Goal: Task Accomplishment & Management: Manage account settings

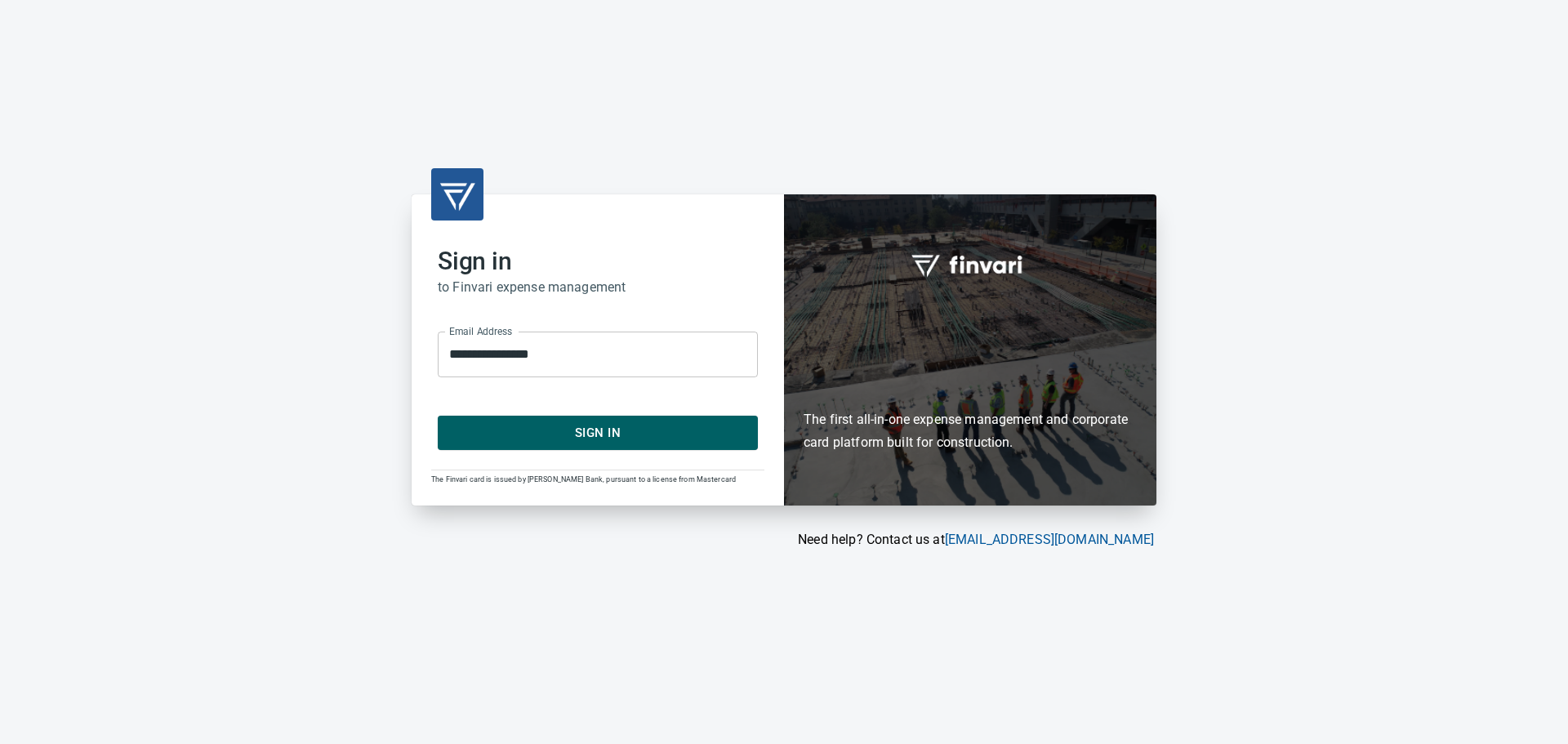
click at [567, 424] on span "Sign In" at bounding box center [598, 433] width 284 height 22
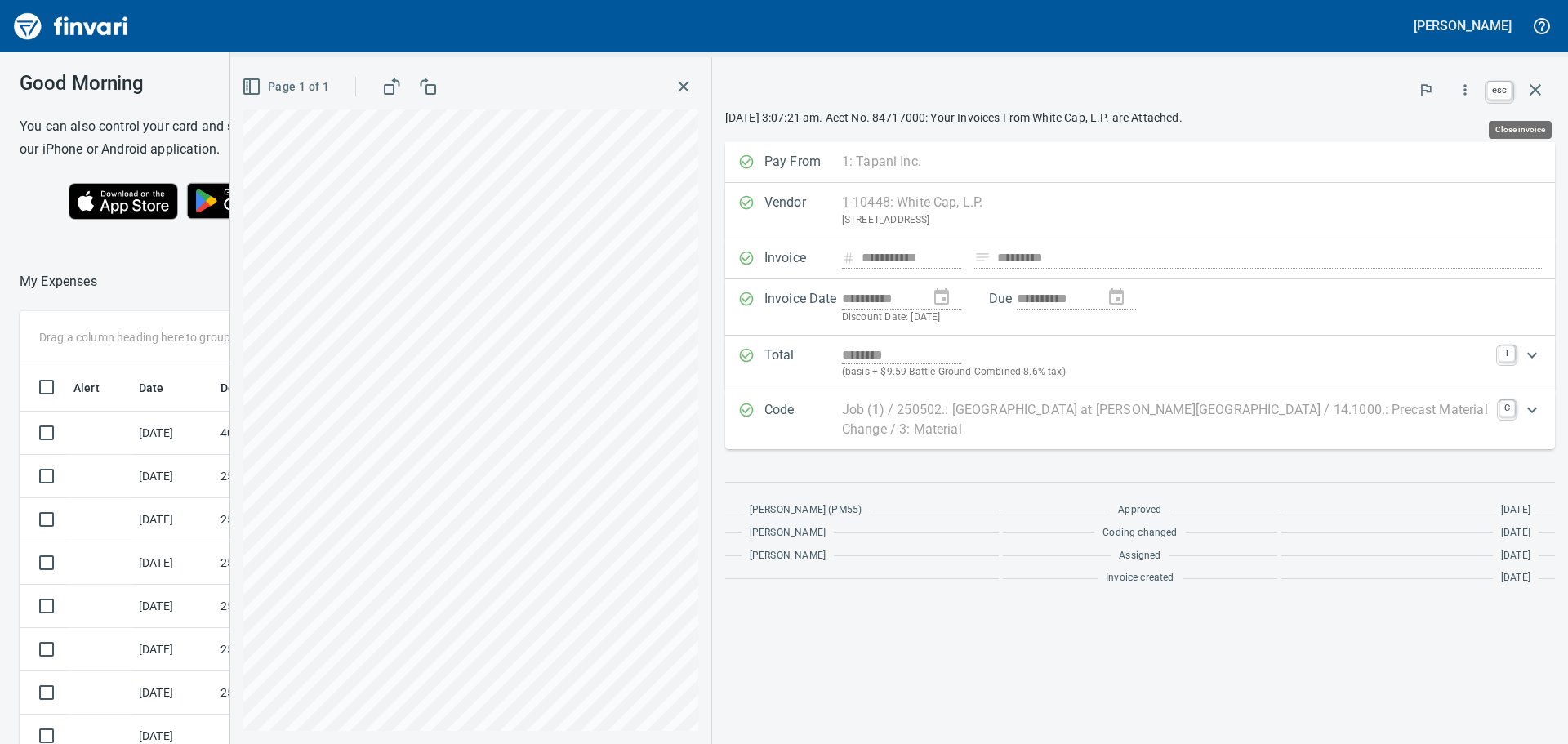
scroll to position [552, 1096]
click at [1534, 88] on icon "button" at bounding box center [1536, 90] width 12 height 12
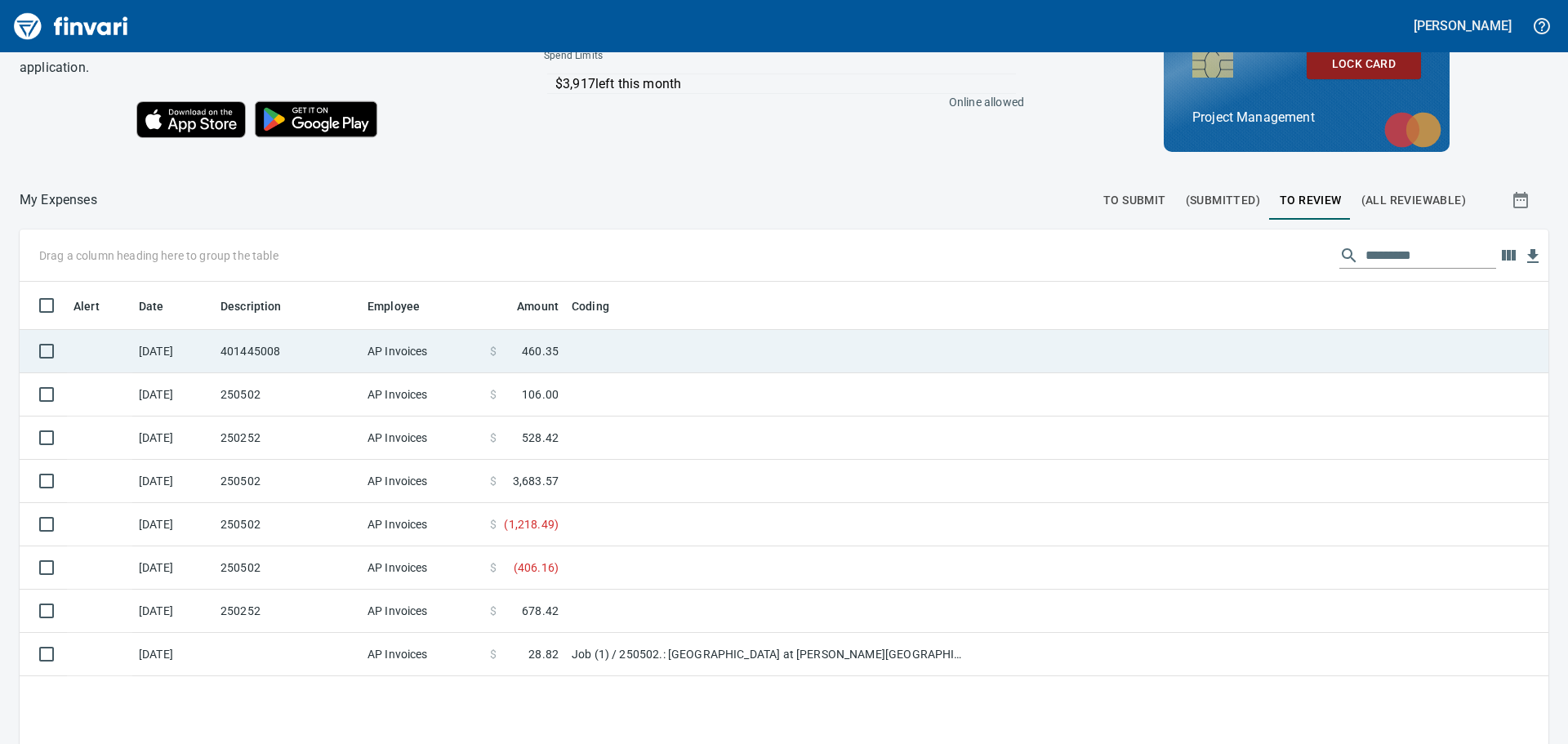
scroll to position [163, 0]
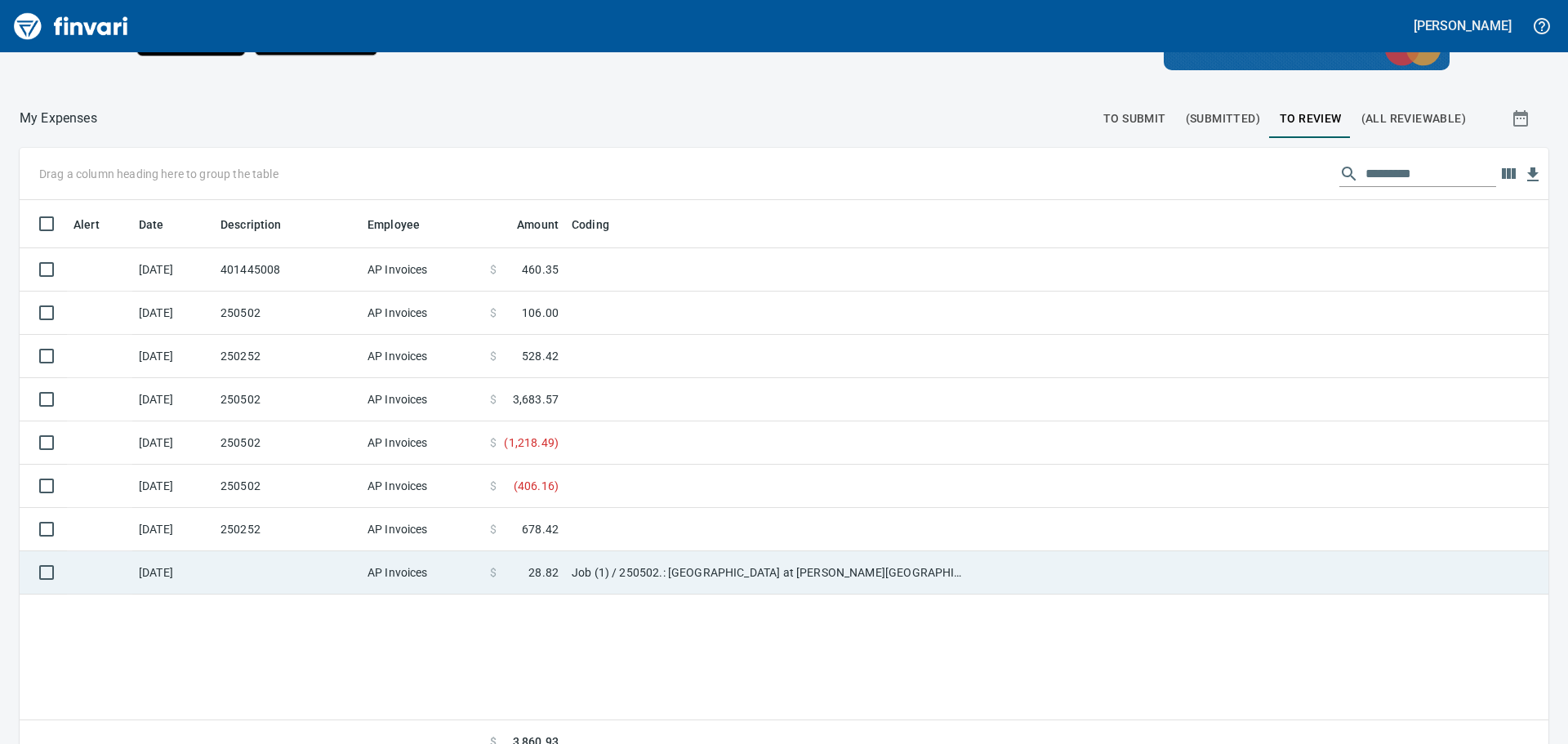
click at [989, 565] on td at bounding box center [1261, 573] width 575 height 43
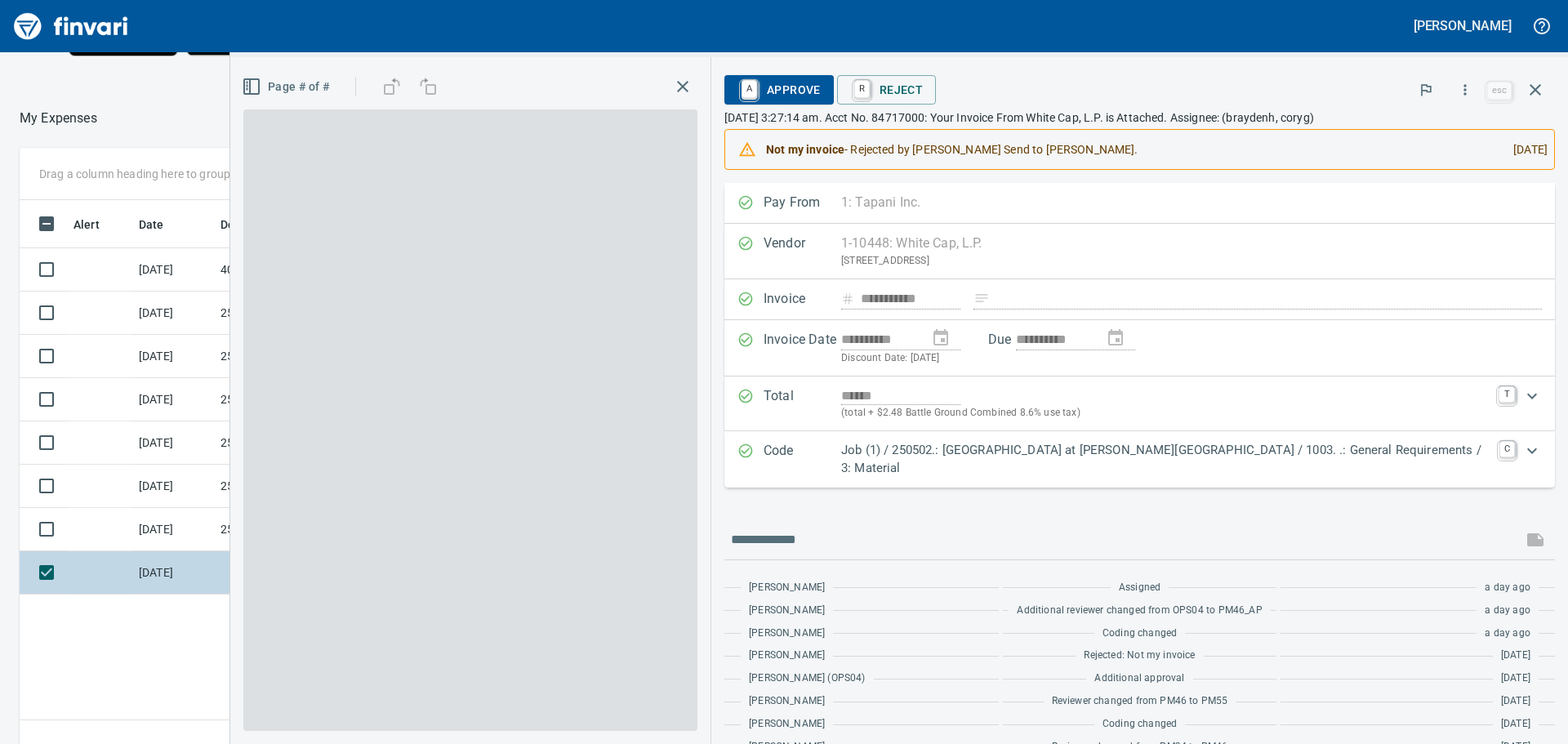
scroll to position [552, 1096]
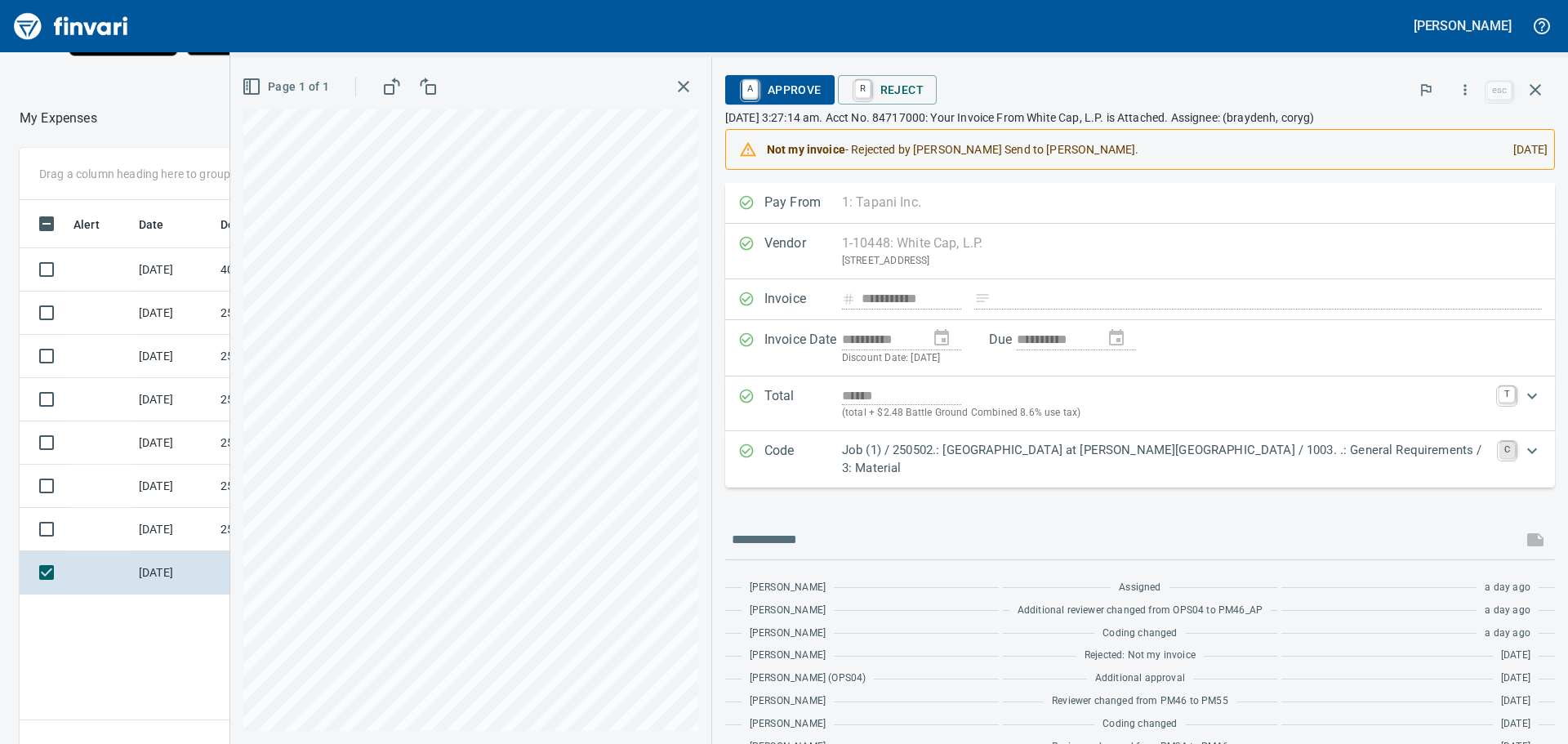
click at [1500, 445] on link "C" at bounding box center [1507, 451] width 16 height 17
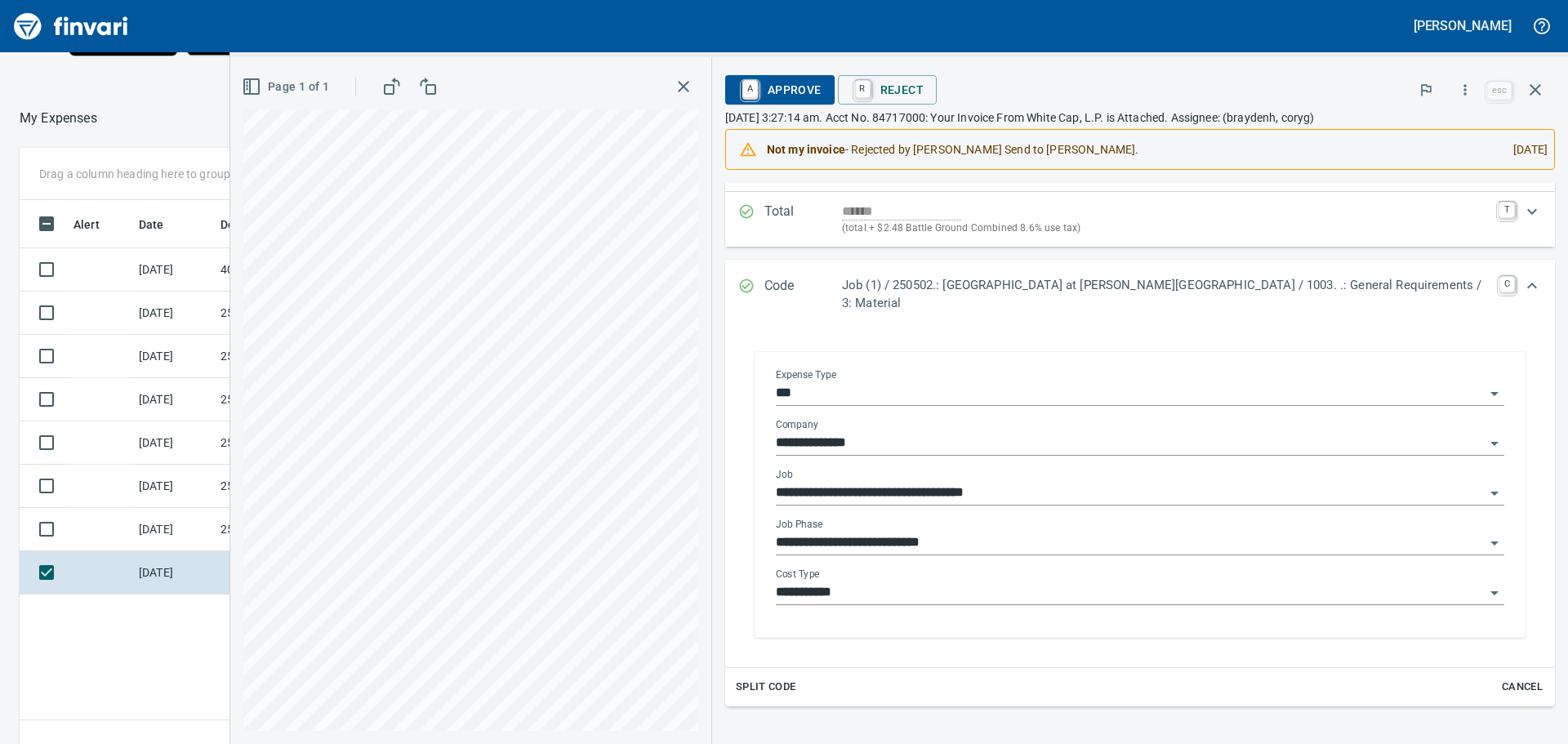
scroll to position [0, 0]
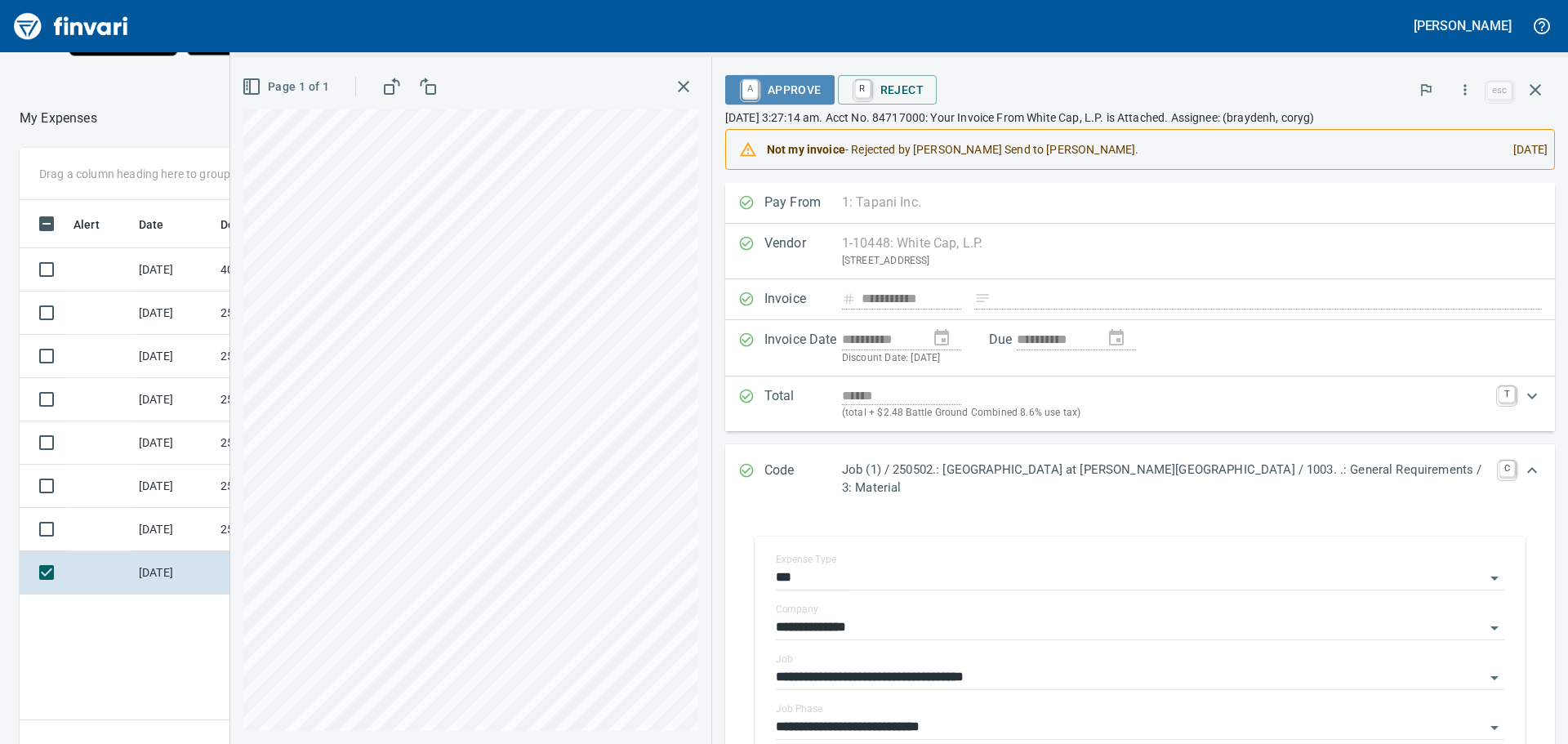
click at [821, 81] on span "A Approve" at bounding box center [780, 89] width 83 height 27
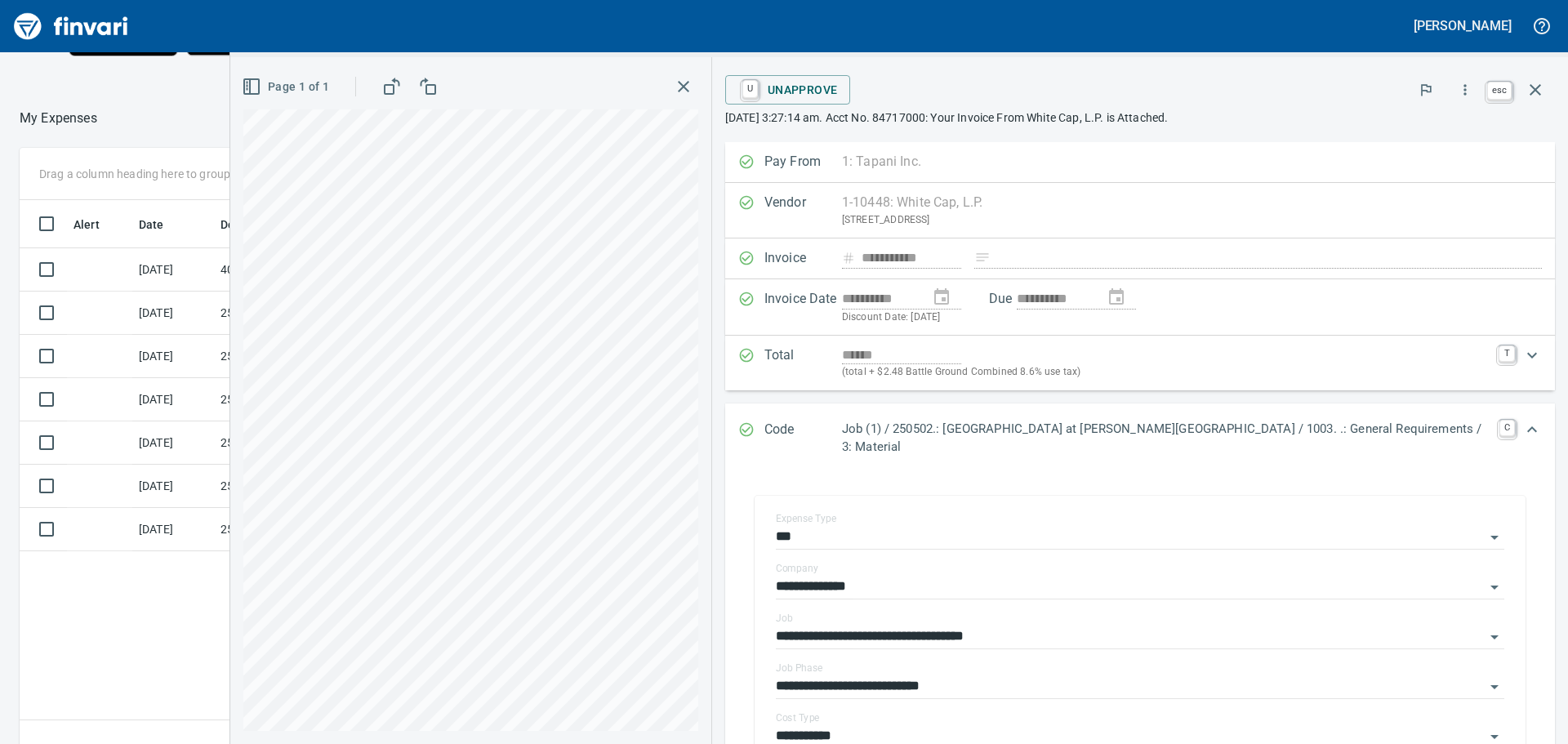
scroll to position [552, 1096]
click at [1538, 88] on icon "button" at bounding box center [1536, 90] width 12 height 12
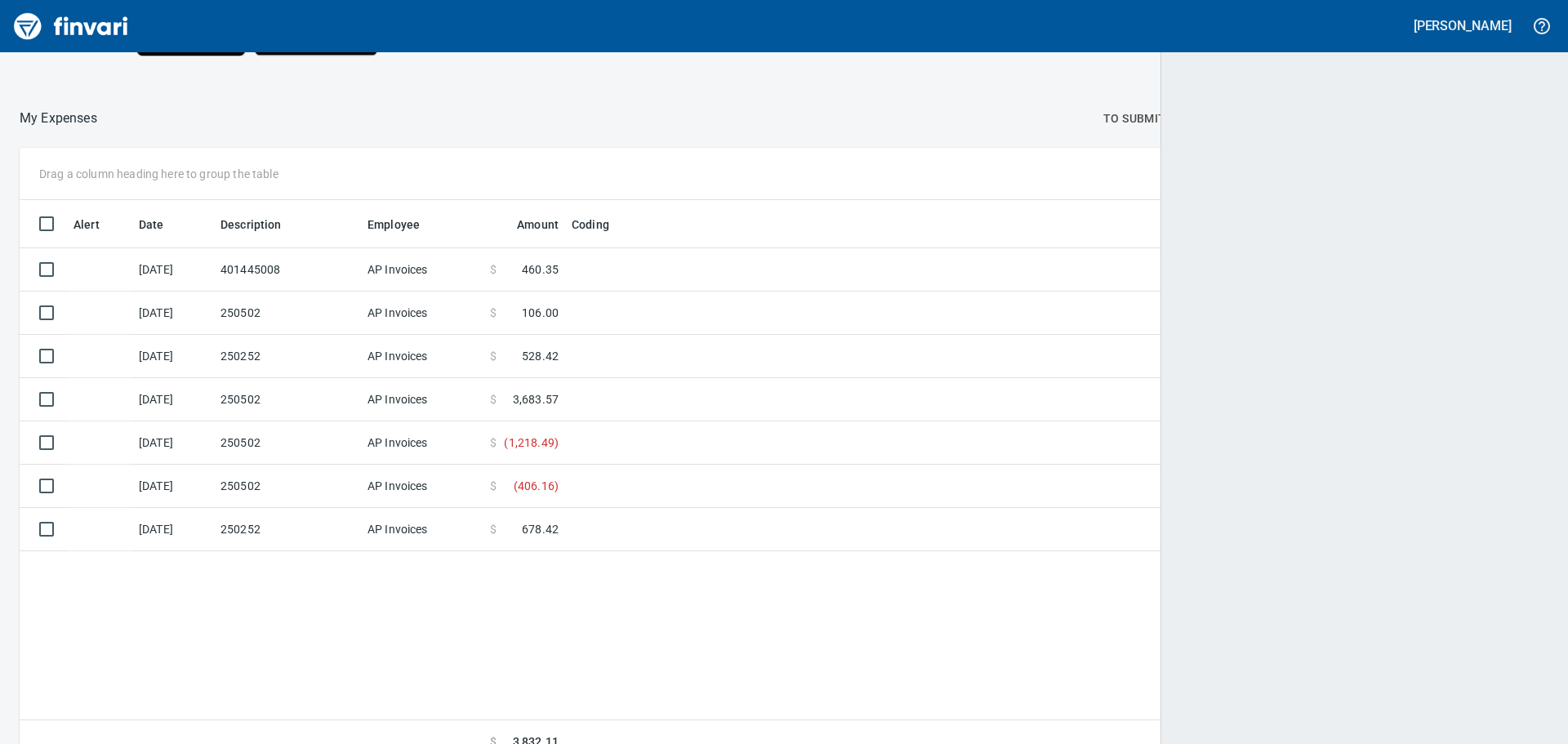
scroll to position [552, 1502]
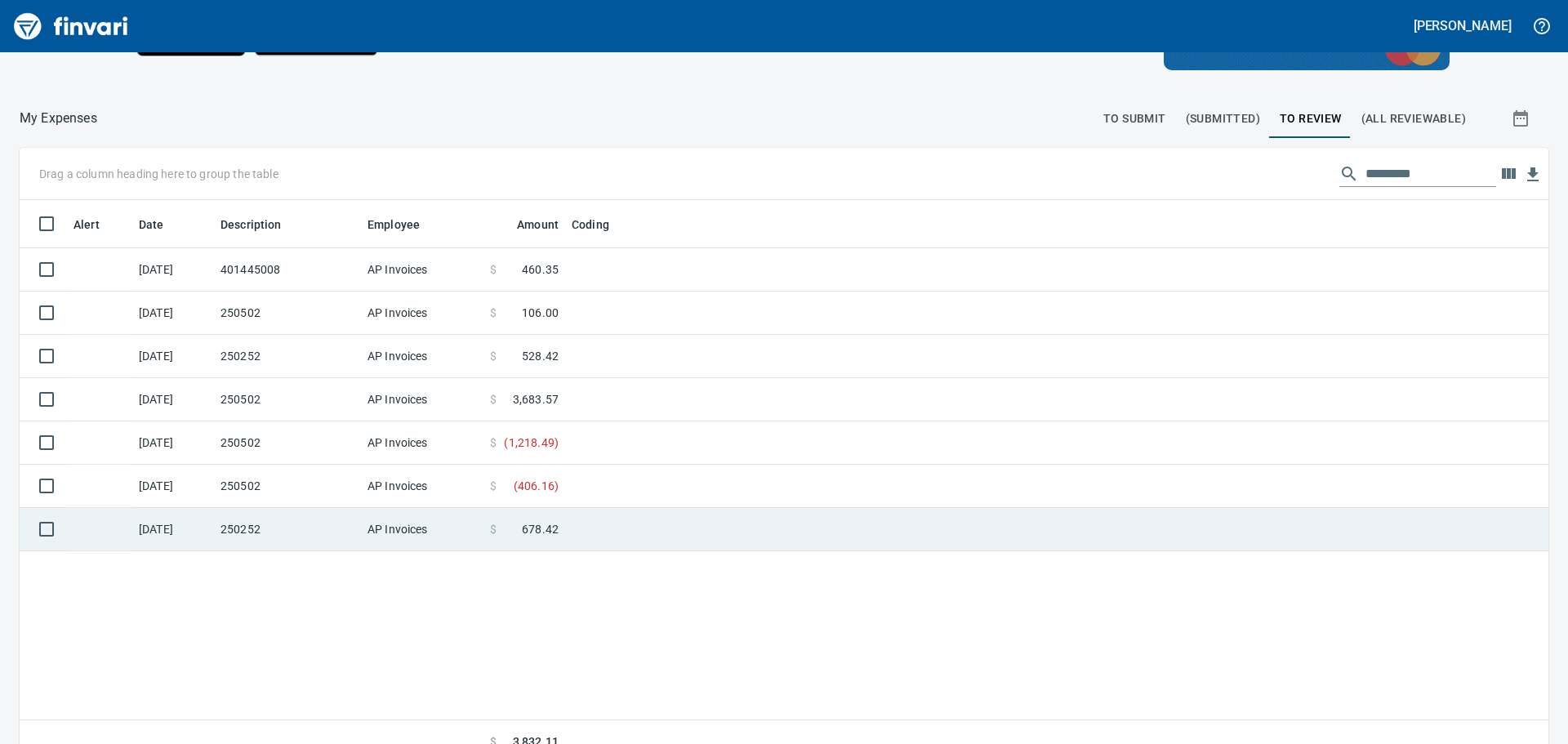
click at [605, 521] on td at bounding box center [769, 530] width 408 height 43
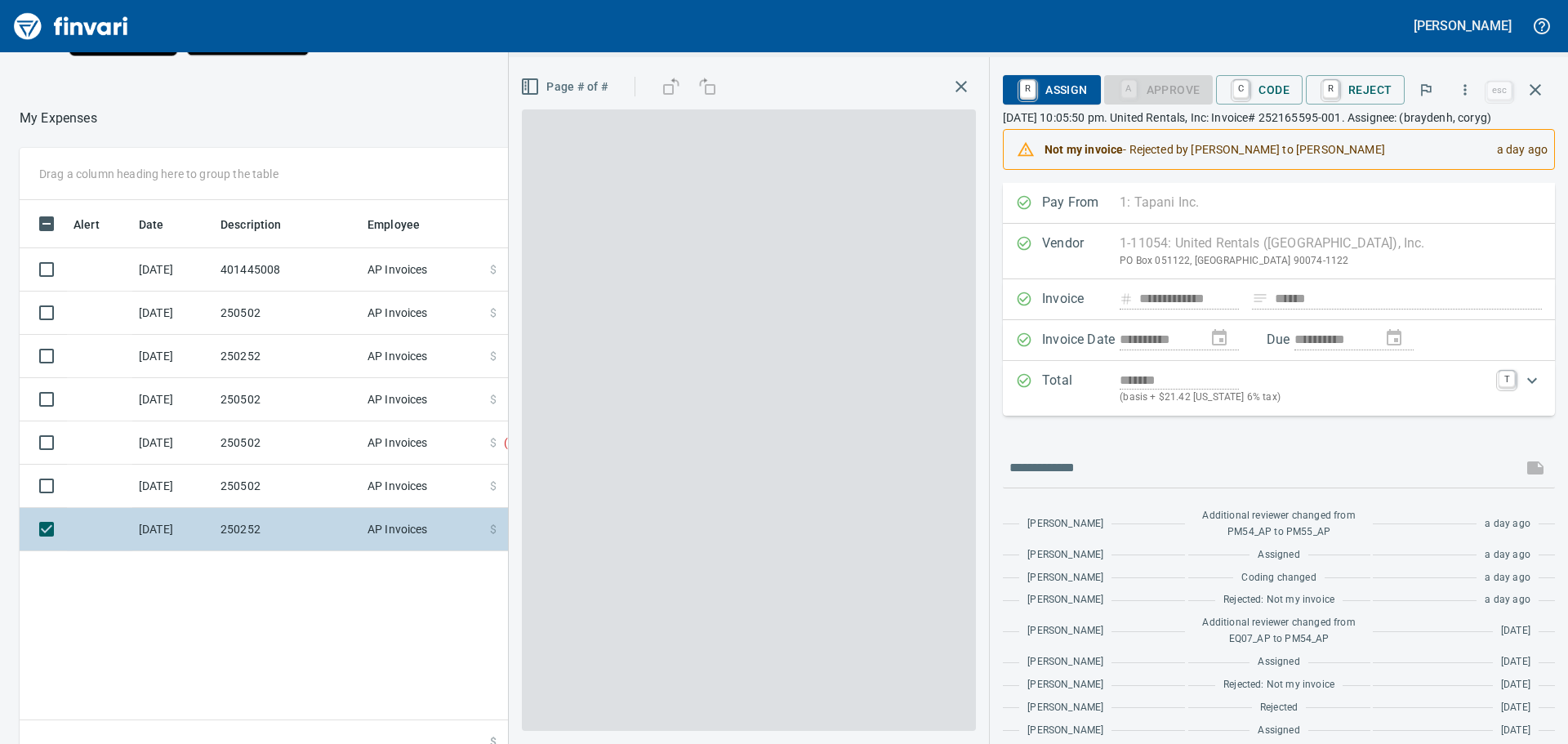
scroll to position [552, 1096]
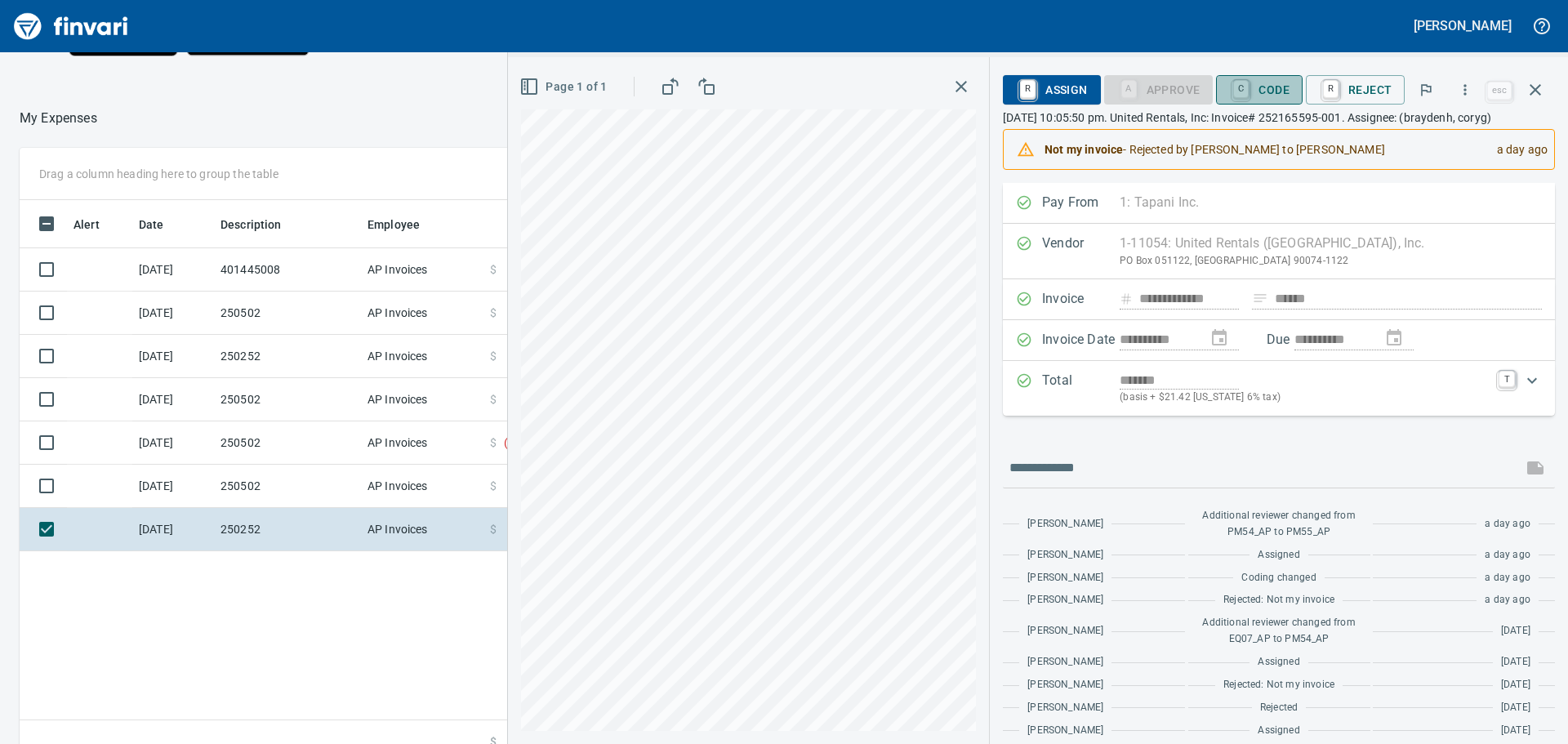
click at [1270, 87] on span "C Code" at bounding box center [1260, 89] width 61 height 27
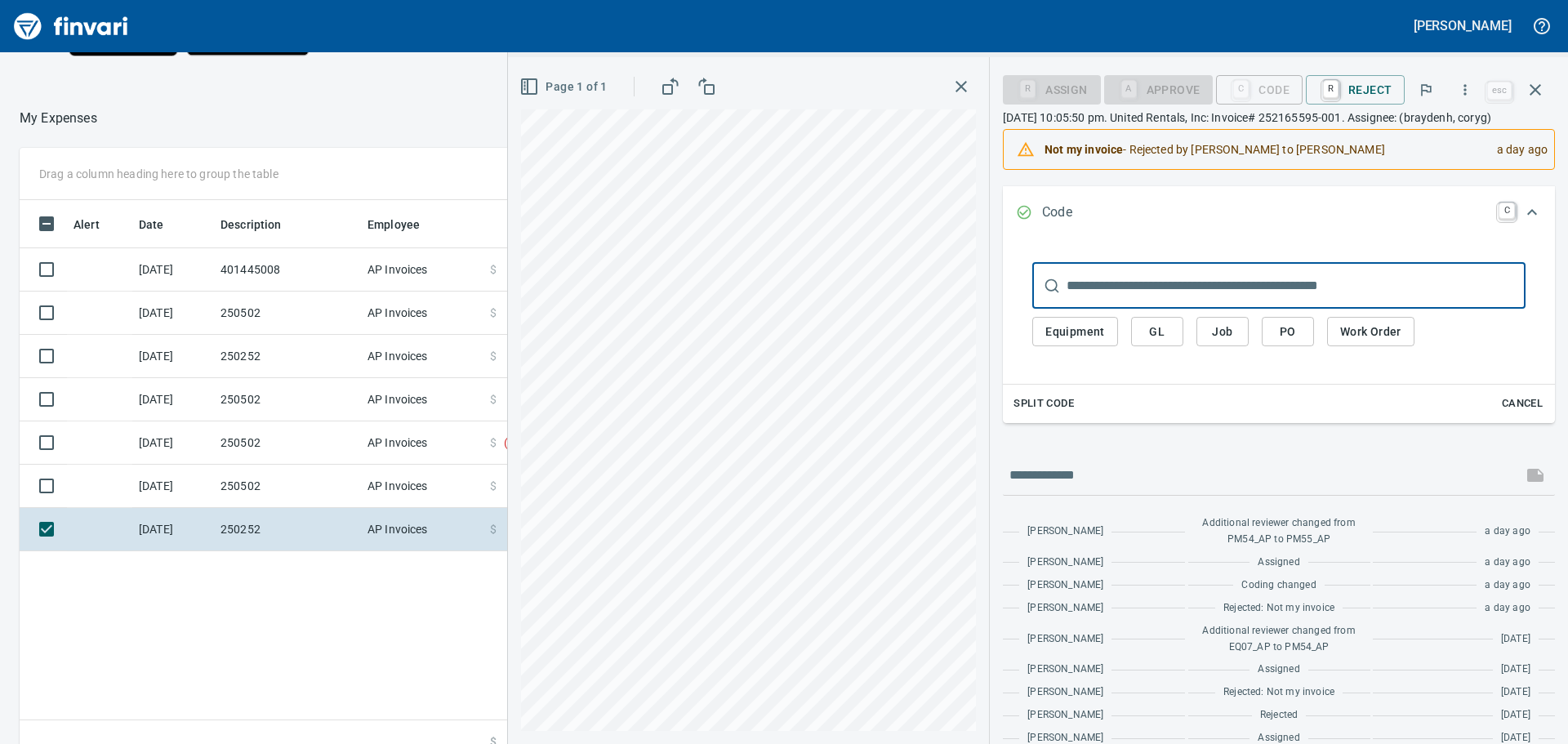
scroll to position [245, 0]
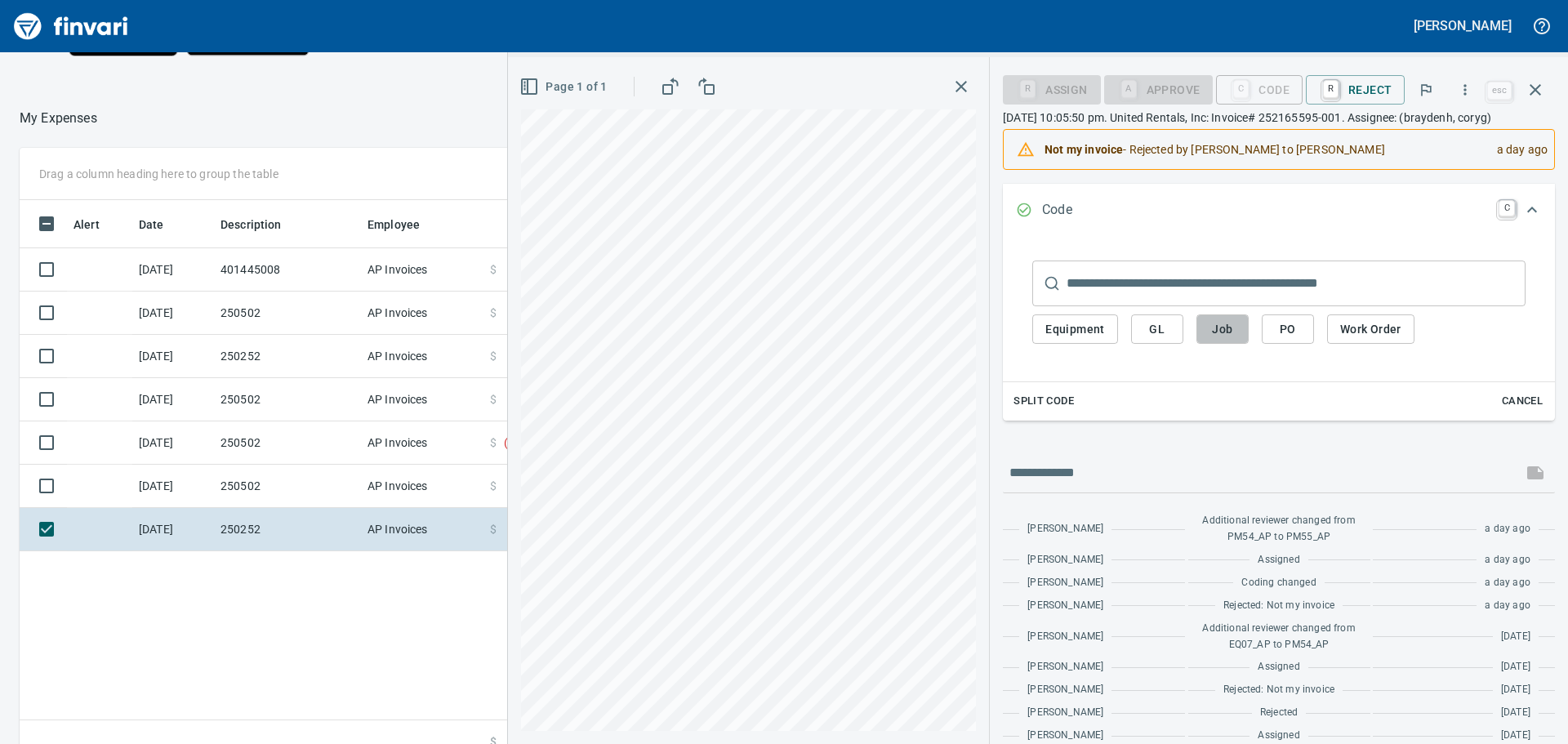
click at [1220, 340] on span "Job" at bounding box center [1222, 329] width 26 height 21
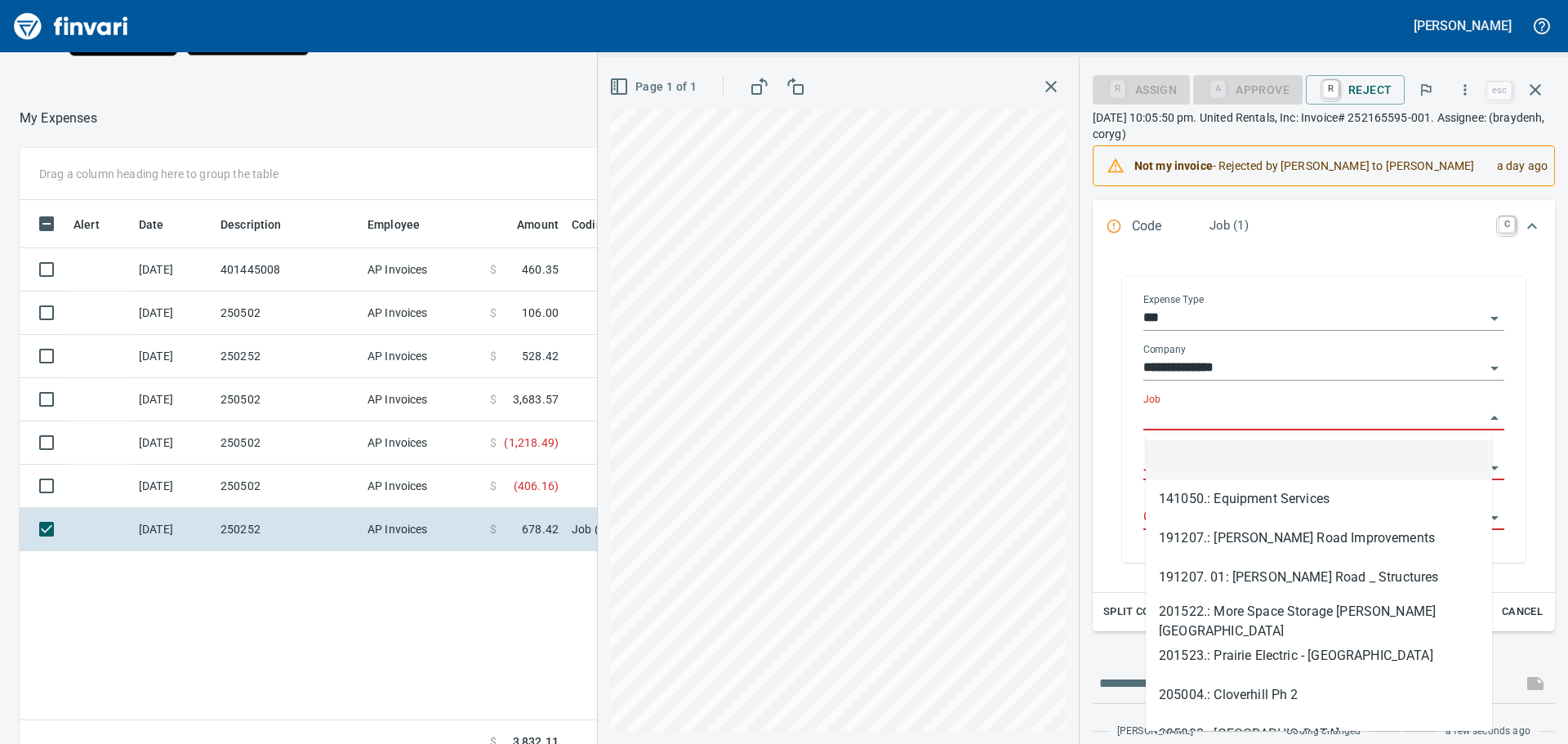
scroll to position [552, 1096]
click at [1188, 412] on input "Job" at bounding box center [1314, 418] width 342 height 23
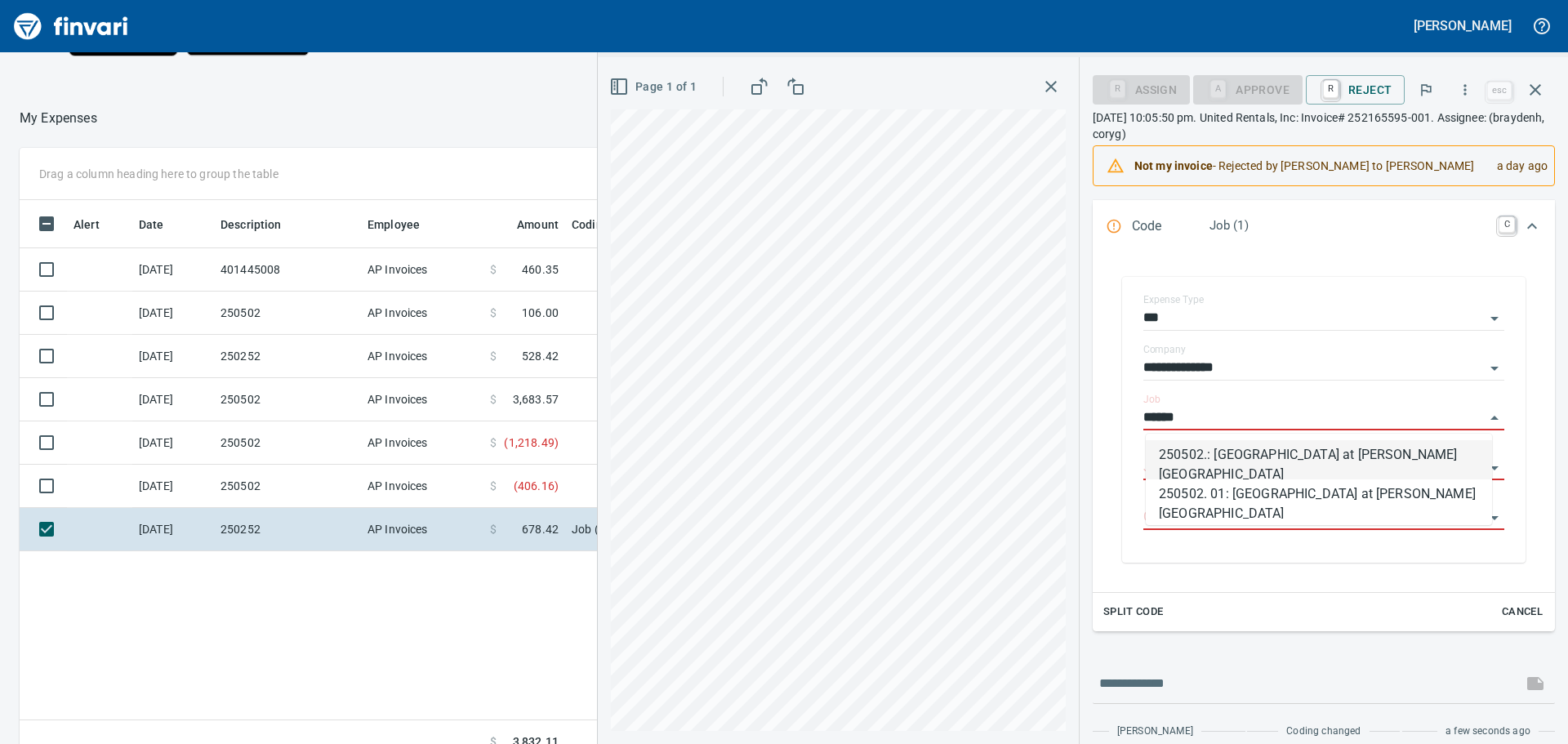
click at [1233, 451] on li "250502.: [GEOGRAPHIC_DATA] at [PERSON_NAME][GEOGRAPHIC_DATA]" at bounding box center [1319, 460] width 347 height 39
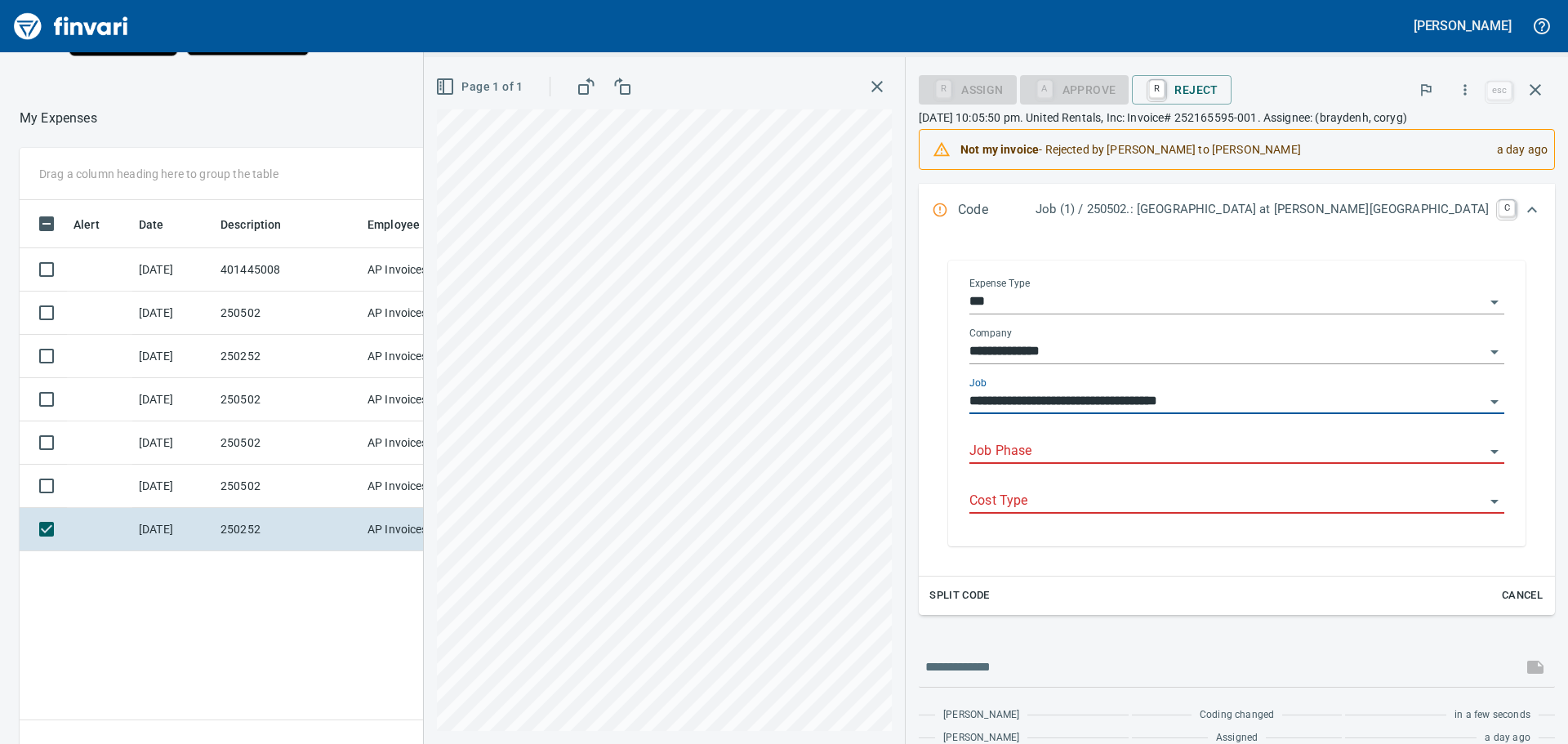
type input "**********"
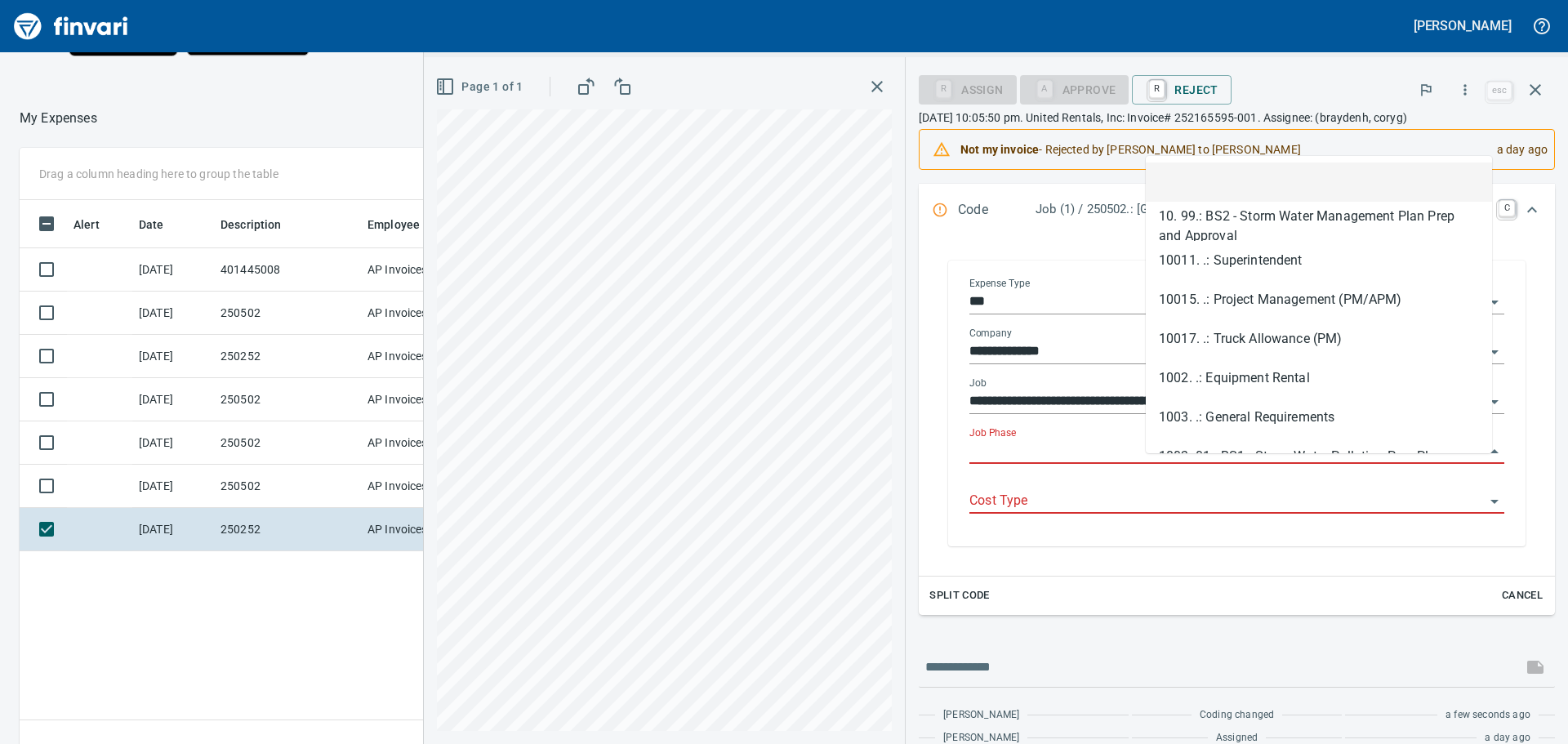
click at [1233, 463] on input "Job Phase" at bounding box center [1227, 452] width 515 height 23
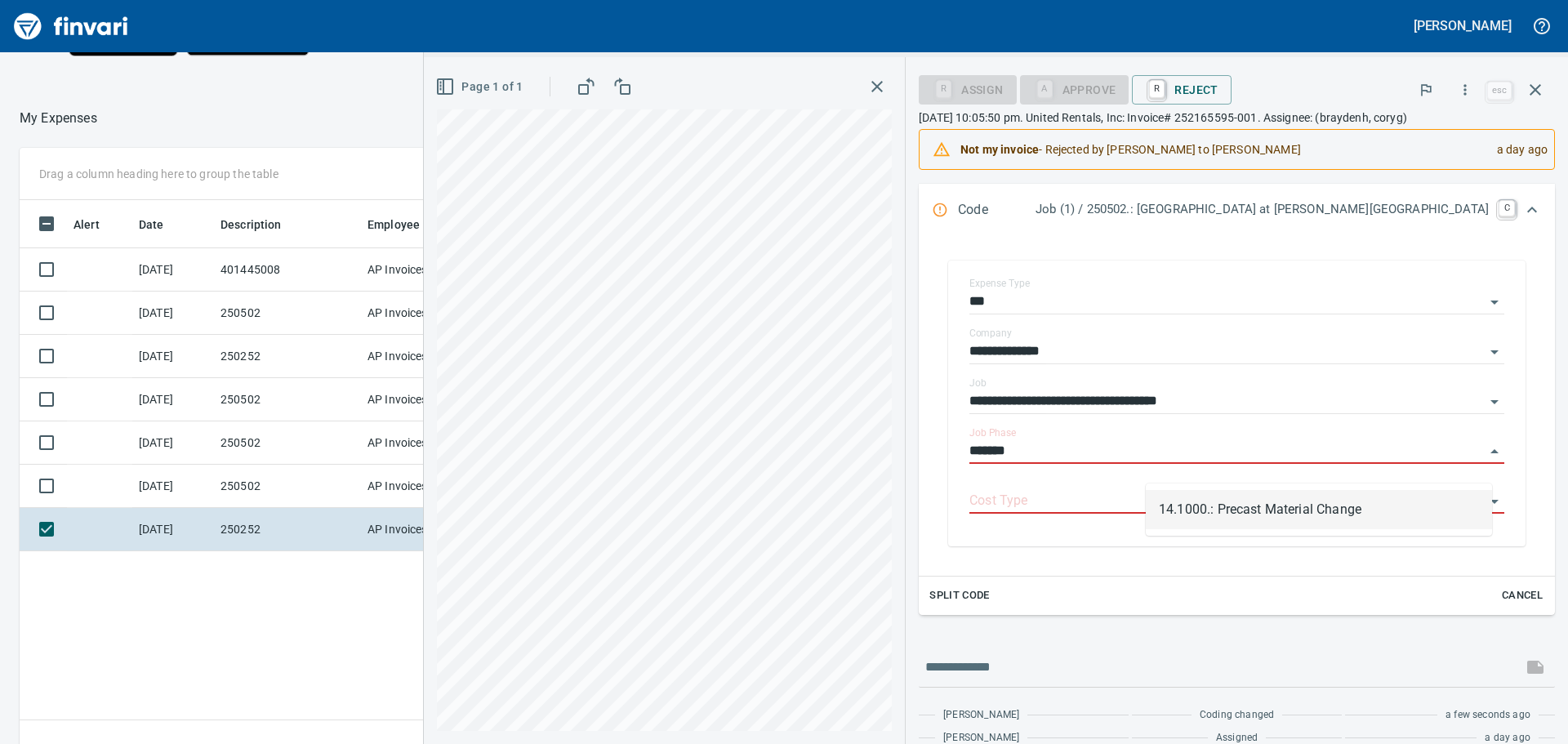
click at [1263, 495] on li "14.1000.: Precast Material Change" at bounding box center [1319, 509] width 347 height 39
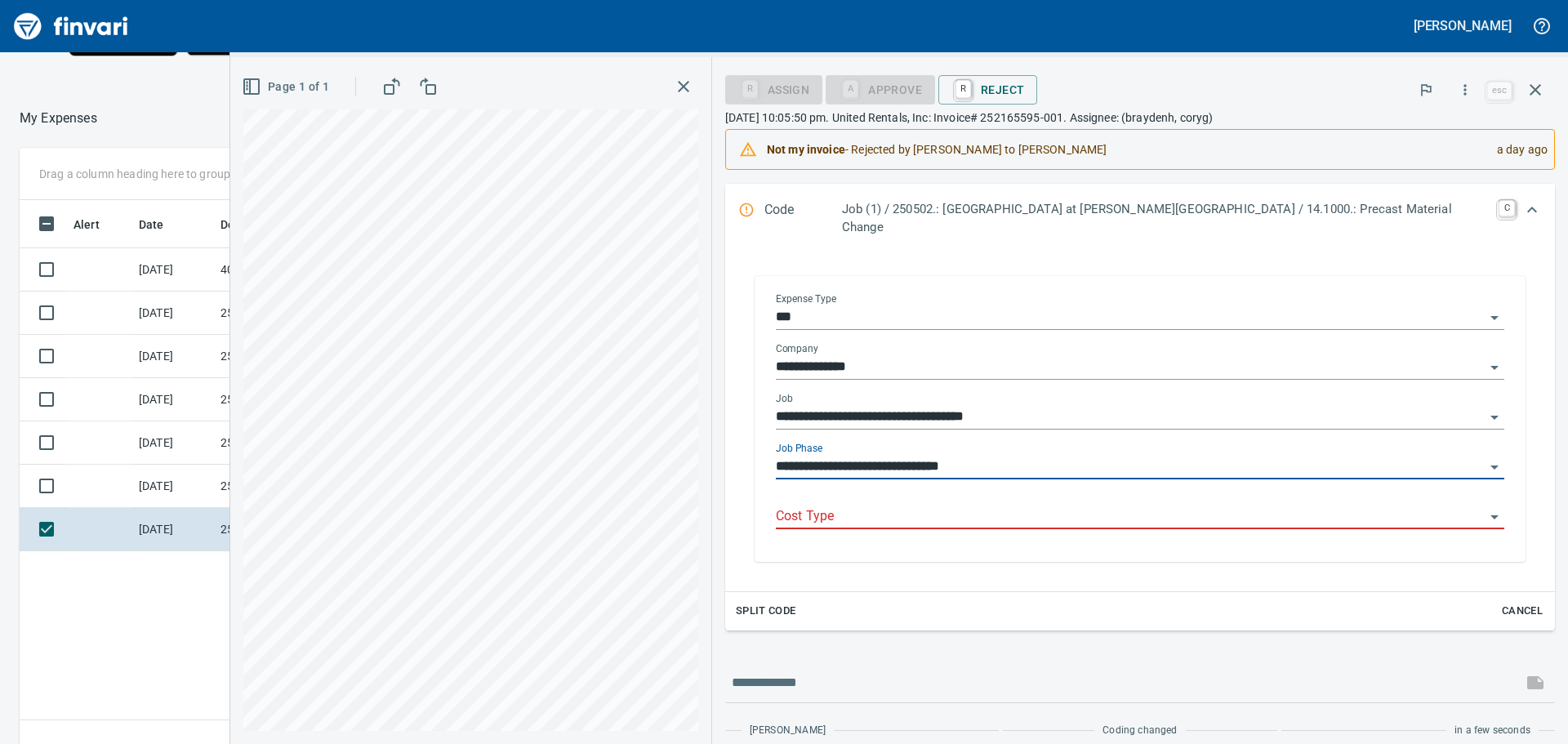
type input "**********"
click at [1068, 505] on input "Cost Type" at bounding box center [1130, 517] width 709 height 23
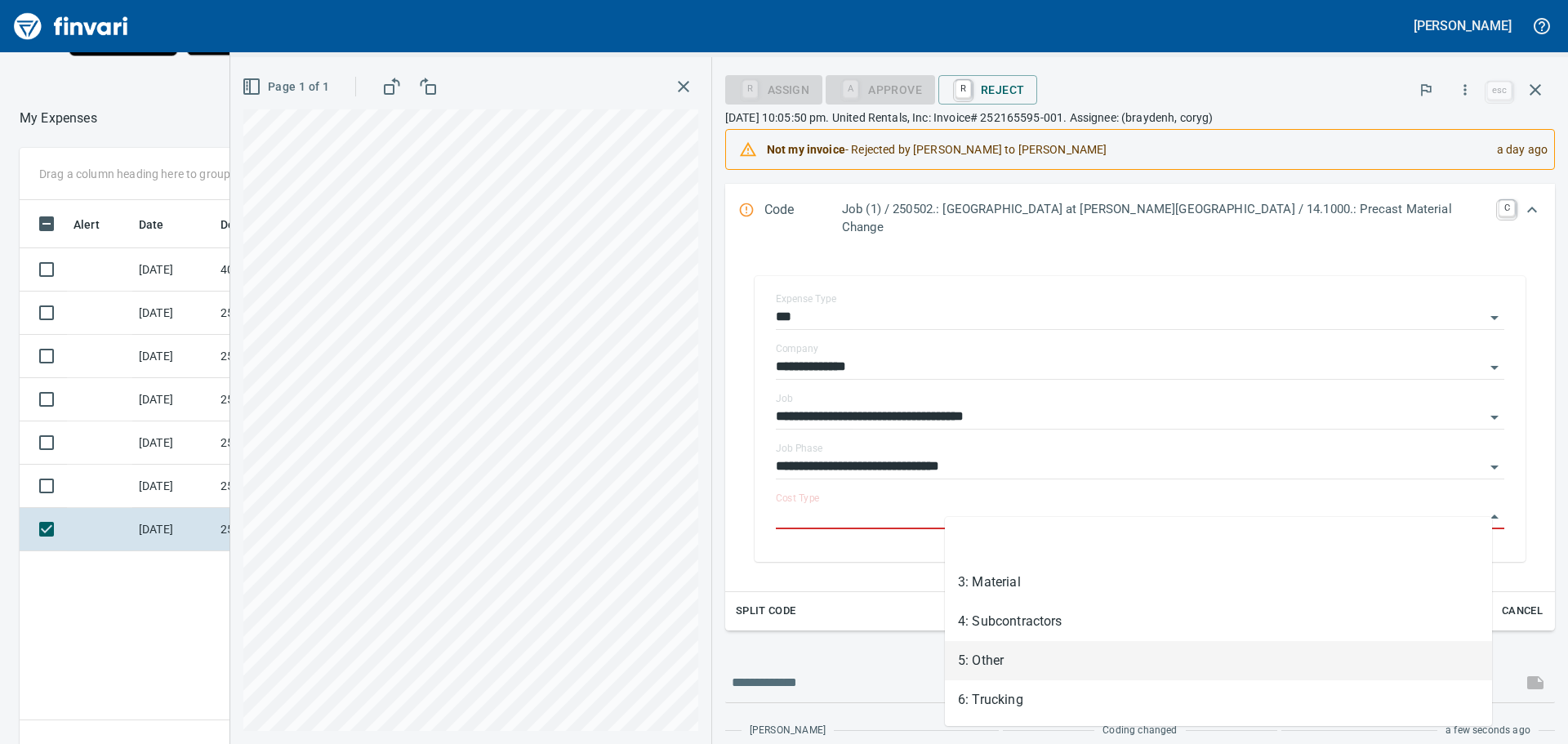
click at [1002, 655] on li "5: Other" at bounding box center [1219, 660] width 547 height 39
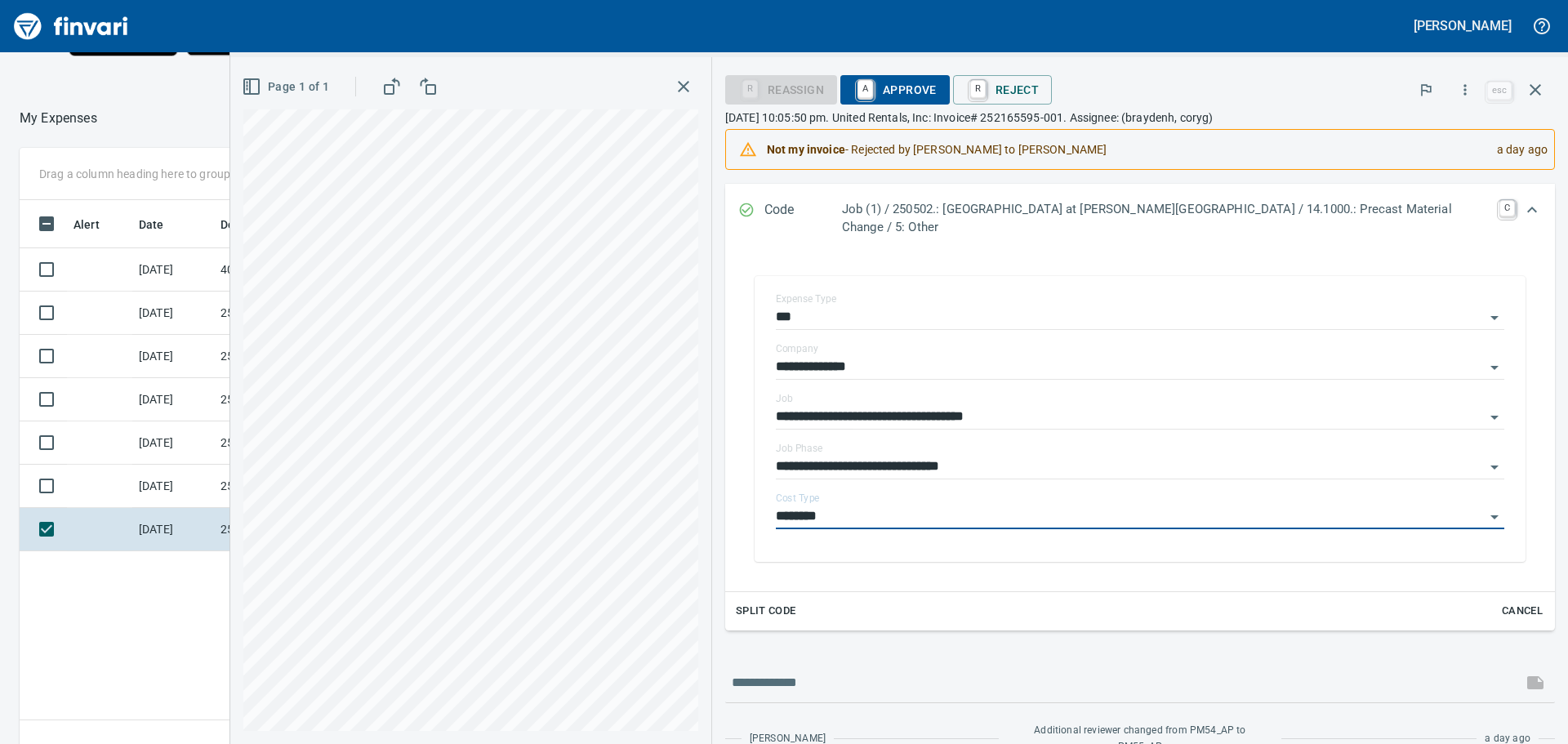
type input "********"
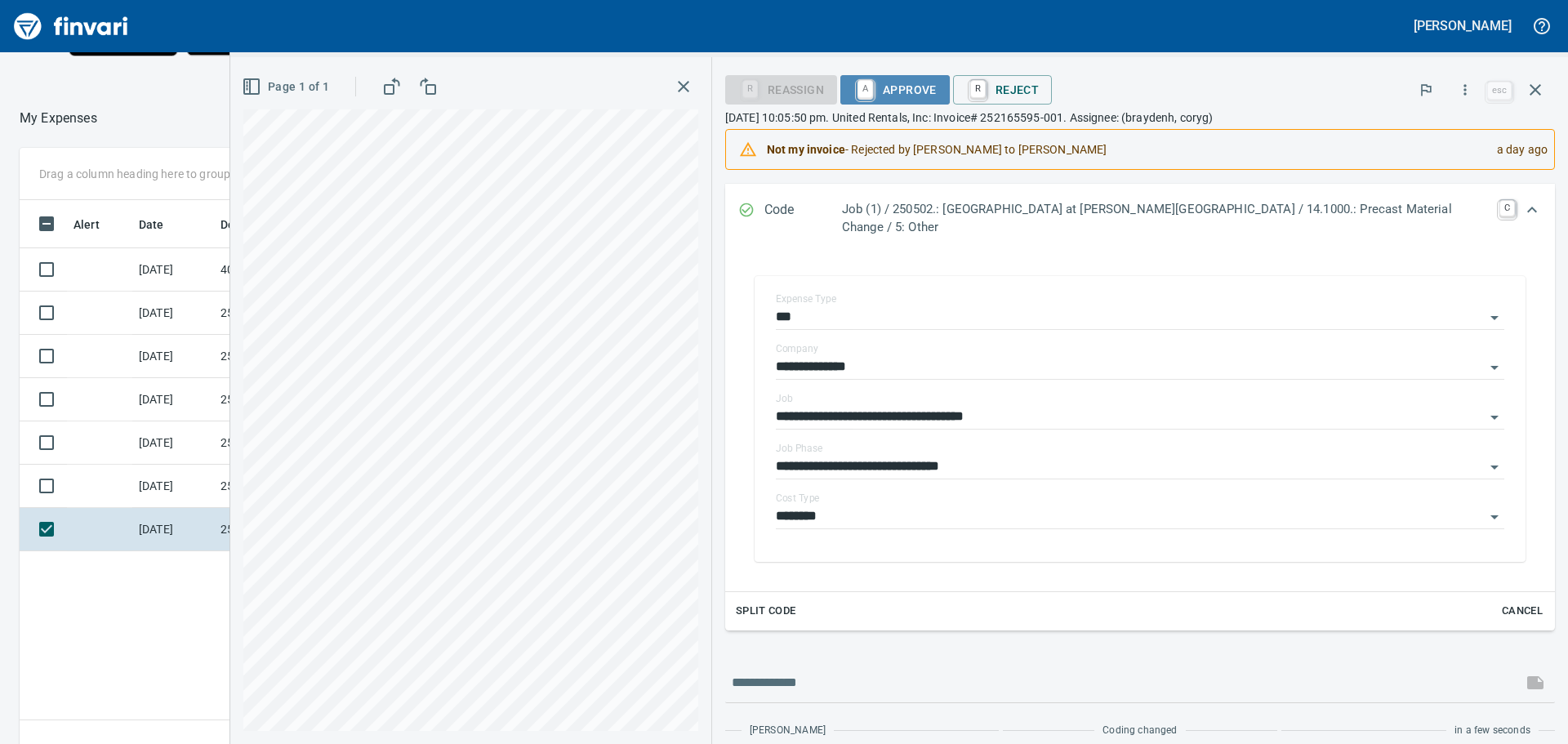
click at [937, 82] on span "A Approve" at bounding box center [895, 89] width 83 height 27
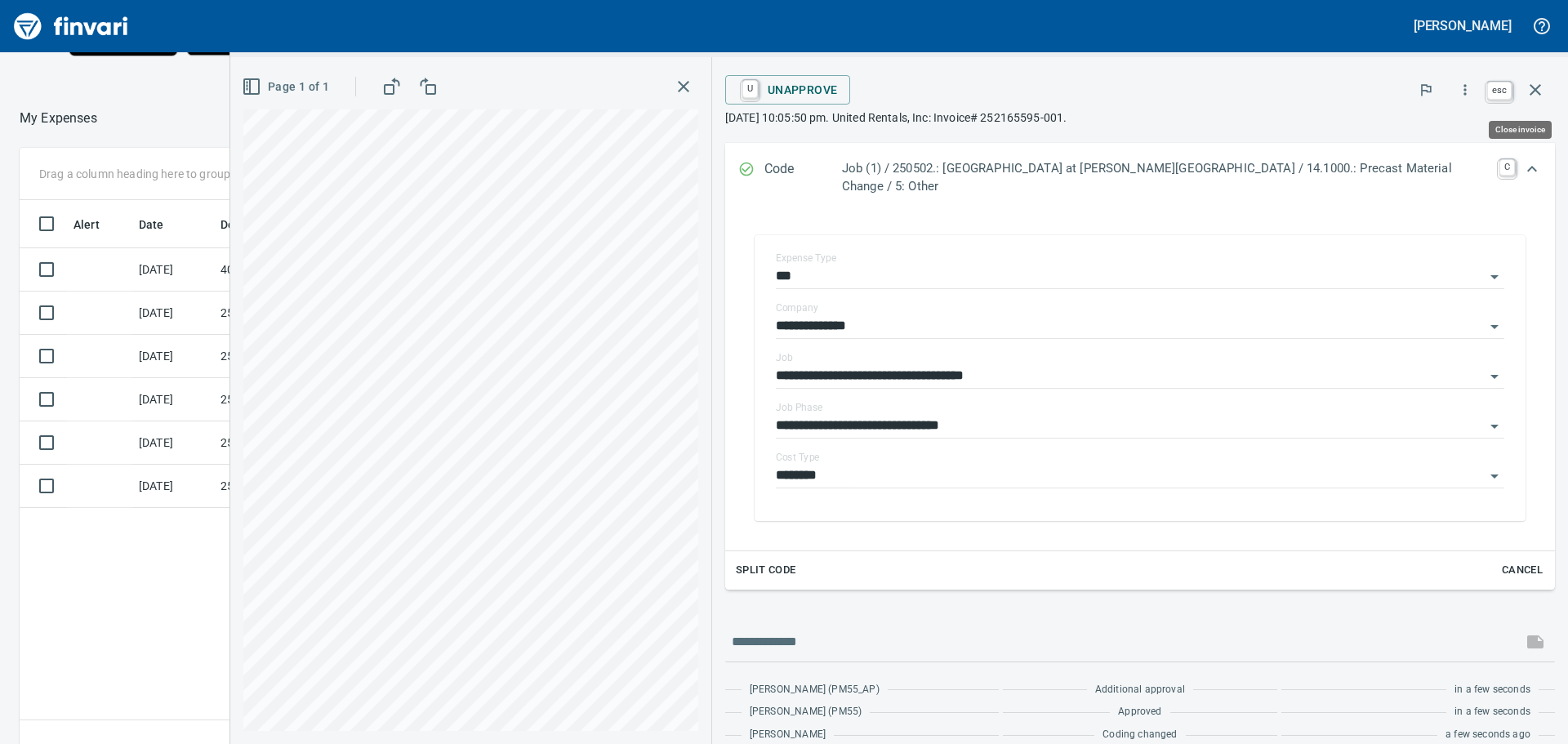
click at [1531, 83] on icon "button" at bounding box center [1536, 90] width 20 height 20
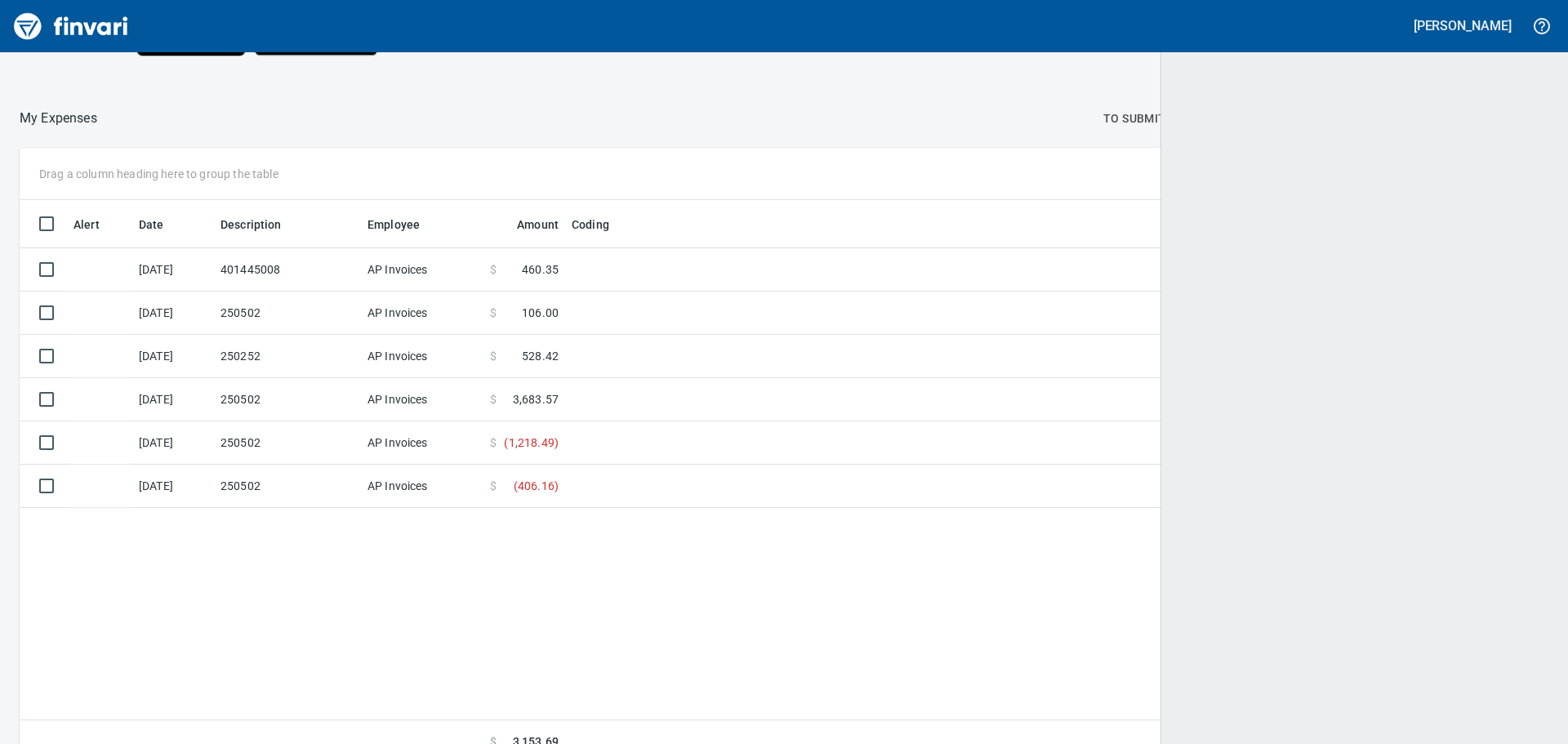
scroll to position [552, 1501]
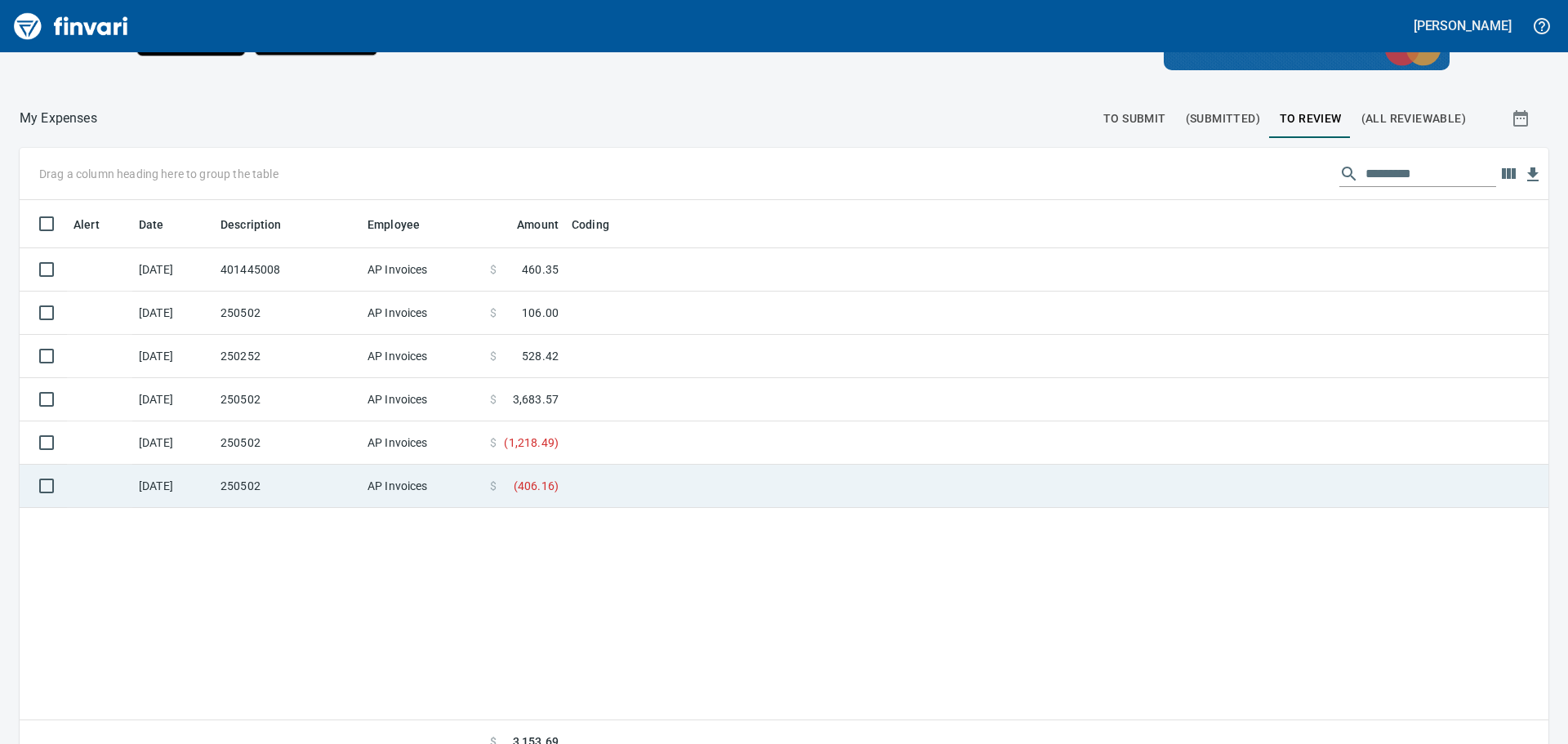
click at [584, 482] on td at bounding box center [769, 486] width 408 height 43
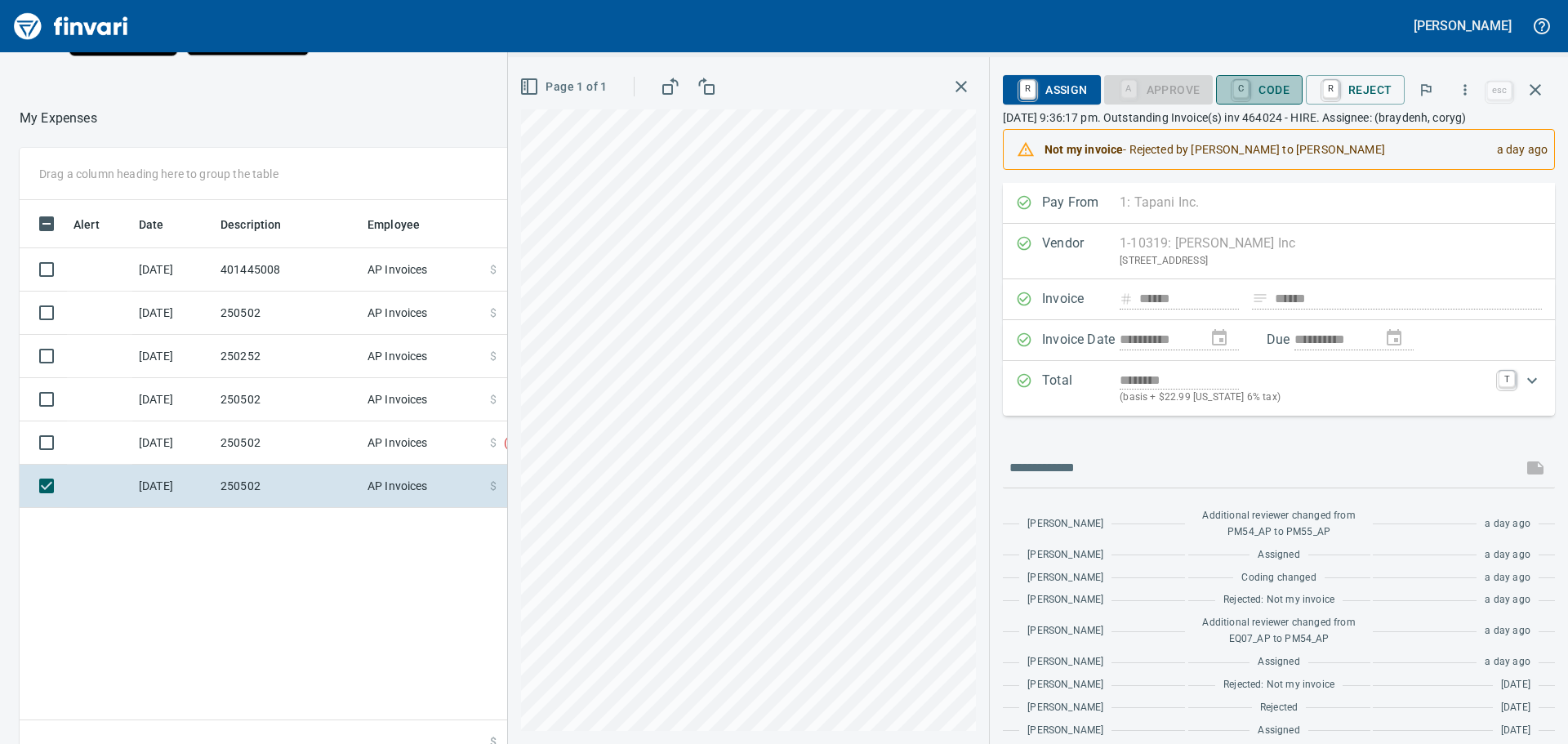
click at [1265, 86] on span "C Code" at bounding box center [1260, 89] width 61 height 27
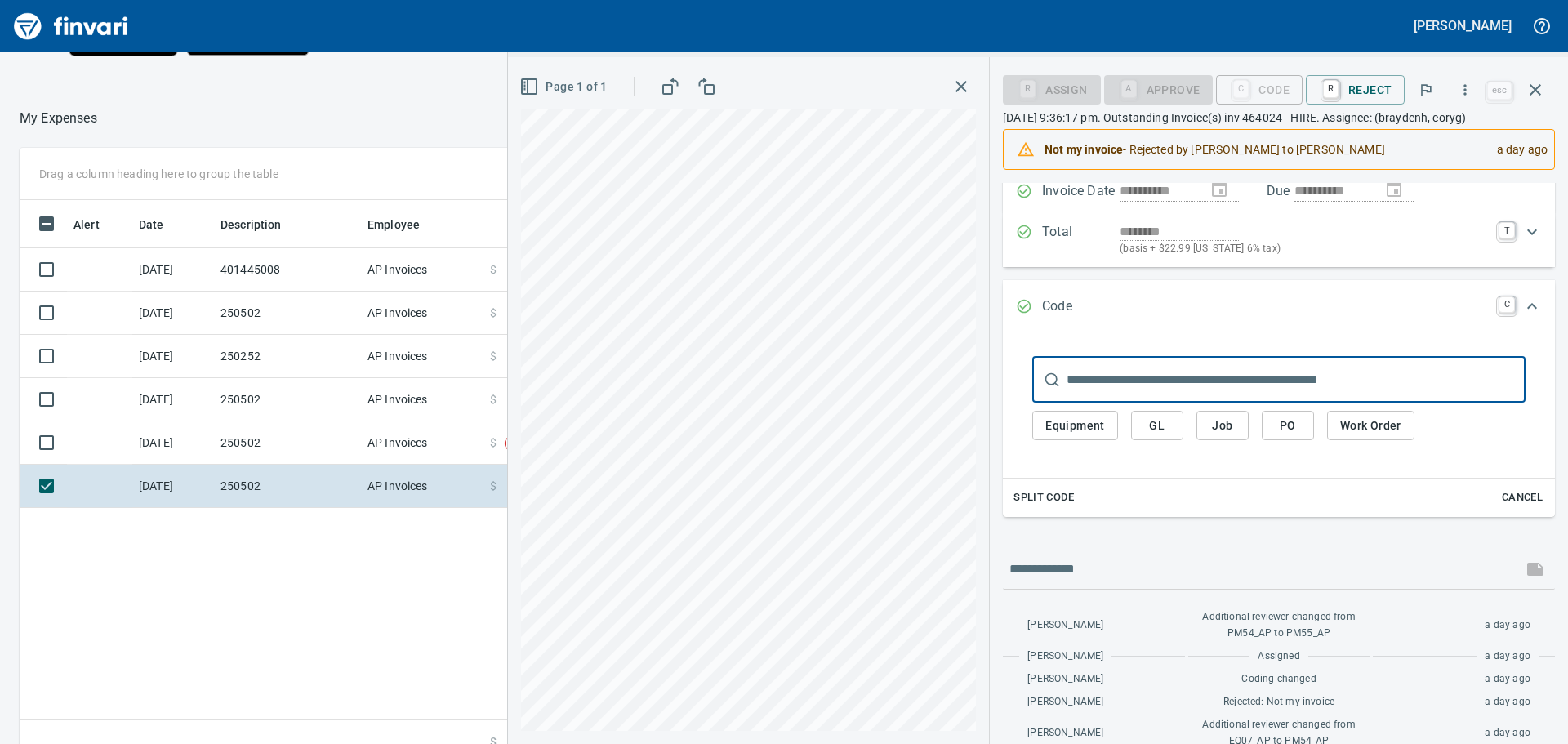
scroll to position [163, 0]
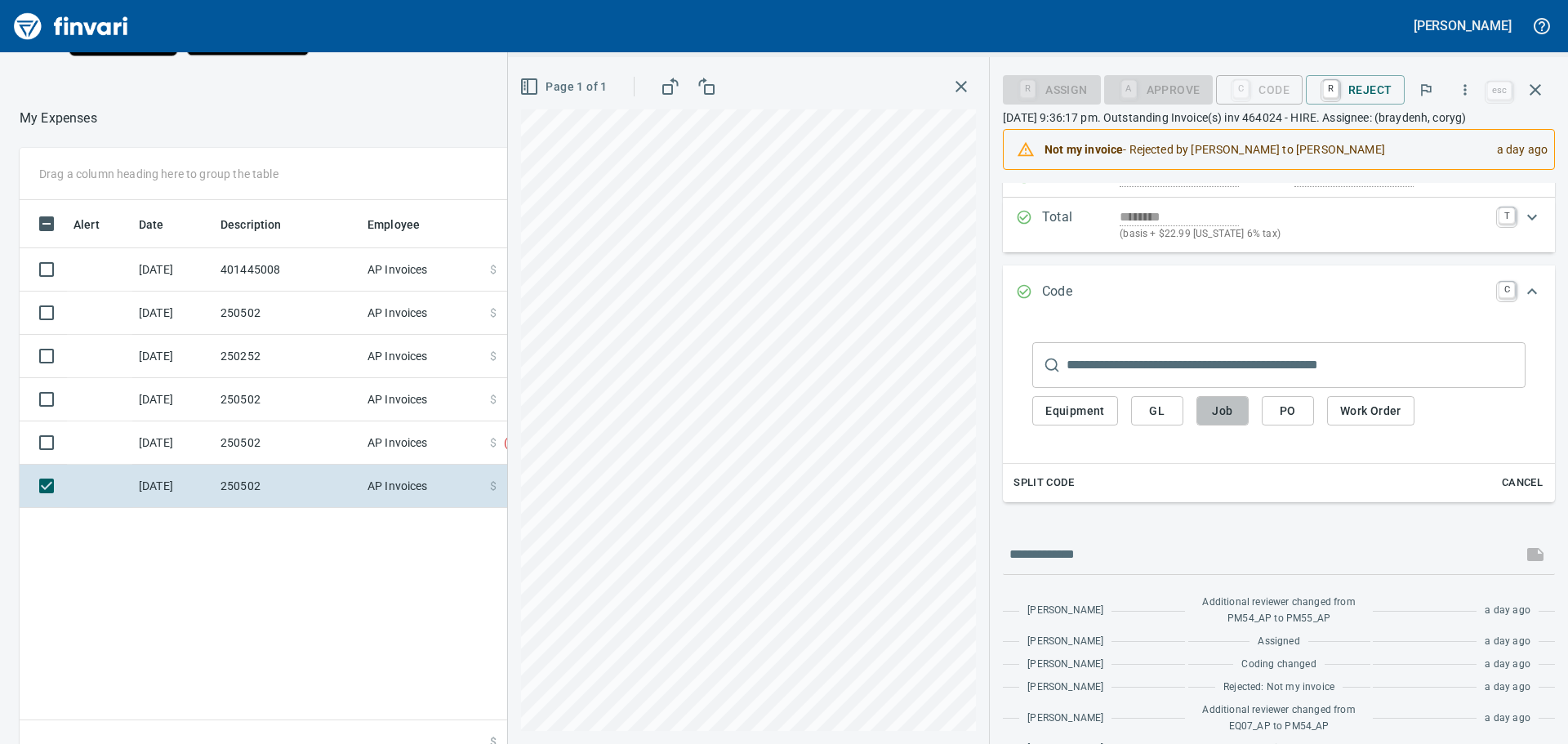
click at [1230, 405] on span "Job" at bounding box center [1222, 411] width 26 height 21
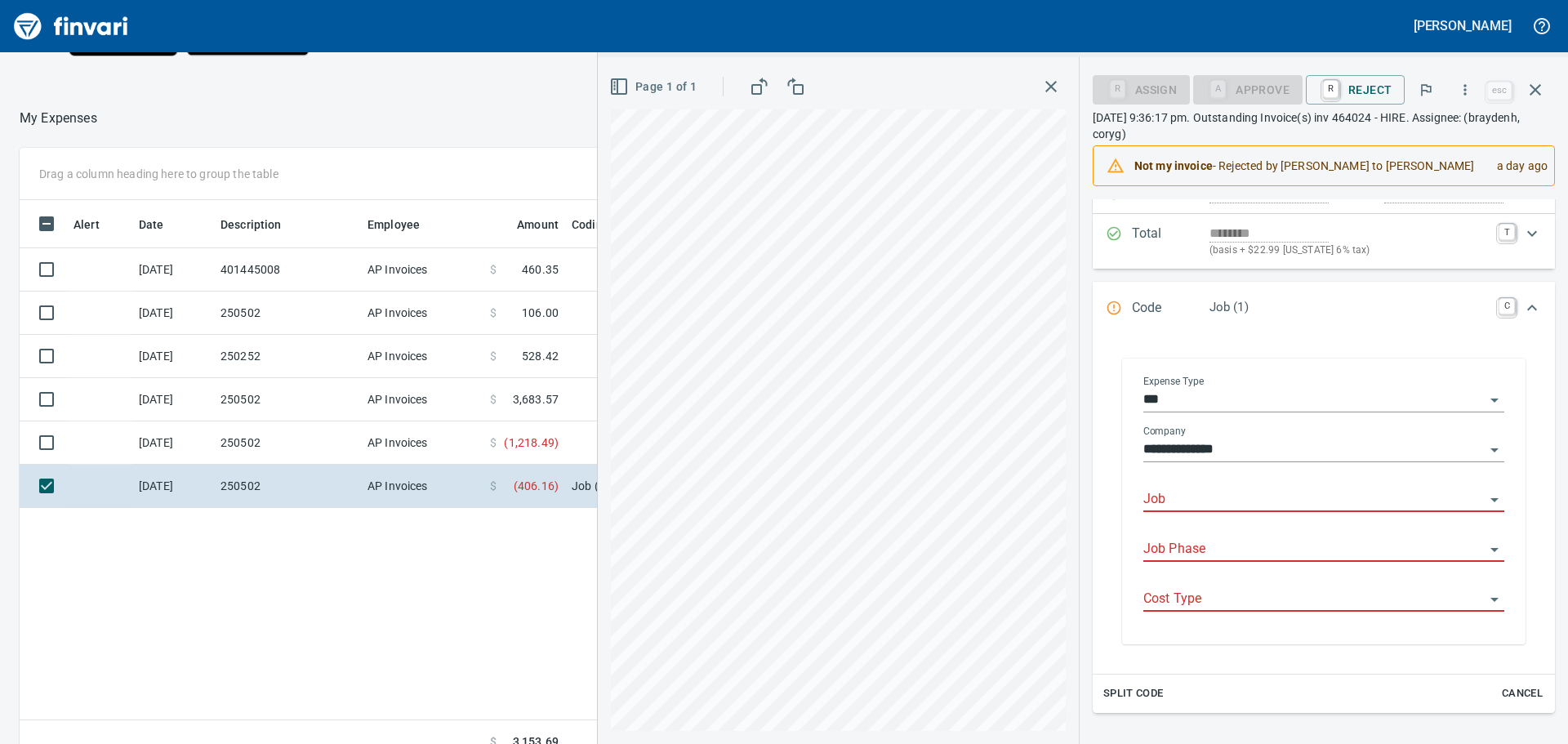
click at [1228, 494] on input "Job" at bounding box center [1314, 500] width 342 height 23
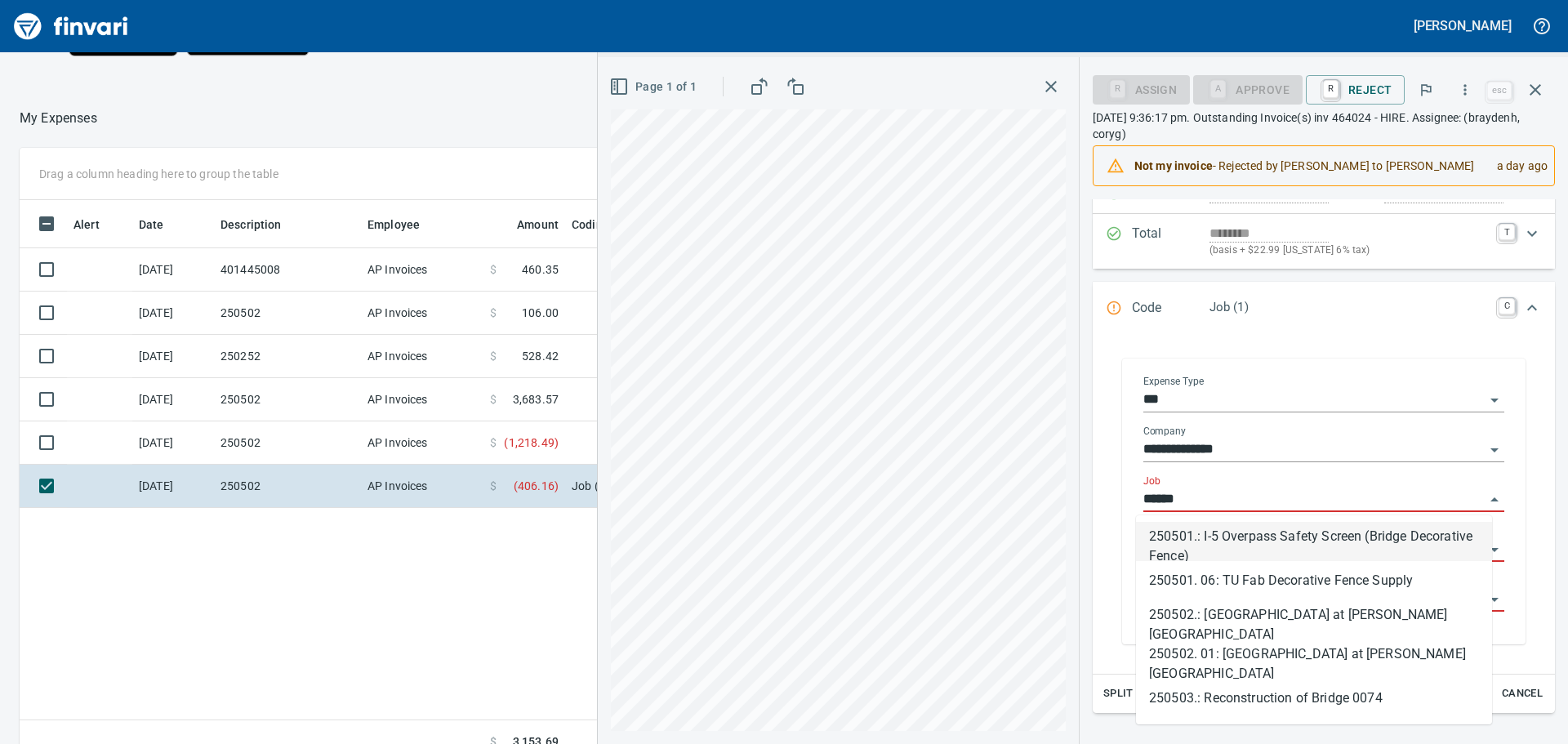
scroll to position [552, 1096]
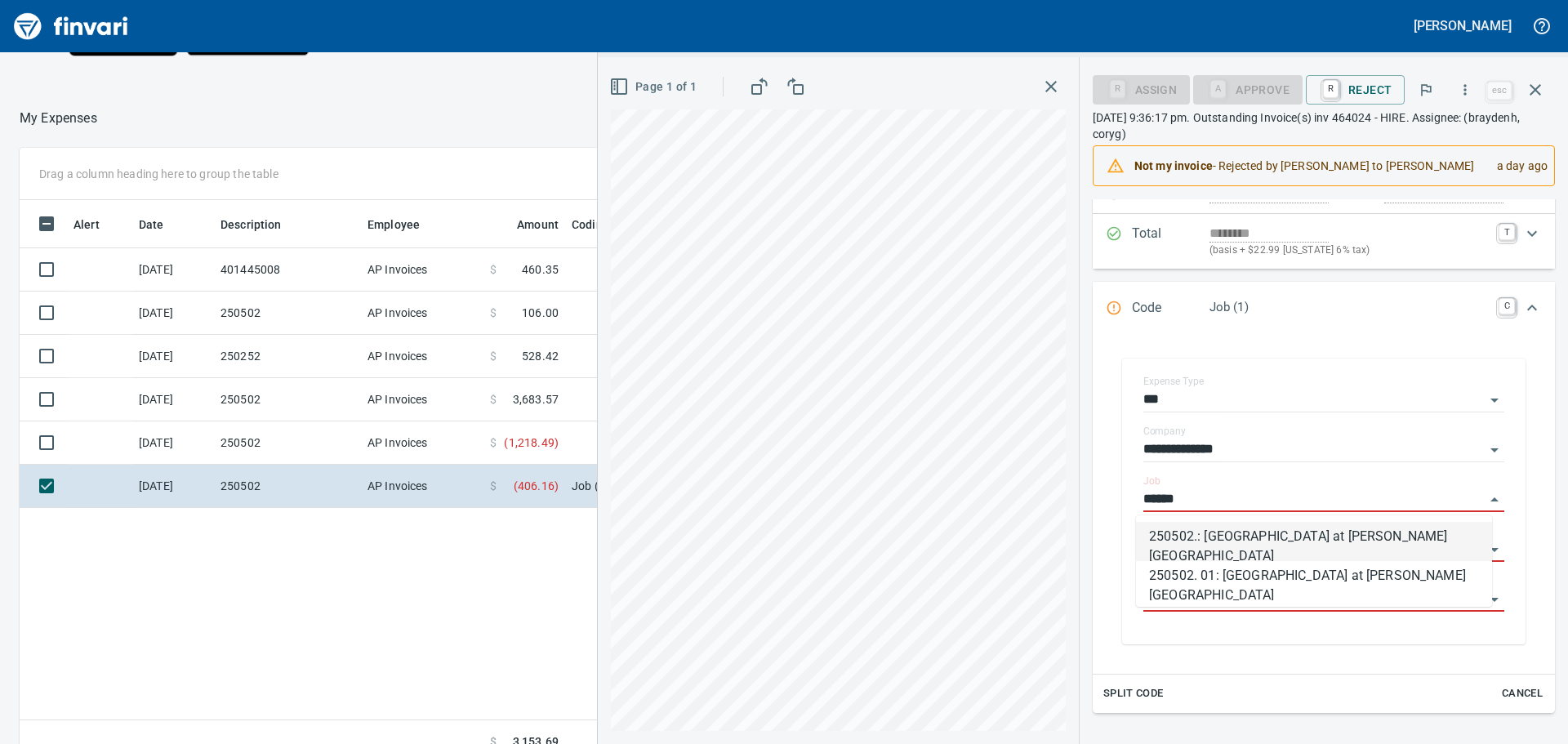
click at [1233, 539] on li "250502.: [GEOGRAPHIC_DATA] at [PERSON_NAME][GEOGRAPHIC_DATA]" at bounding box center [1314, 541] width 356 height 39
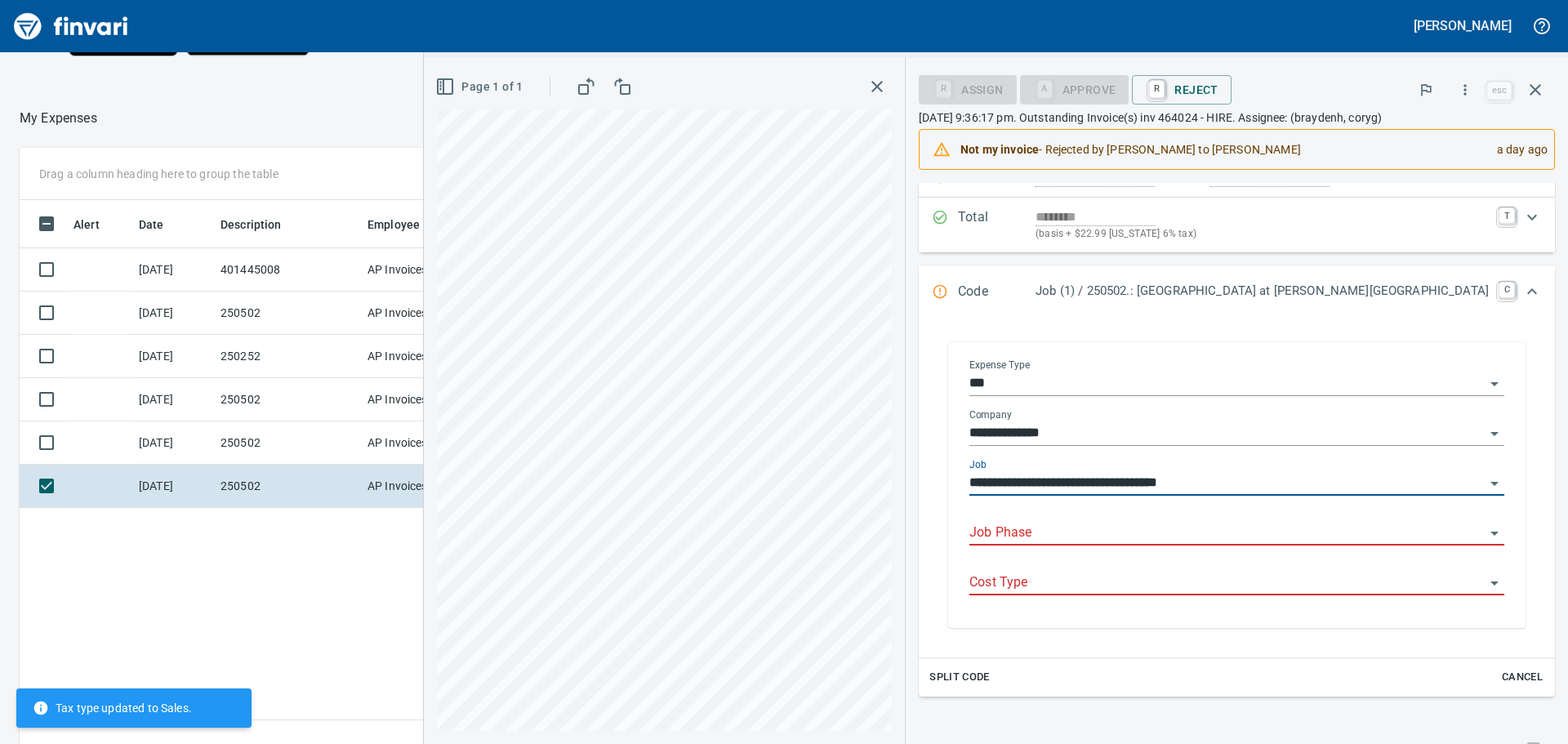
type input "**********"
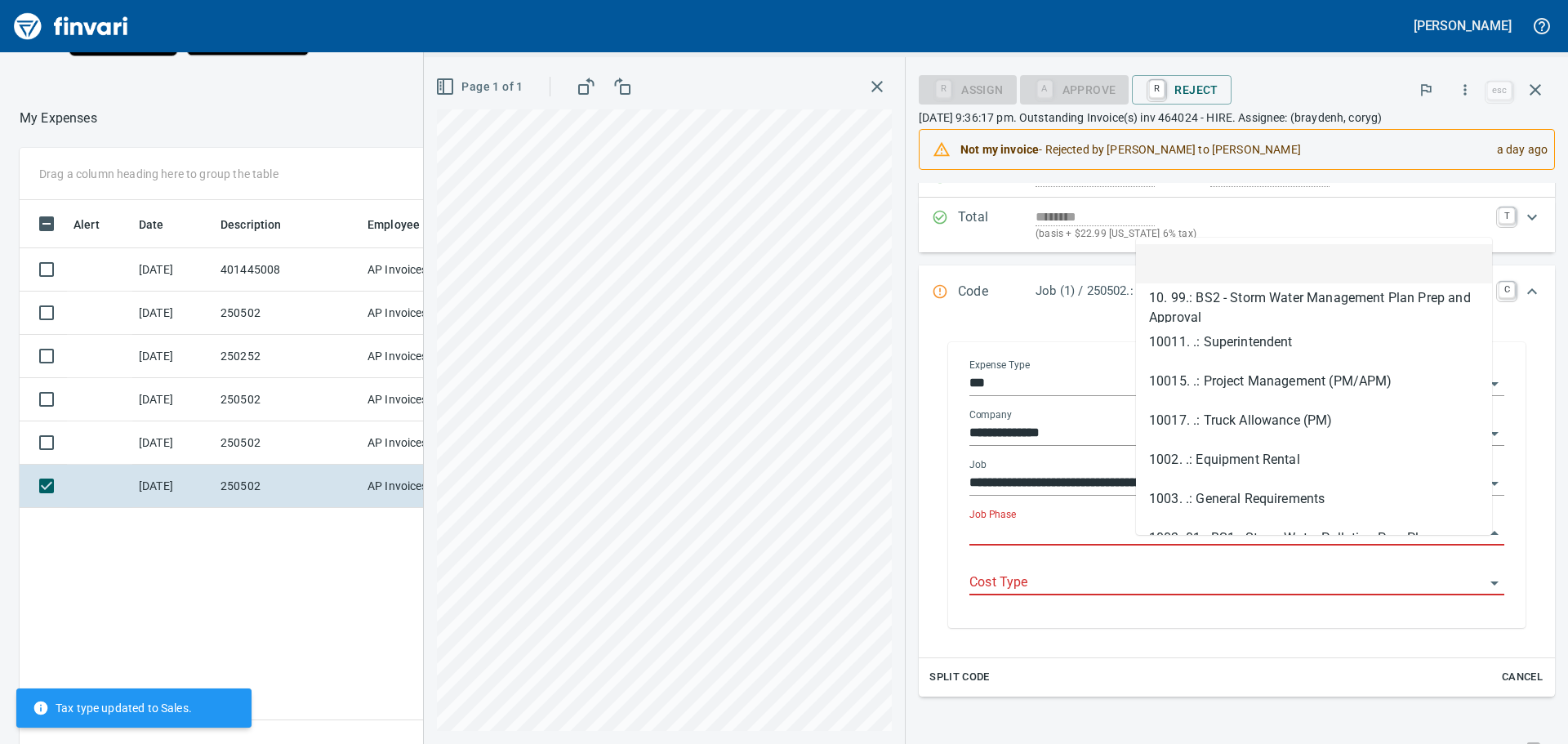
click at [1206, 544] on input "Job Phase" at bounding box center [1227, 534] width 515 height 23
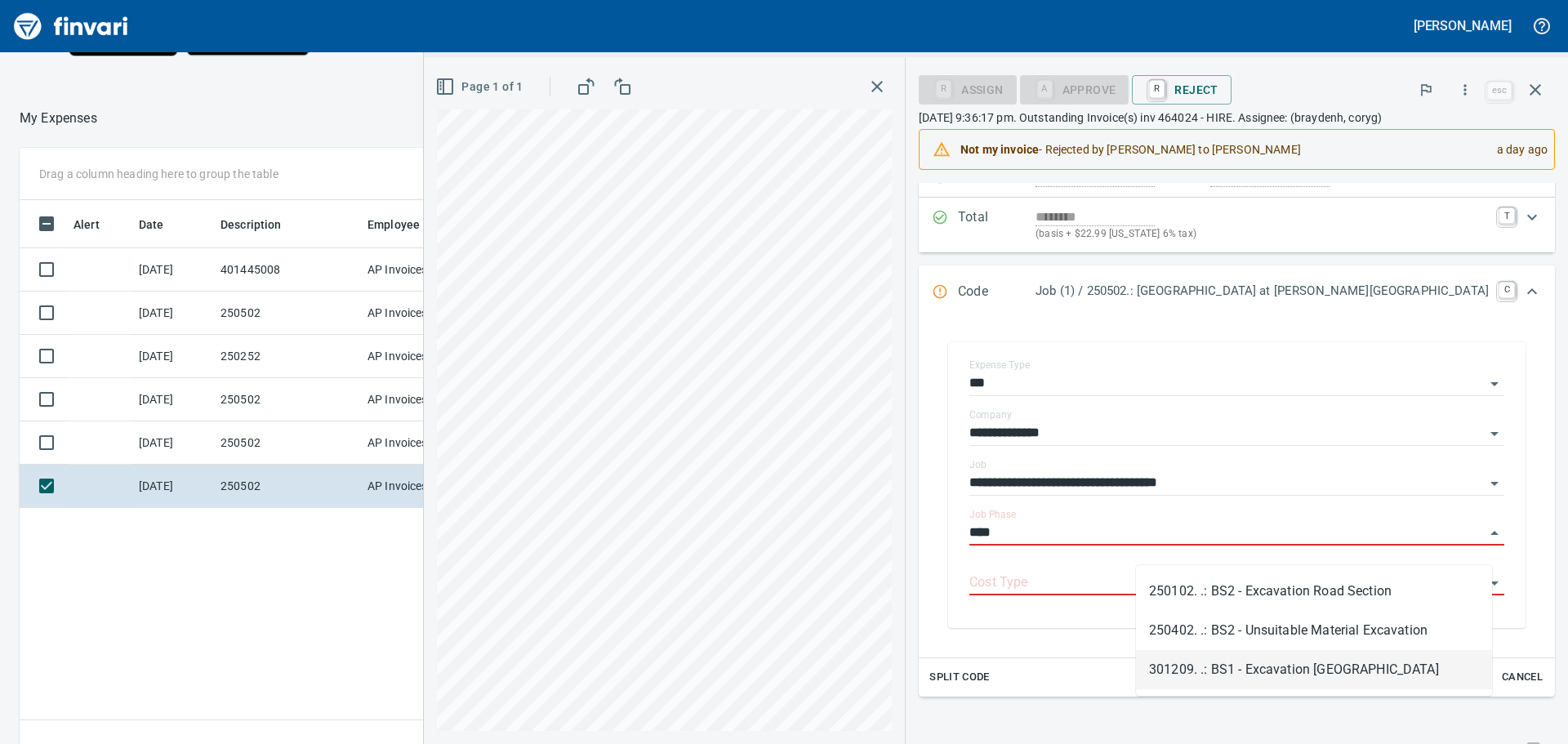
click at [1273, 664] on li "301209. .: BS1 - Excavation [GEOGRAPHIC_DATA]" at bounding box center [1314, 669] width 356 height 39
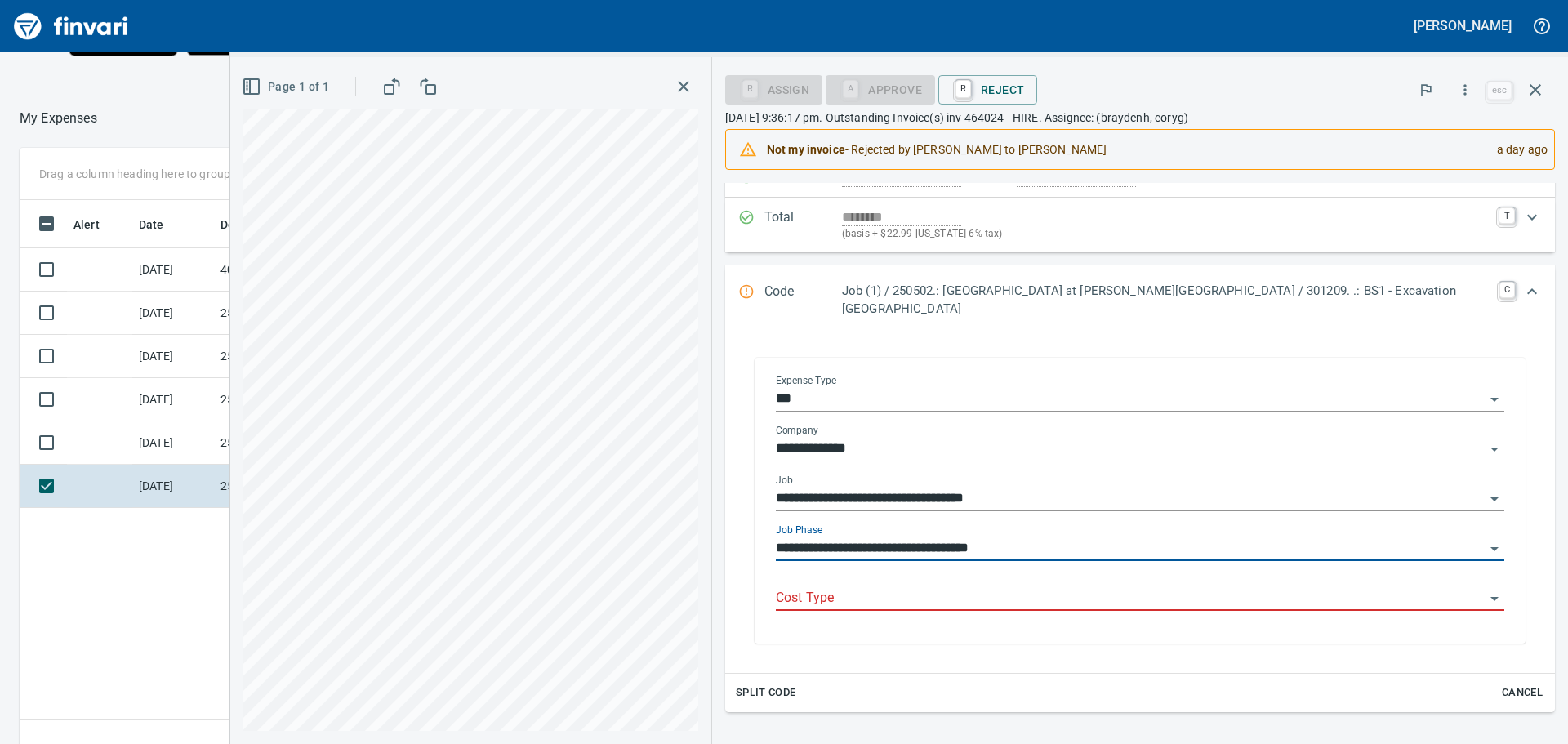
type input "**********"
click at [1058, 587] on input "Cost Type" at bounding box center [1130, 599] width 709 height 23
click at [990, 587] on input "Cost Type" at bounding box center [1130, 599] width 709 height 23
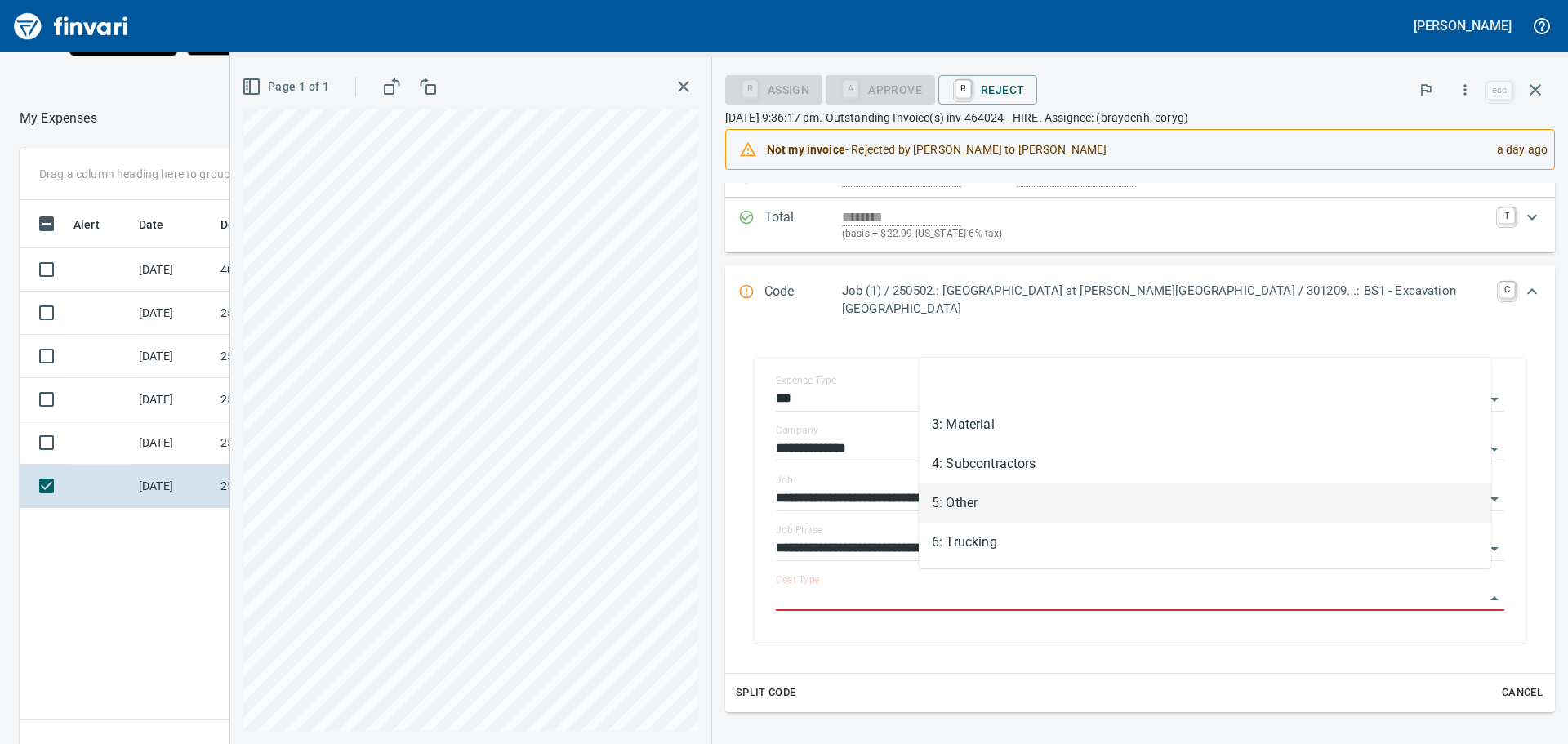
click at [986, 496] on li "5: Other" at bounding box center [1205, 503] width 573 height 39
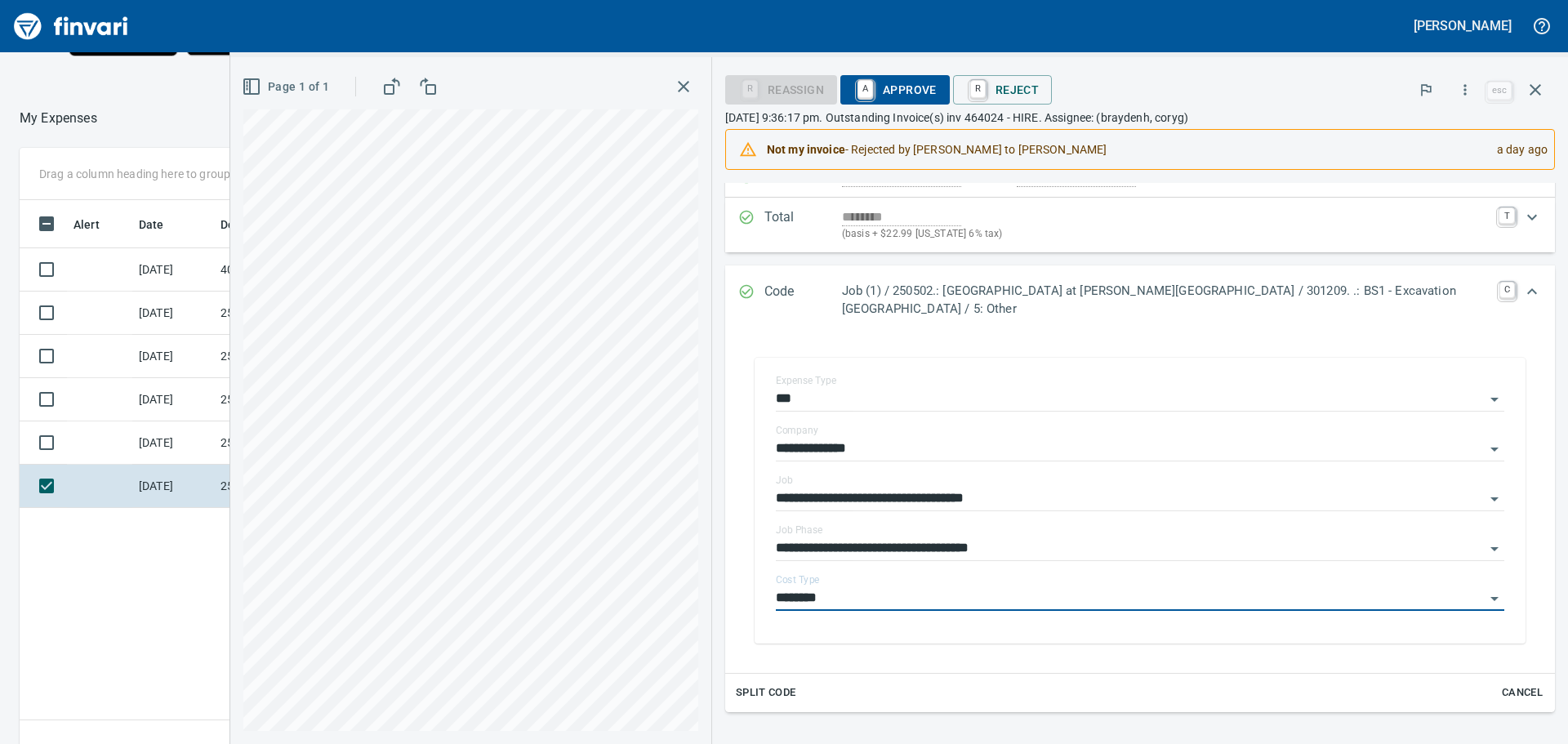
type input "********"
click at [937, 80] on span "A Approve" at bounding box center [895, 89] width 83 height 27
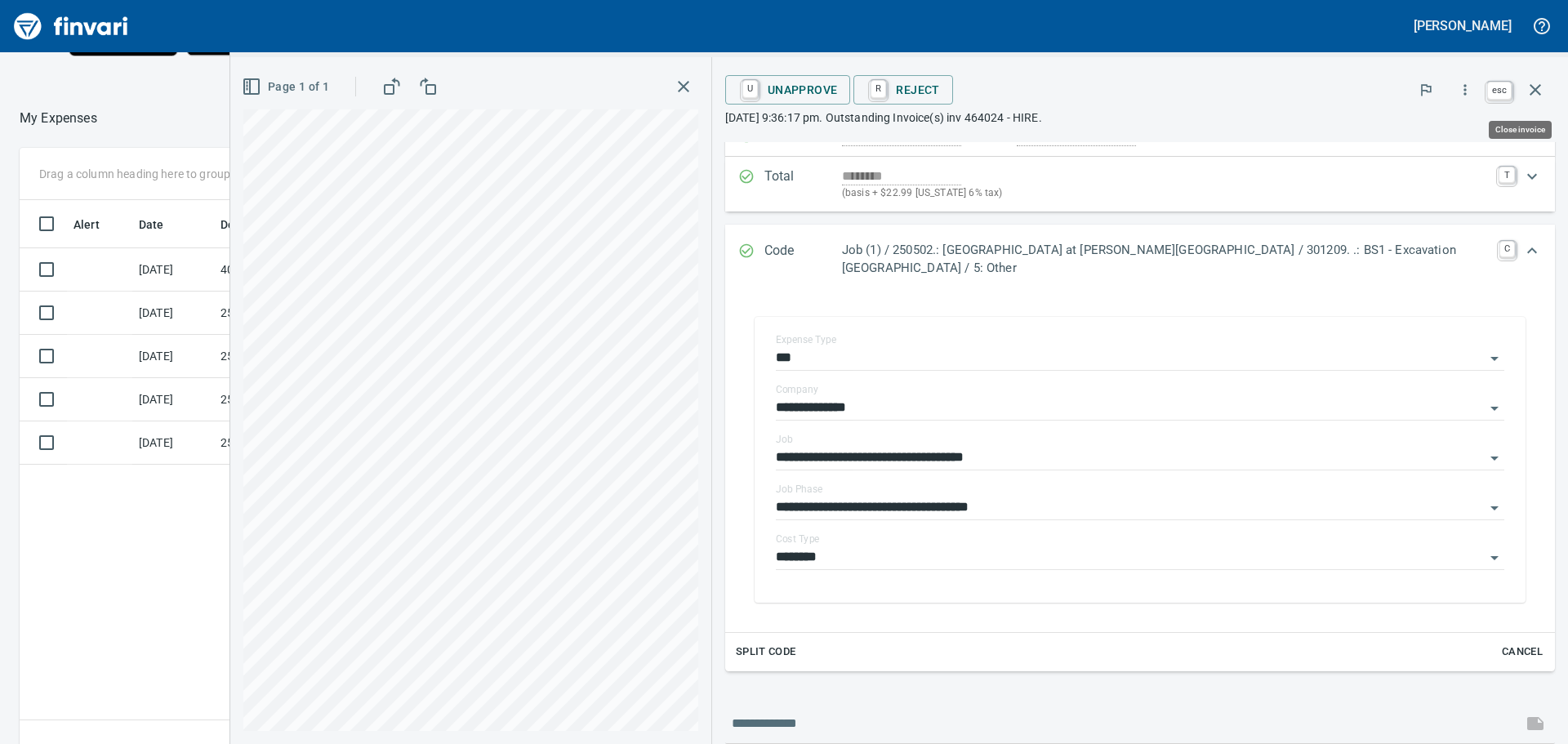
click at [1536, 86] on icon "button" at bounding box center [1536, 90] width 20 height 20
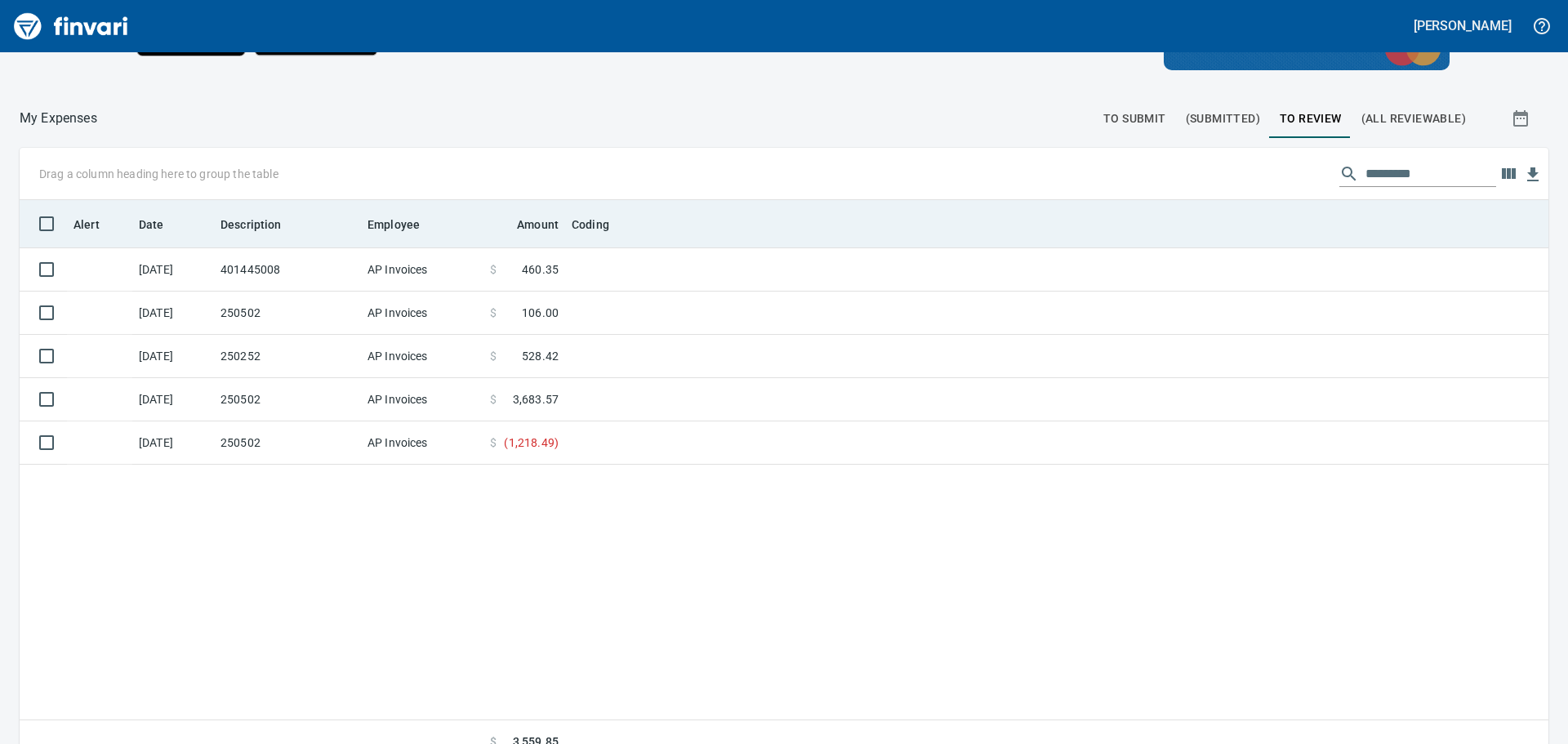
scroll to position [552, 1501]
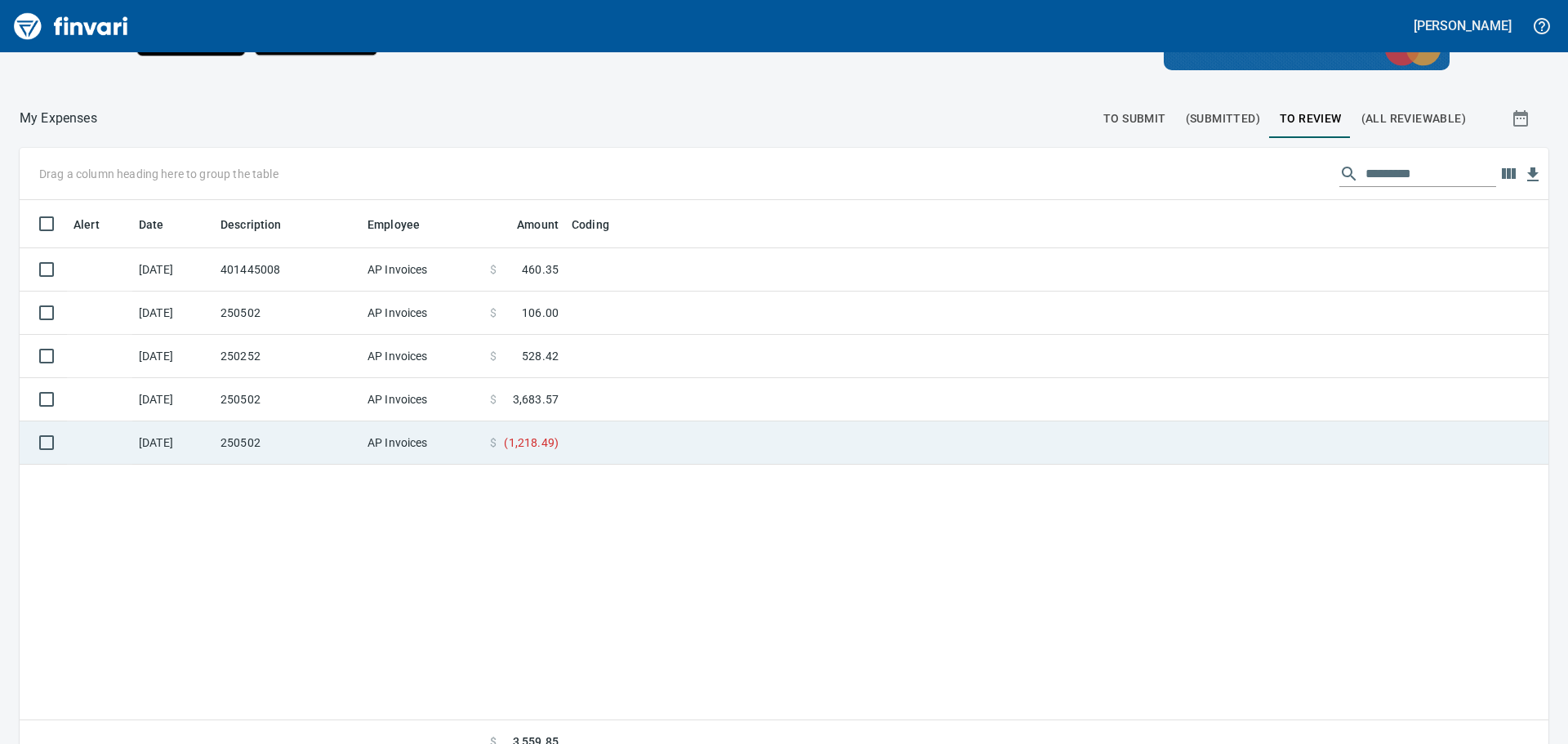
click at [643, 434] on td at bounding box center [769, 443] width 408 height 43
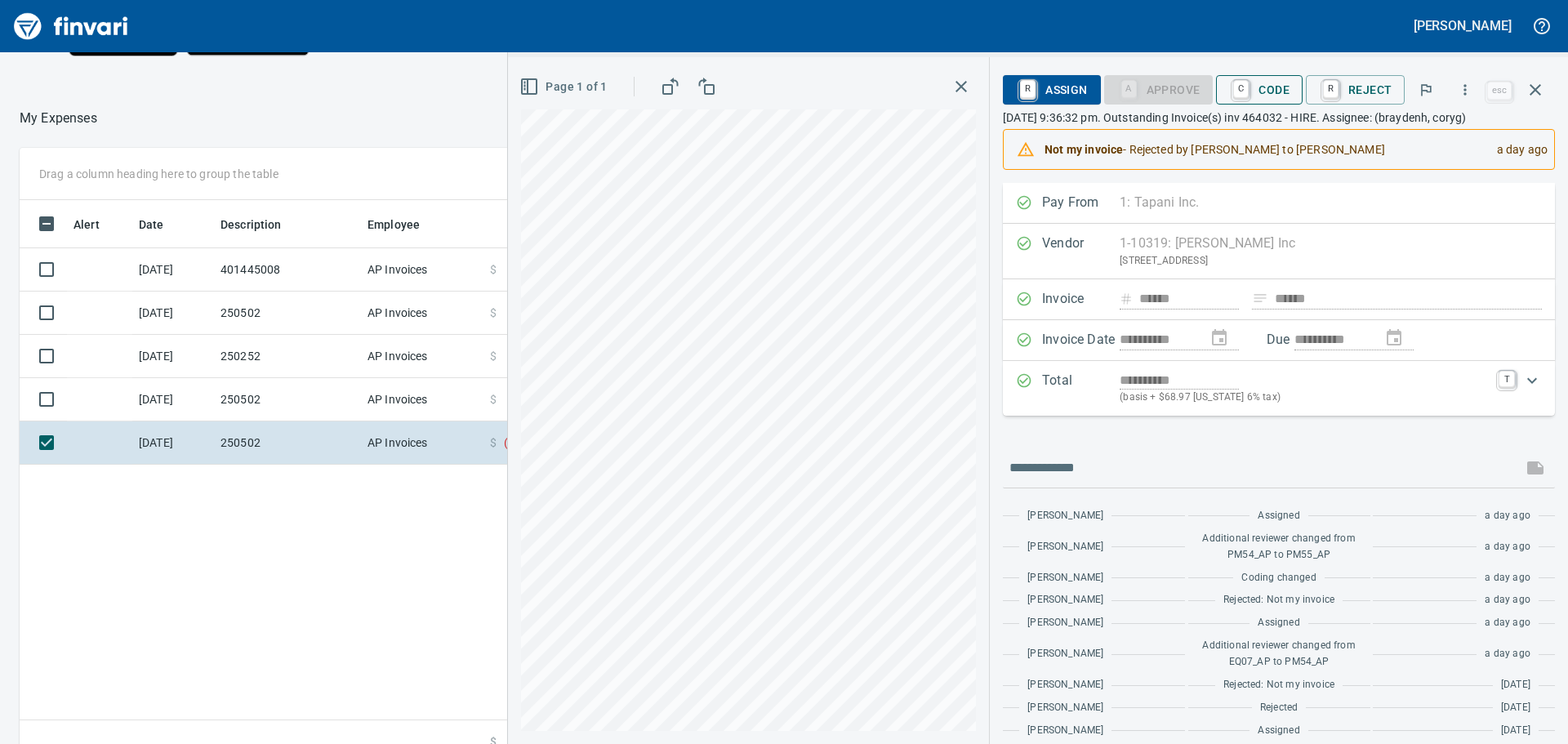
click at [1273, 85] on span "C Code" at bounding box center [1260, 89] width 61 height 27
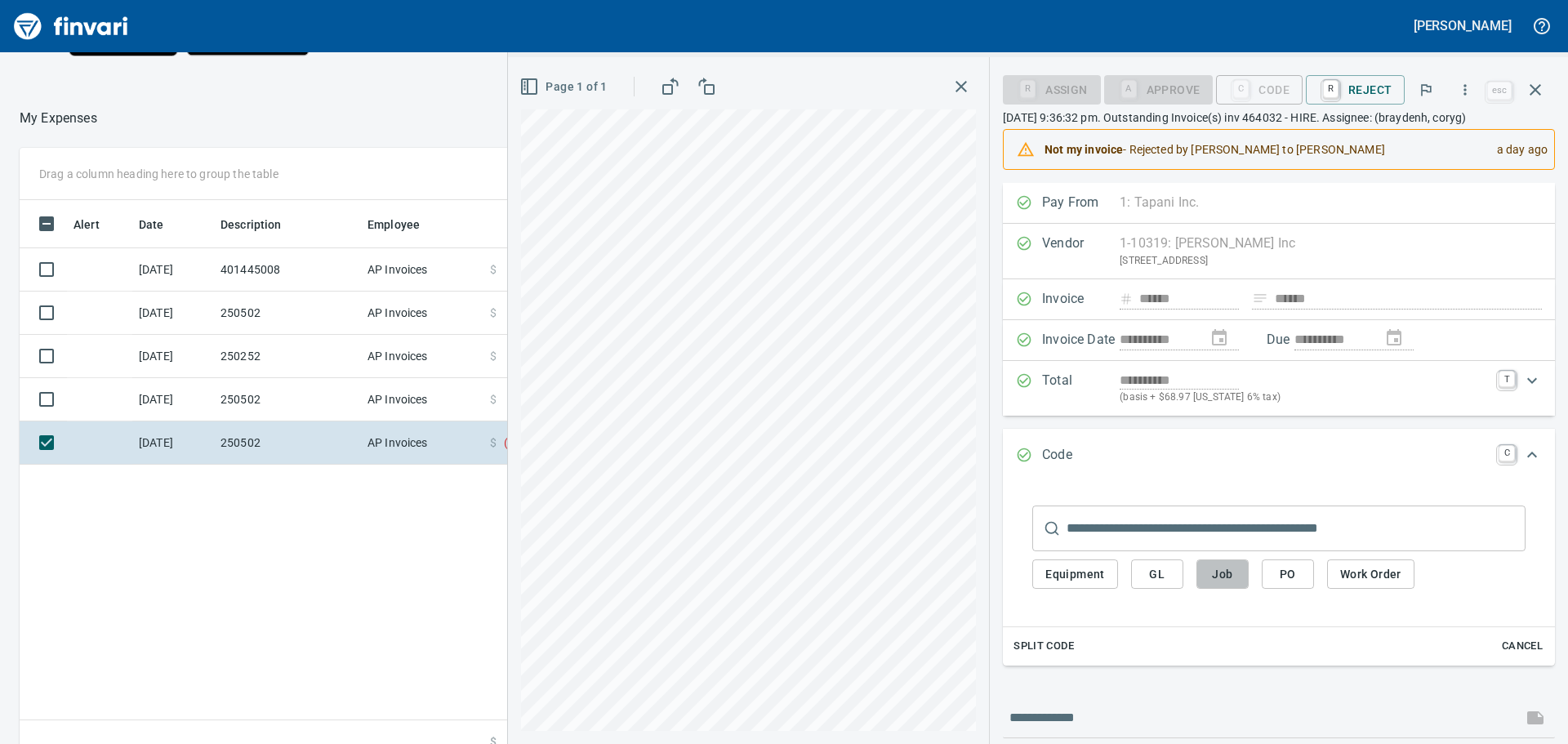
click at [1225, 574] on span "Job" at bounding box center [1222, 574] width 26 height 21
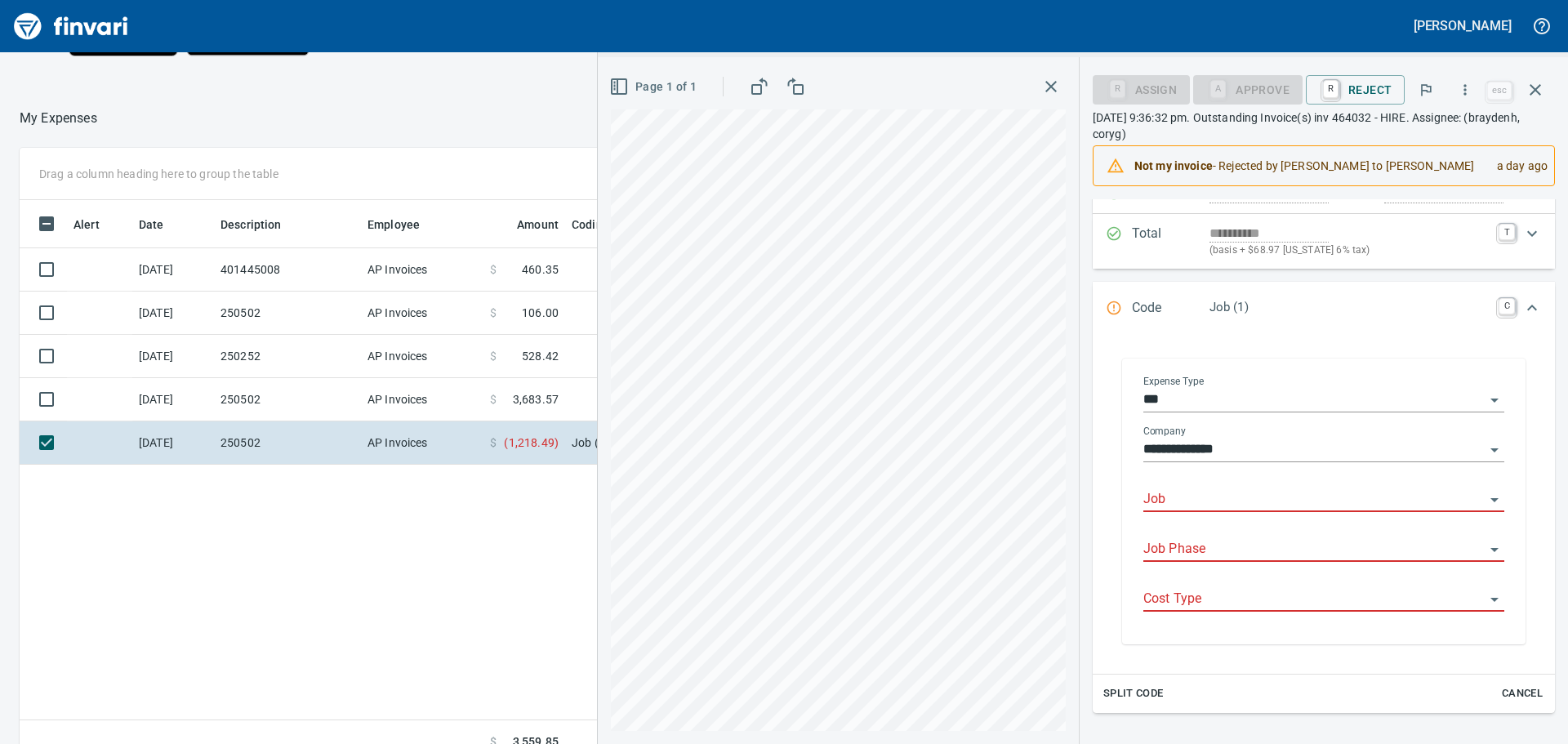
click at [1221, 493] on input "Job" at bounding box center [1314, 500] width 342 height 23
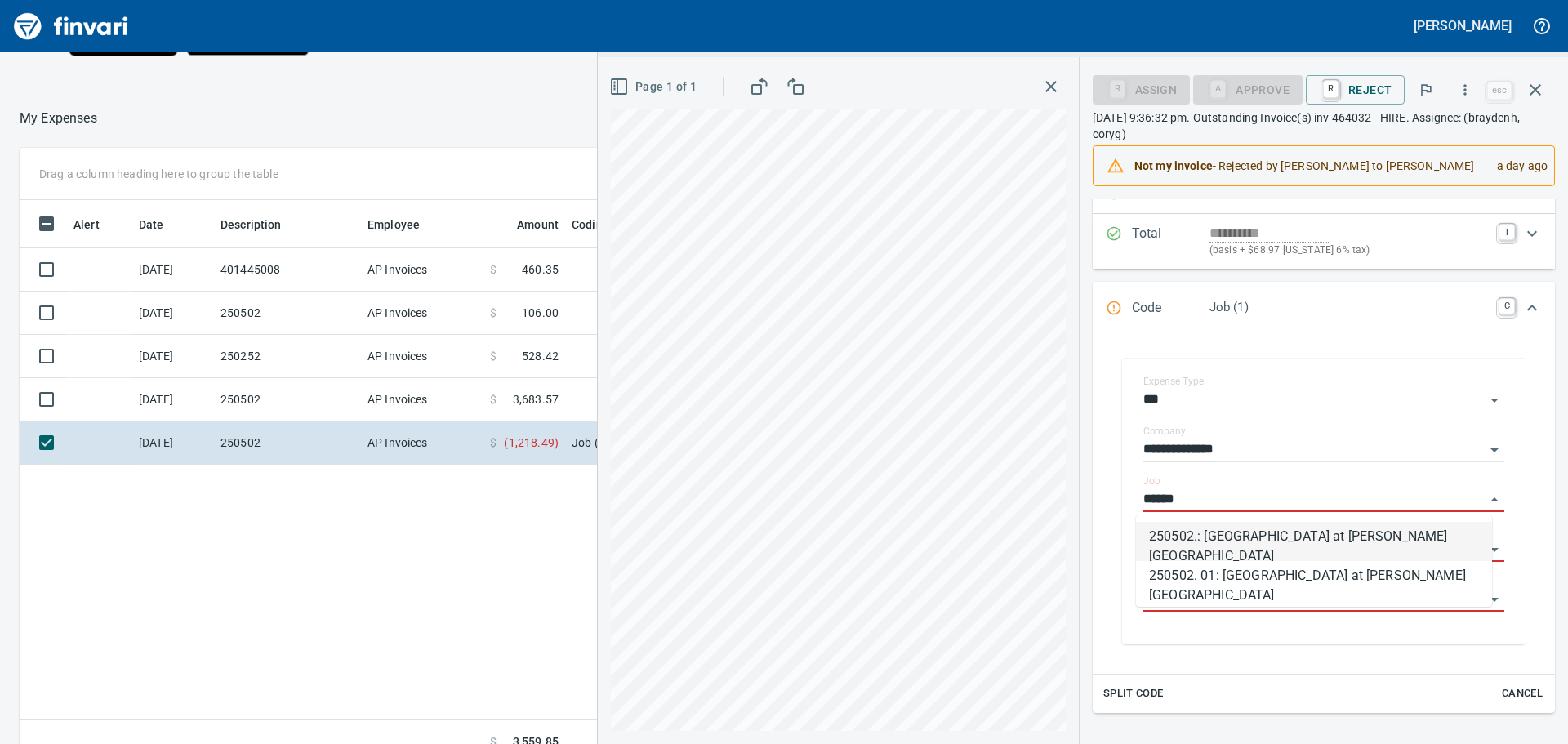
click at [1250, 535] on li "250502.: [GEOGRAPHIC_DATA] at [PERSON_NAME][GEOGRAPHIC_DATA]" at bounding box center [1314, 541] width 356 height 39
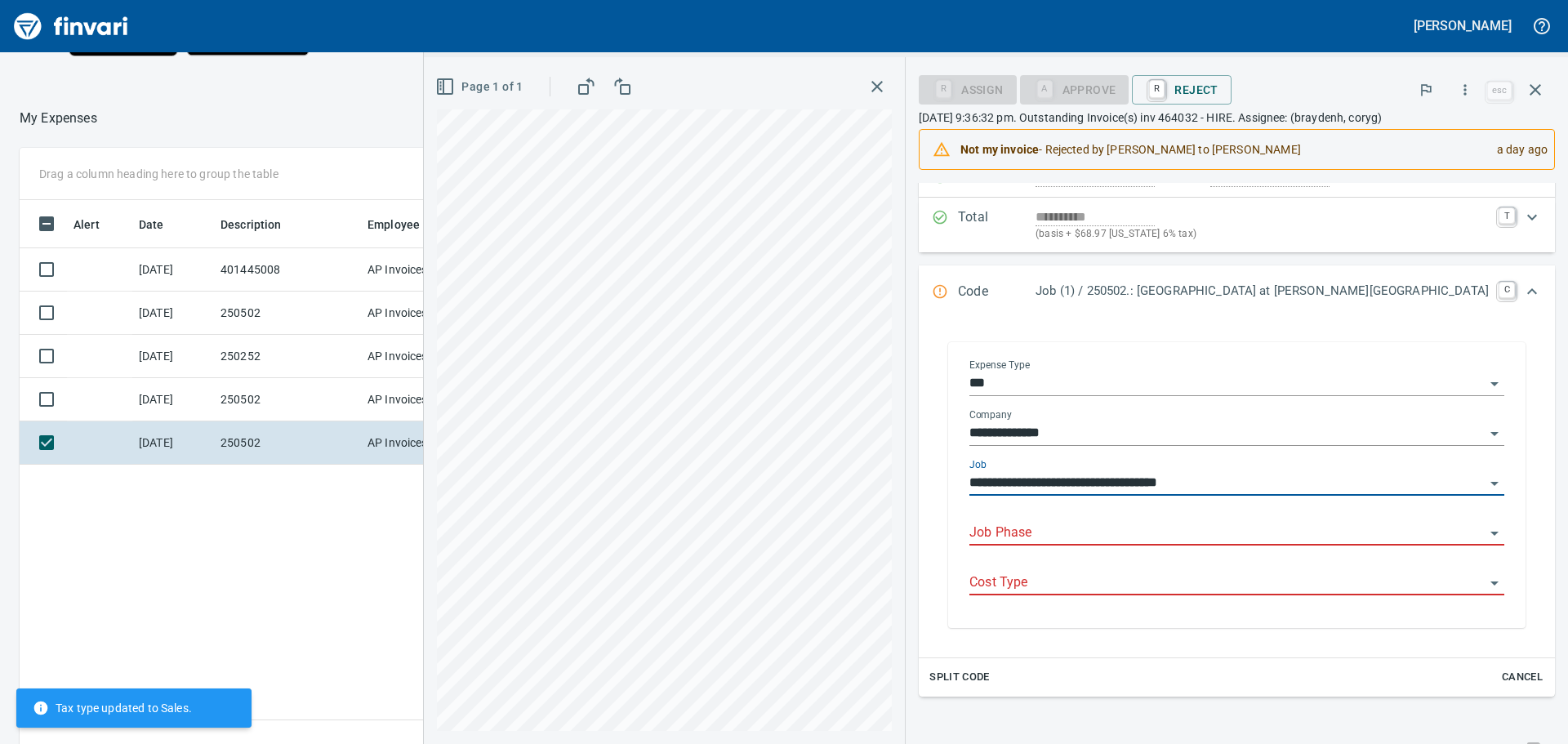
type input "**********"
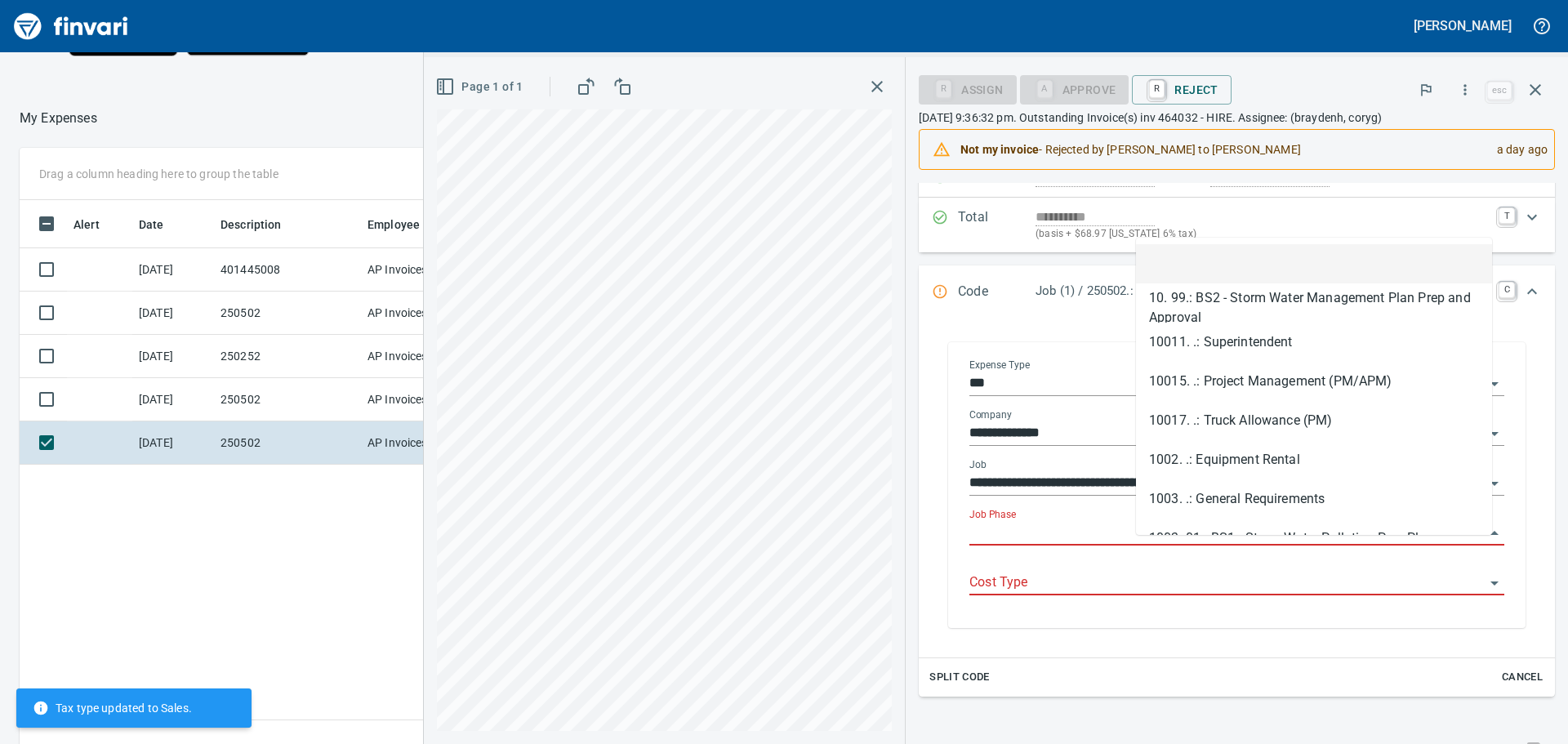
click at [1227, 544] on input "Job Phase" at bounding box center [1227, 534] width 515 height 23
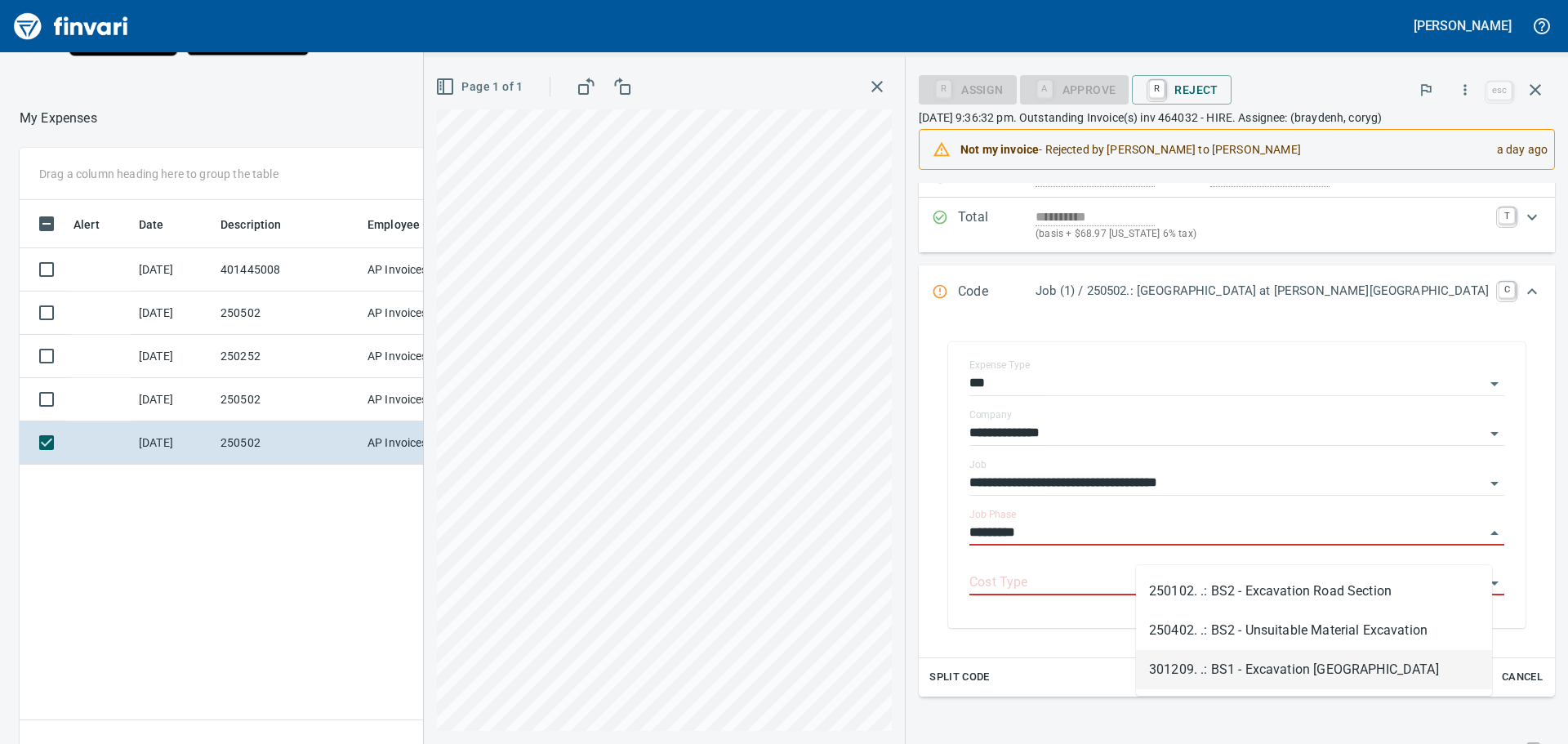
click at [1259, 667] on li "301209. .: BS1 - Excavation [GEOGRAPHIC_DATA]" at bounding box center [1314, 669] width 356 height 39
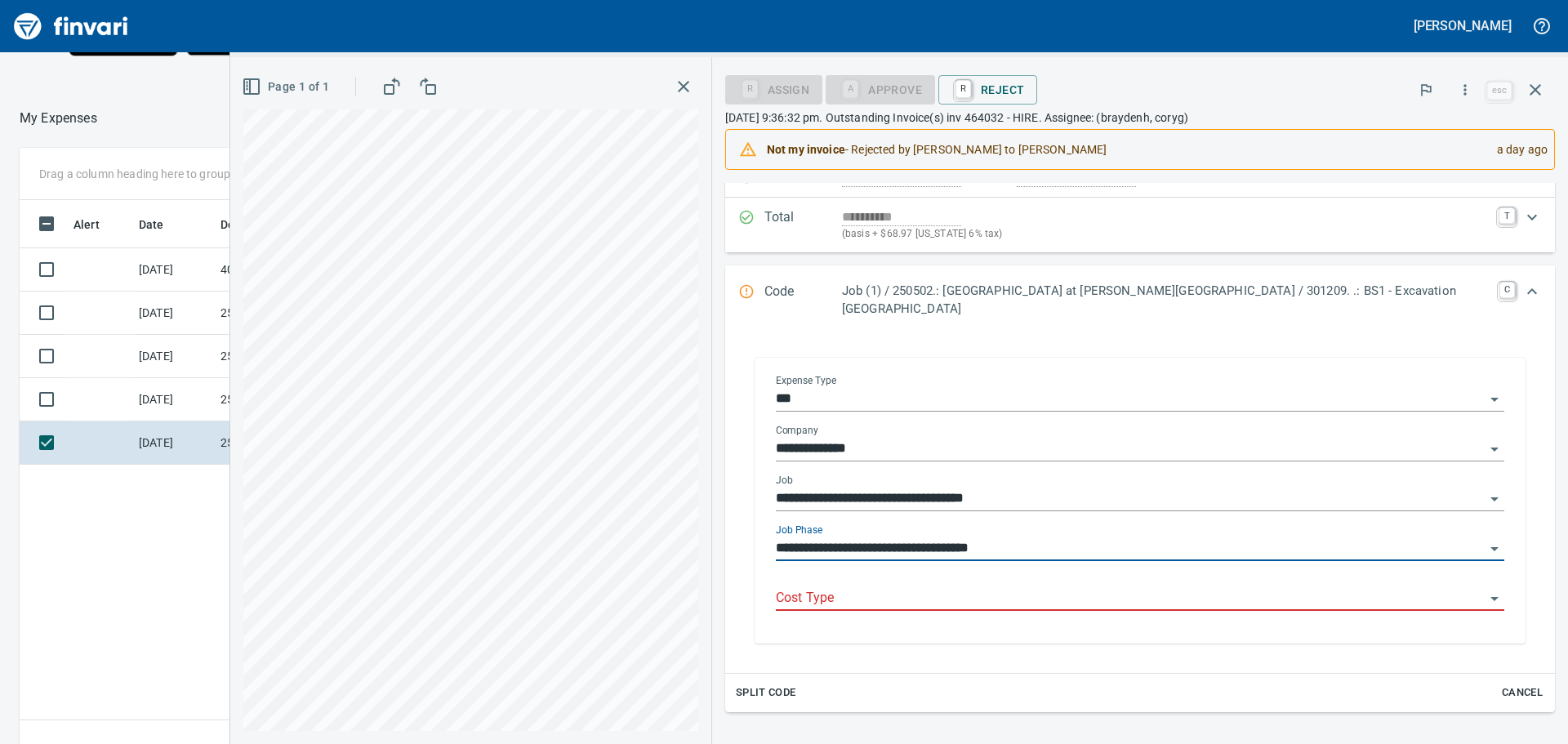
type input "**********"
click at [1121, 587] on input "Cost Type" at bounding box center [1130, 599] width 709 height 23
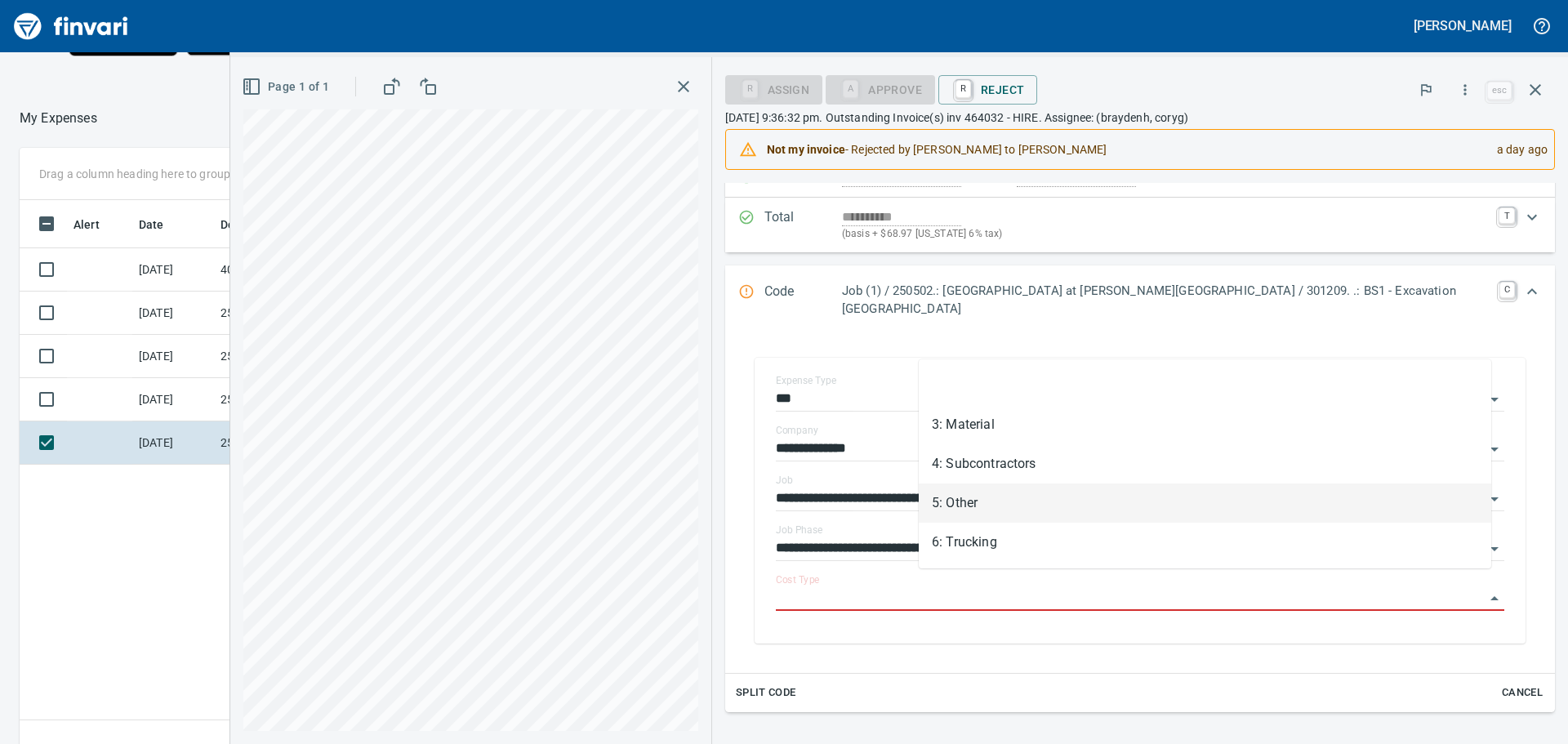
click at [981, 493] on li "5: Other" at bounding box center [1205, 503] width 573 height 39
type input "********"
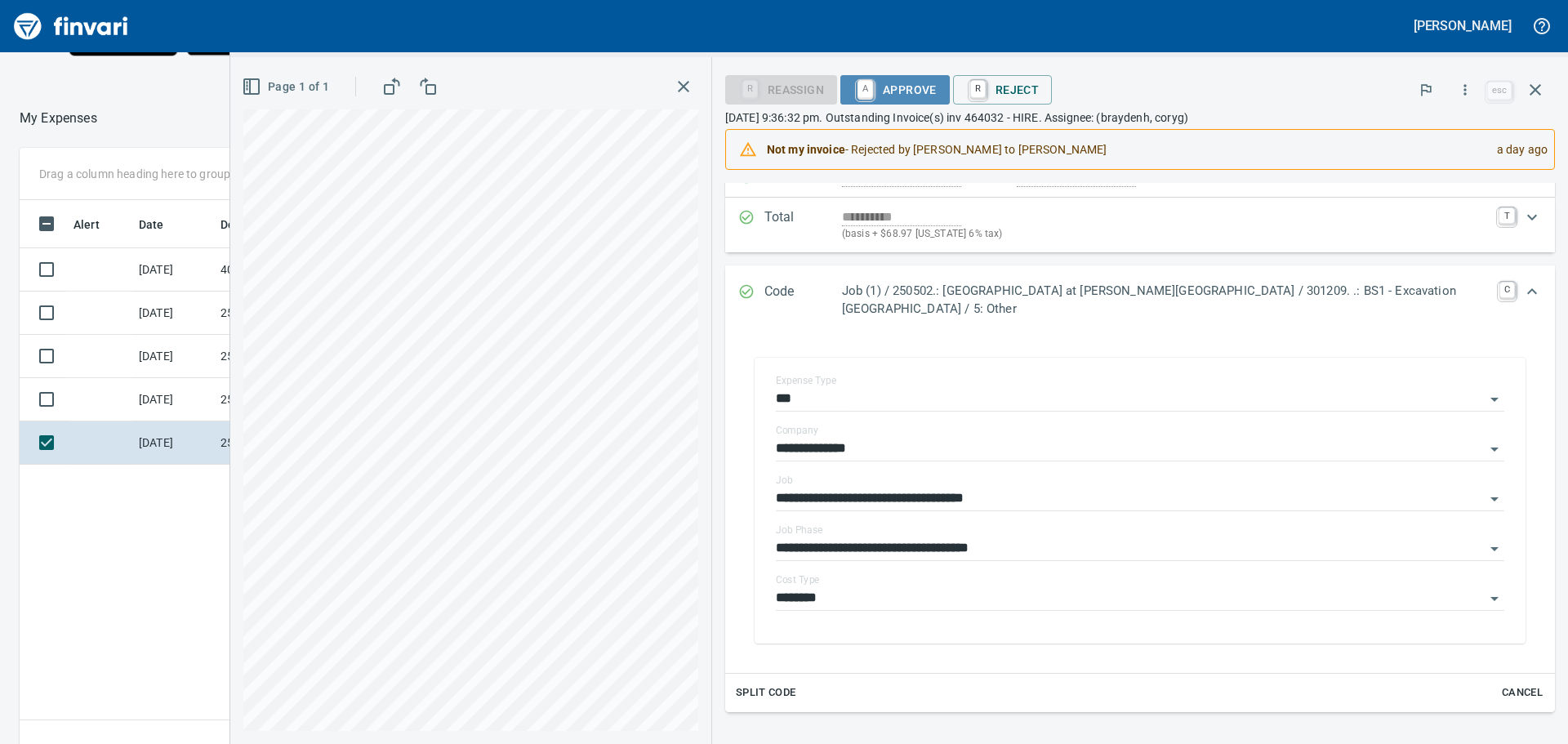
click at [937, 76] on span "A Approve" at bounding box center [895, 89] width 83 height 27
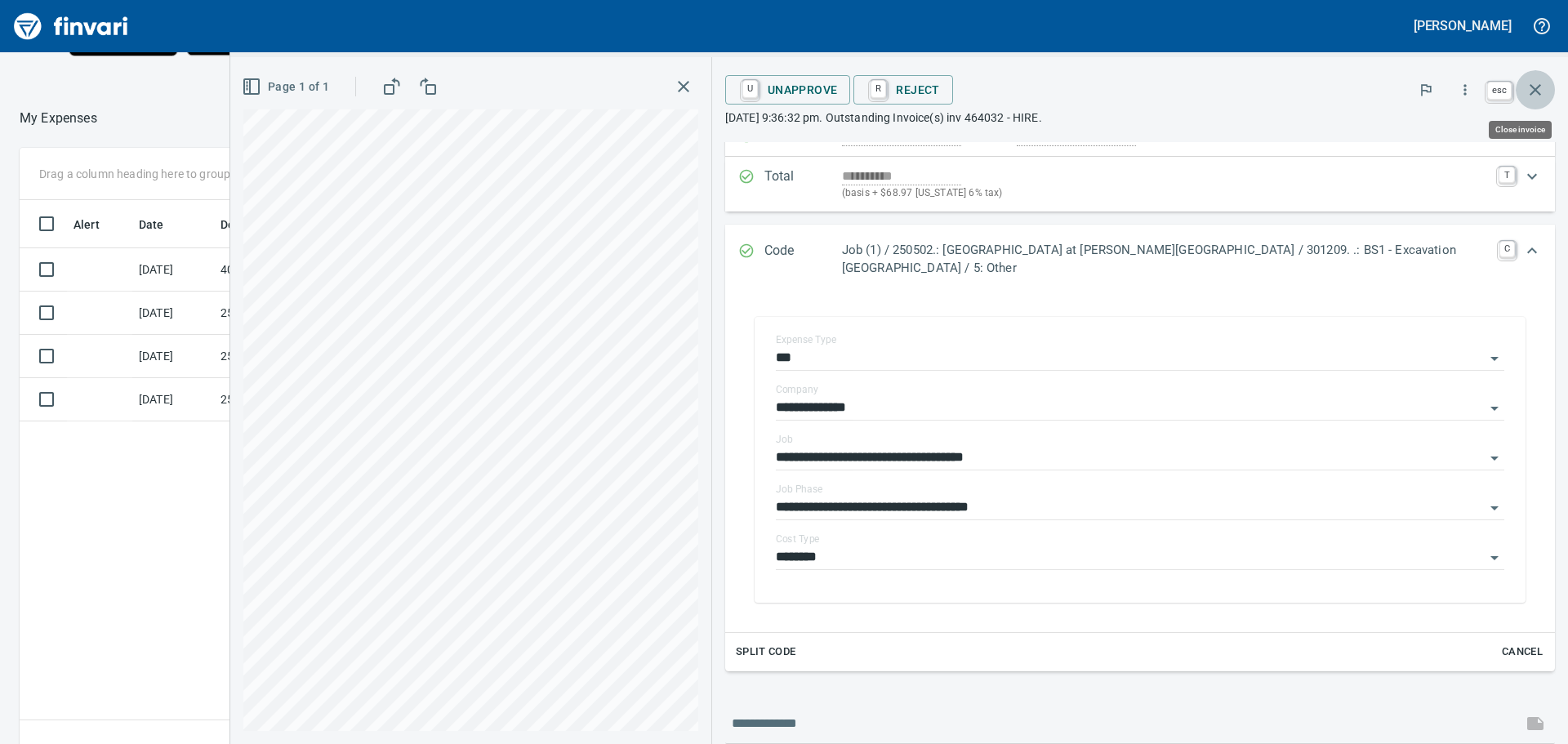
click at [1532, 86] on icon "button" at bounding box center [1536, 90] width 12 height 12
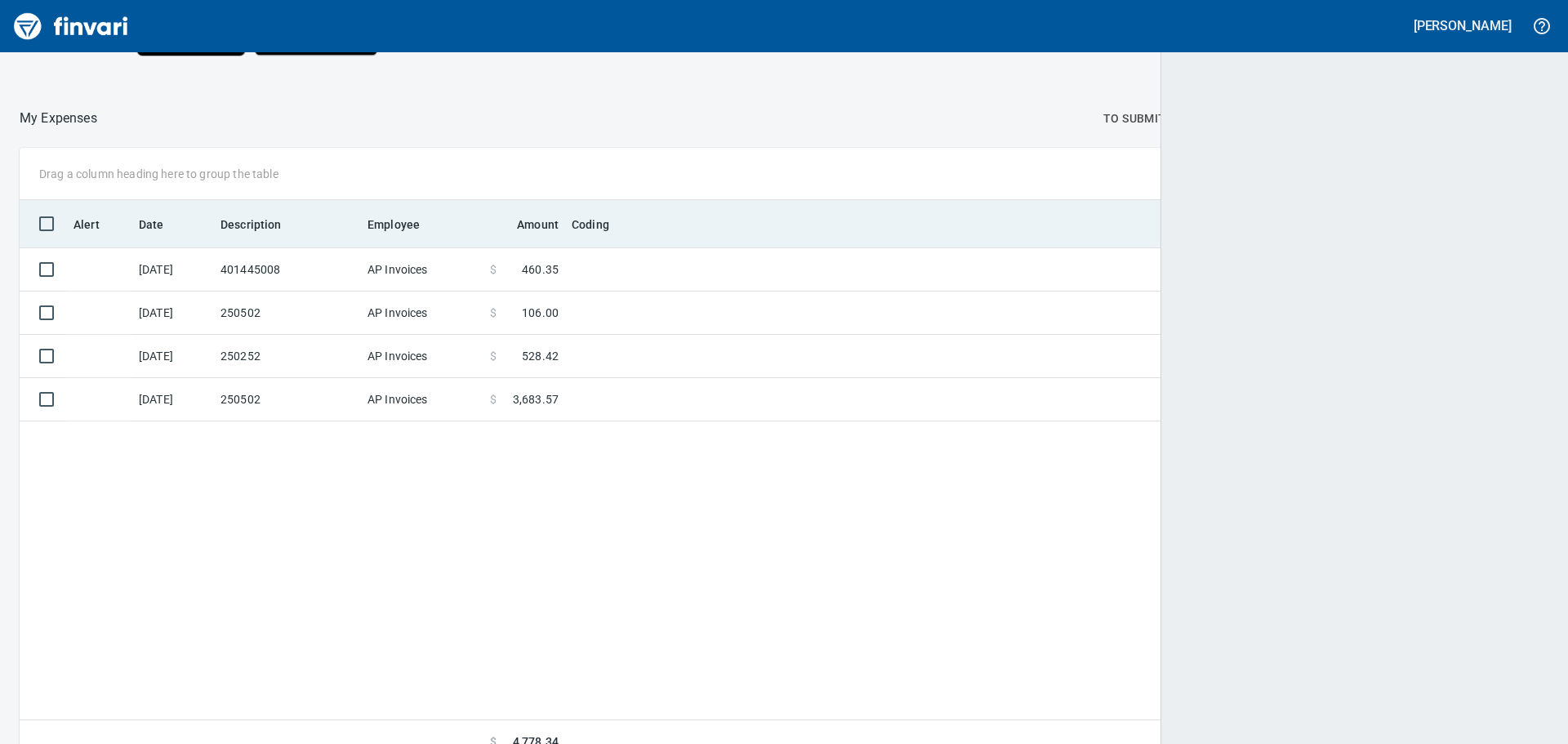
scroll to position [552, 1501]
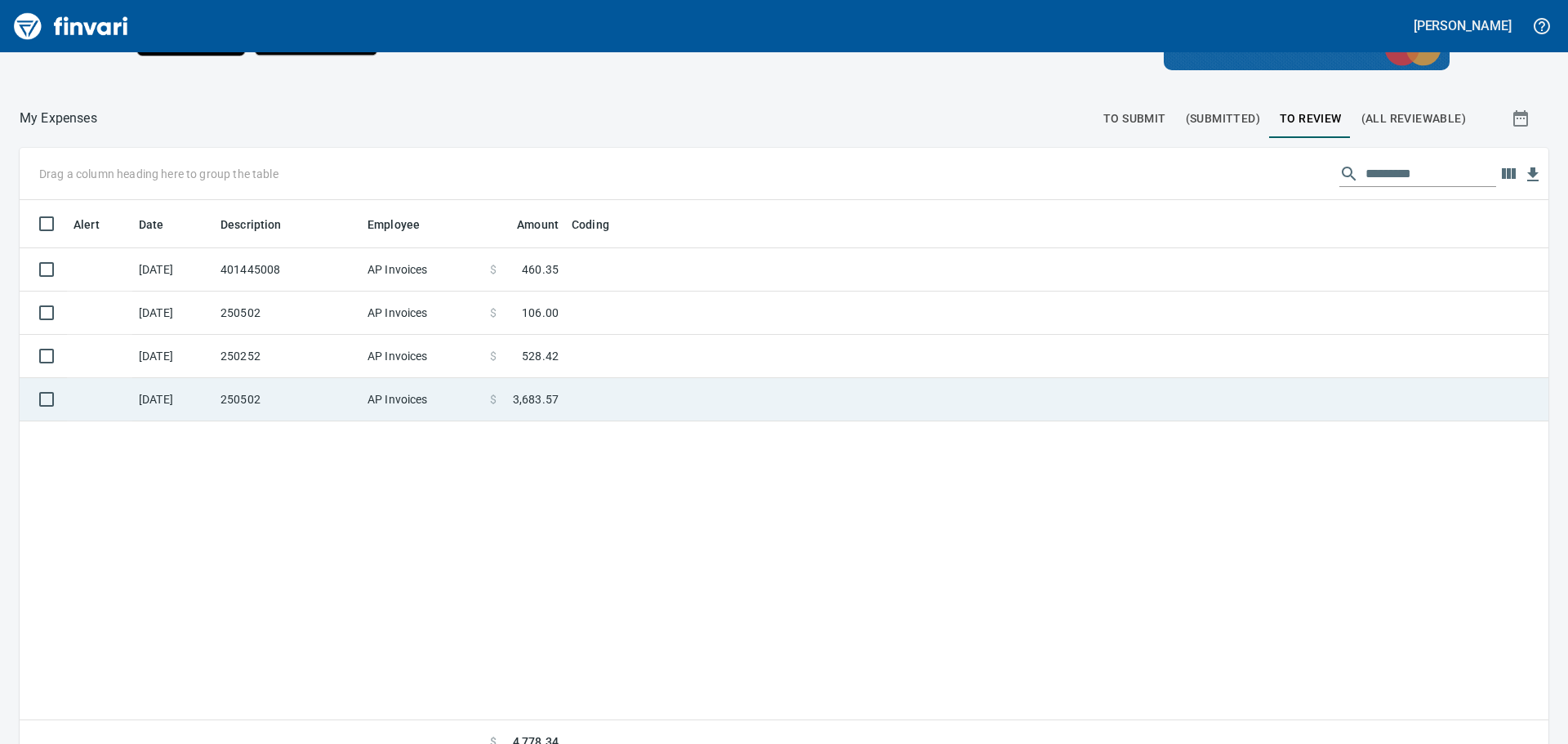
click at [593, 397] on td at bounding box center [769, 400] width 408 height 43
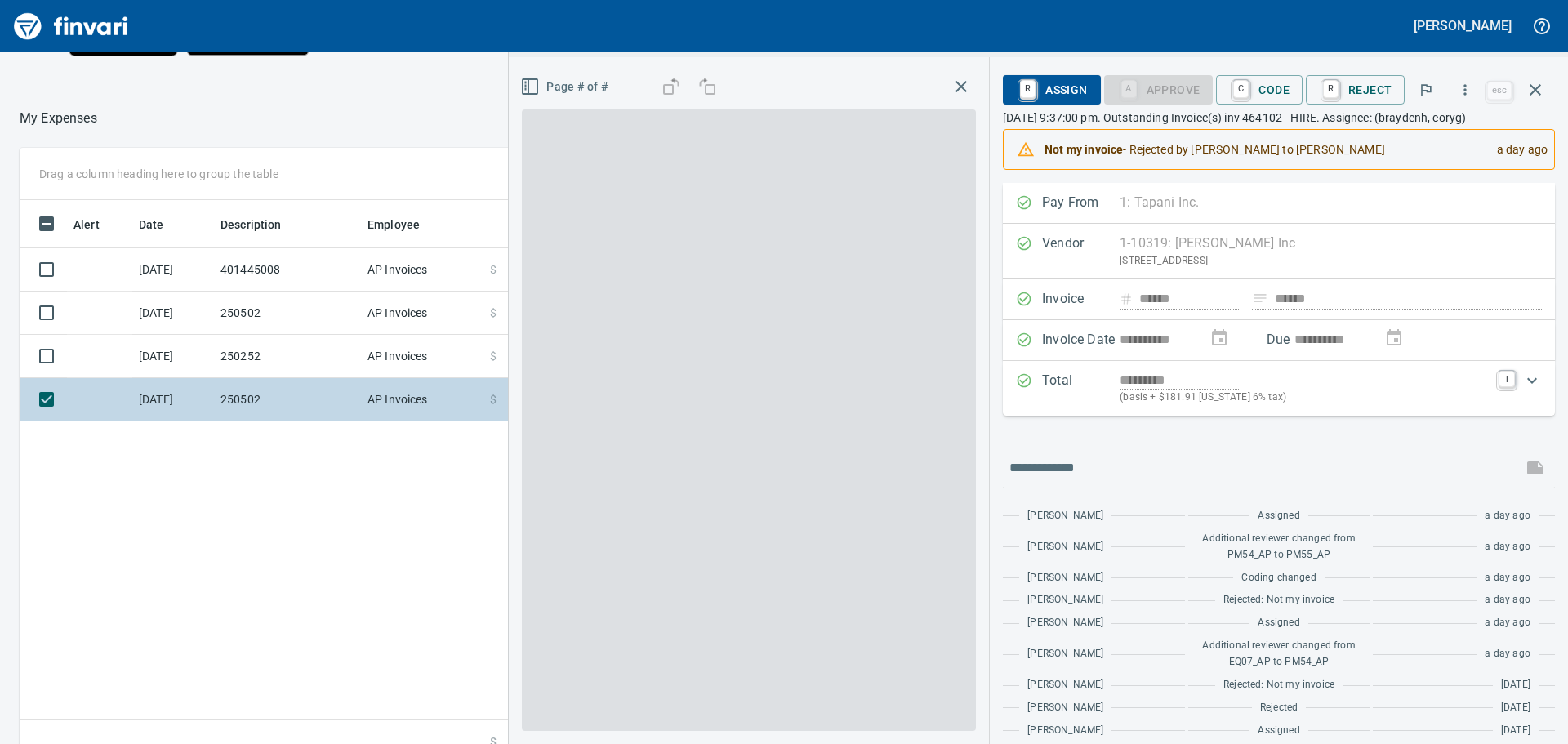
scroll to position [552, 1096]
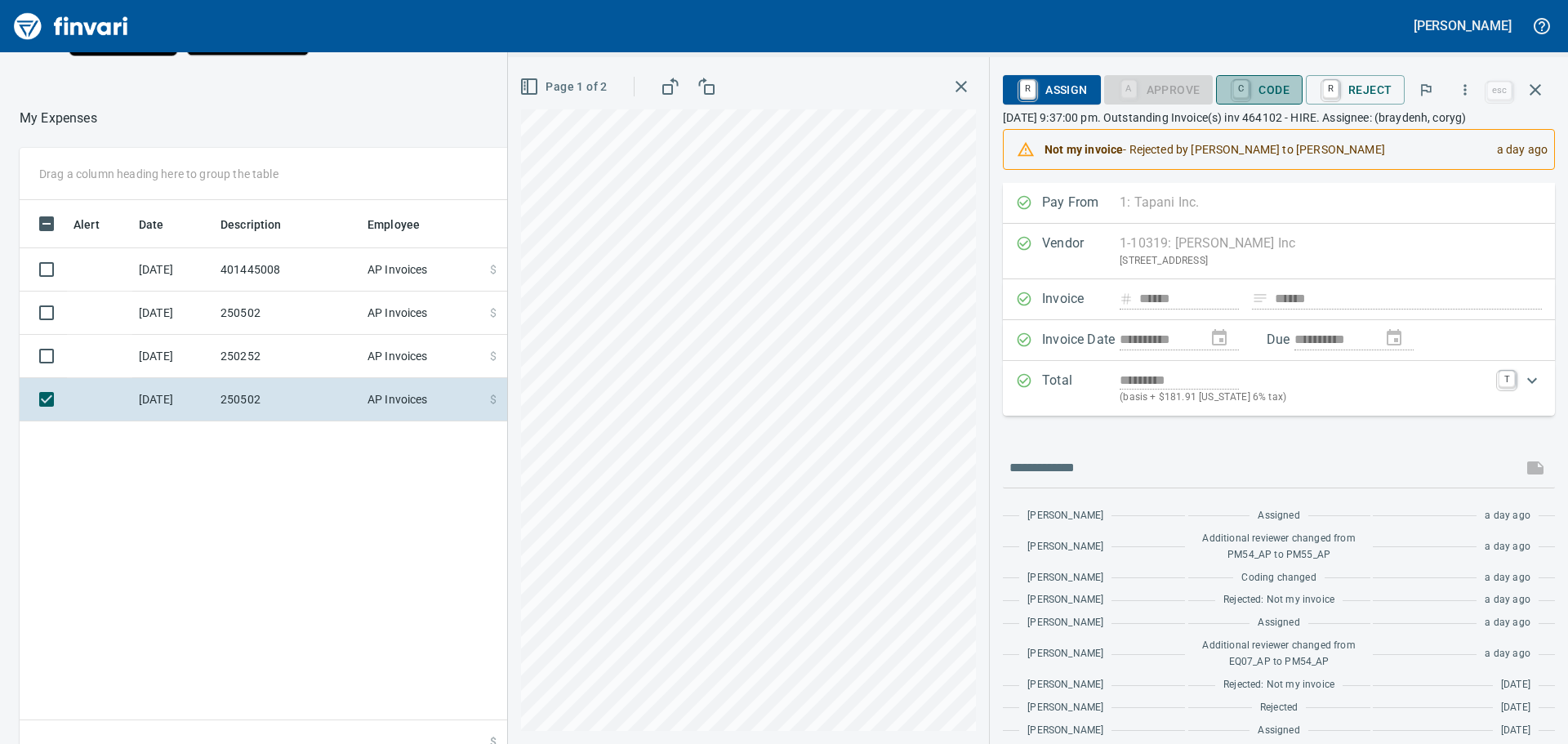
click at [1275, 83] on span "C Code" at bounding box center [1260, 89] width 61 height 27
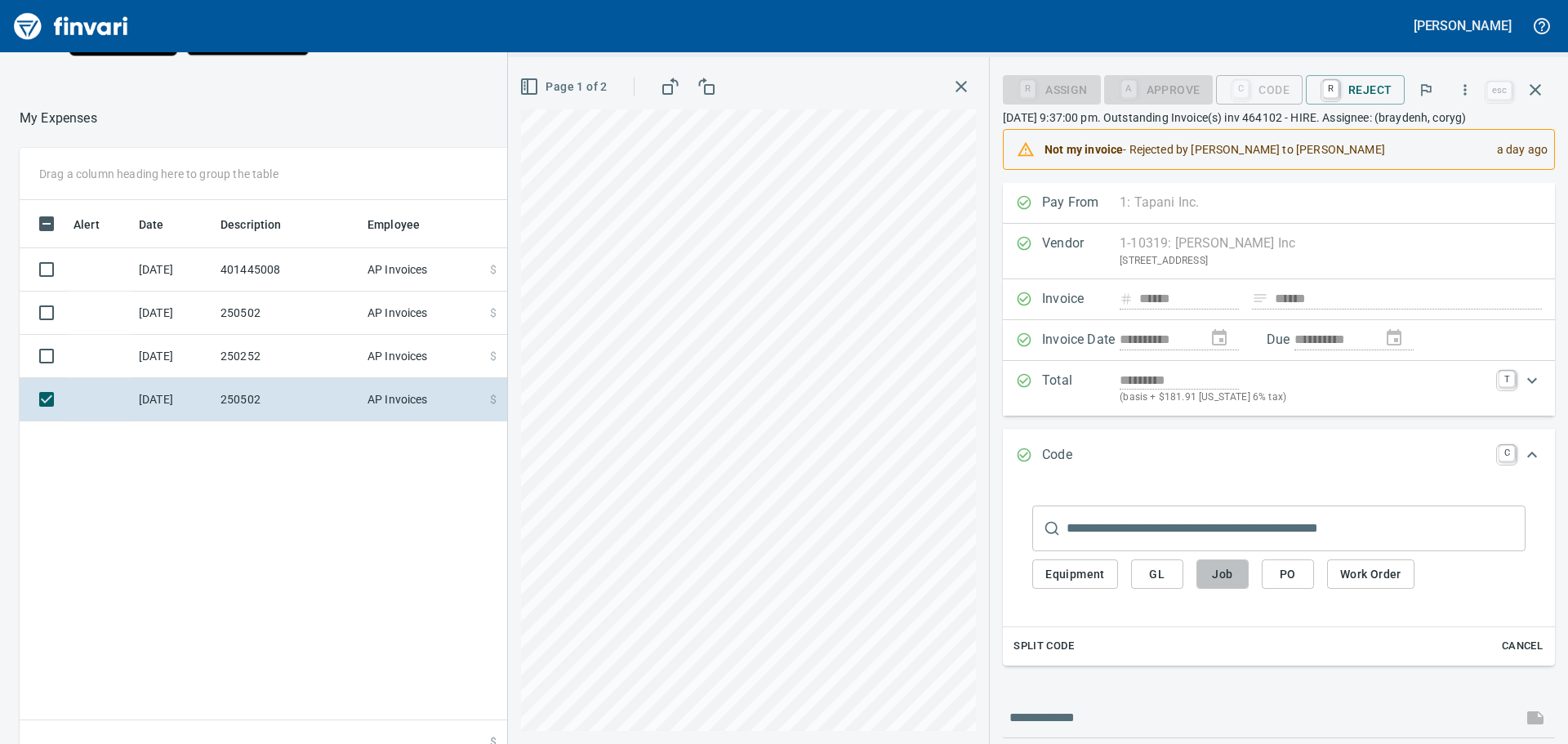
click at [1225, 572] on span "Job" at bounding box center [1222, 574] width 26 height 21
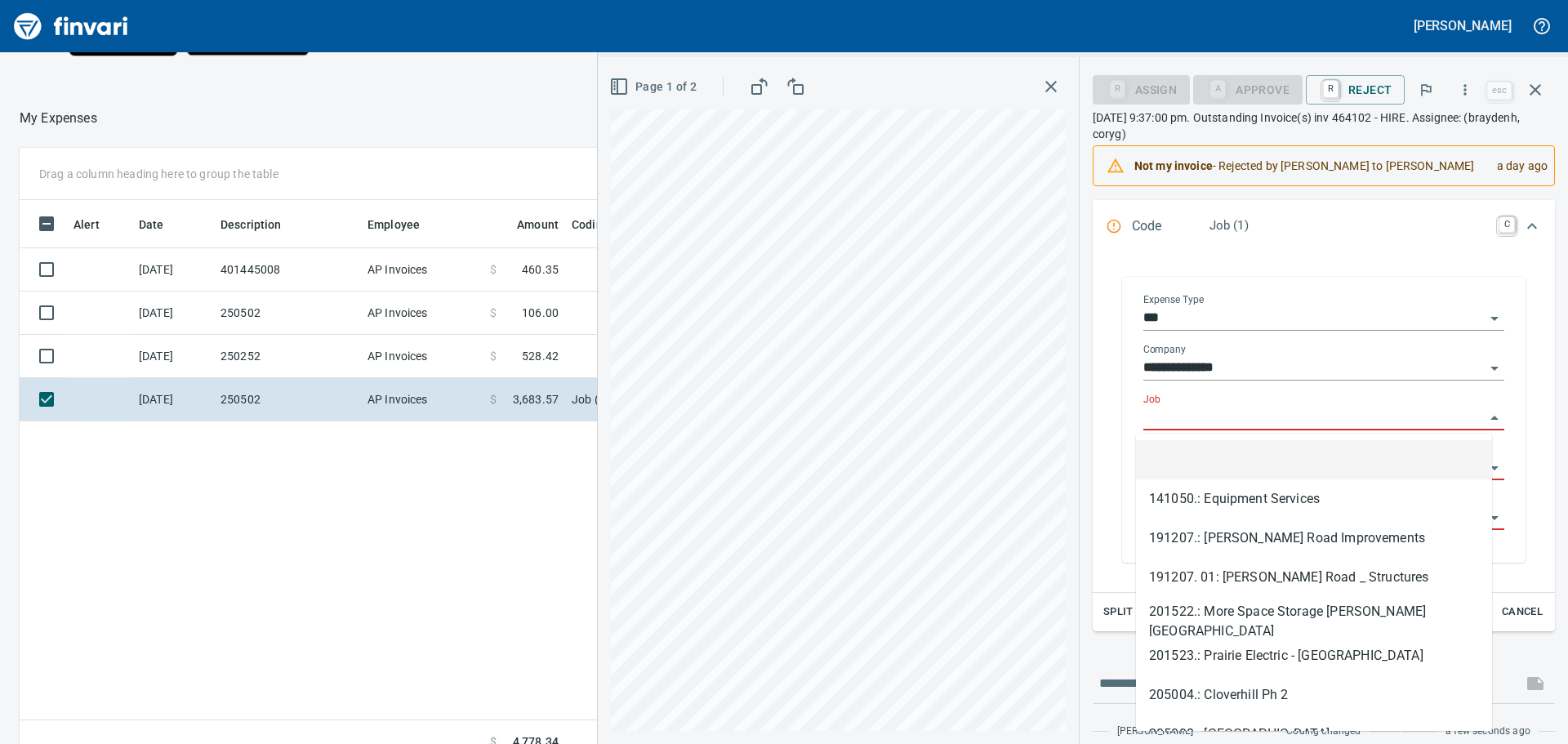
click at [1194, 415] on input "Job" at bounding box center [1314, 418] width 342 height 23
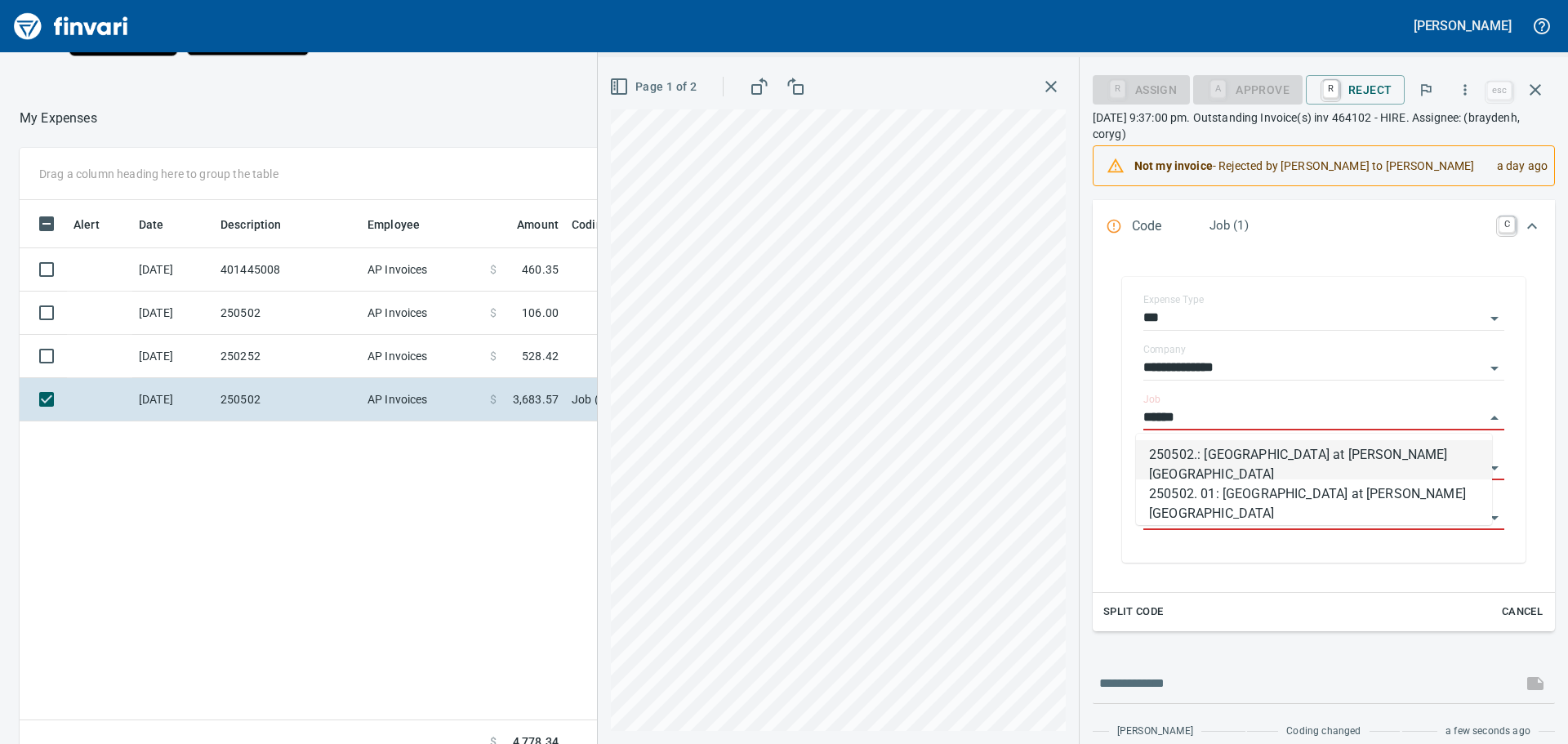
click at [1232, 457] on li "250502.: [GEOGRAPHIC_DATA] at [PERSON_NAME][GEOGRAPHIC_DATA]" at bounding box center [1314, 460] width 356 height 39
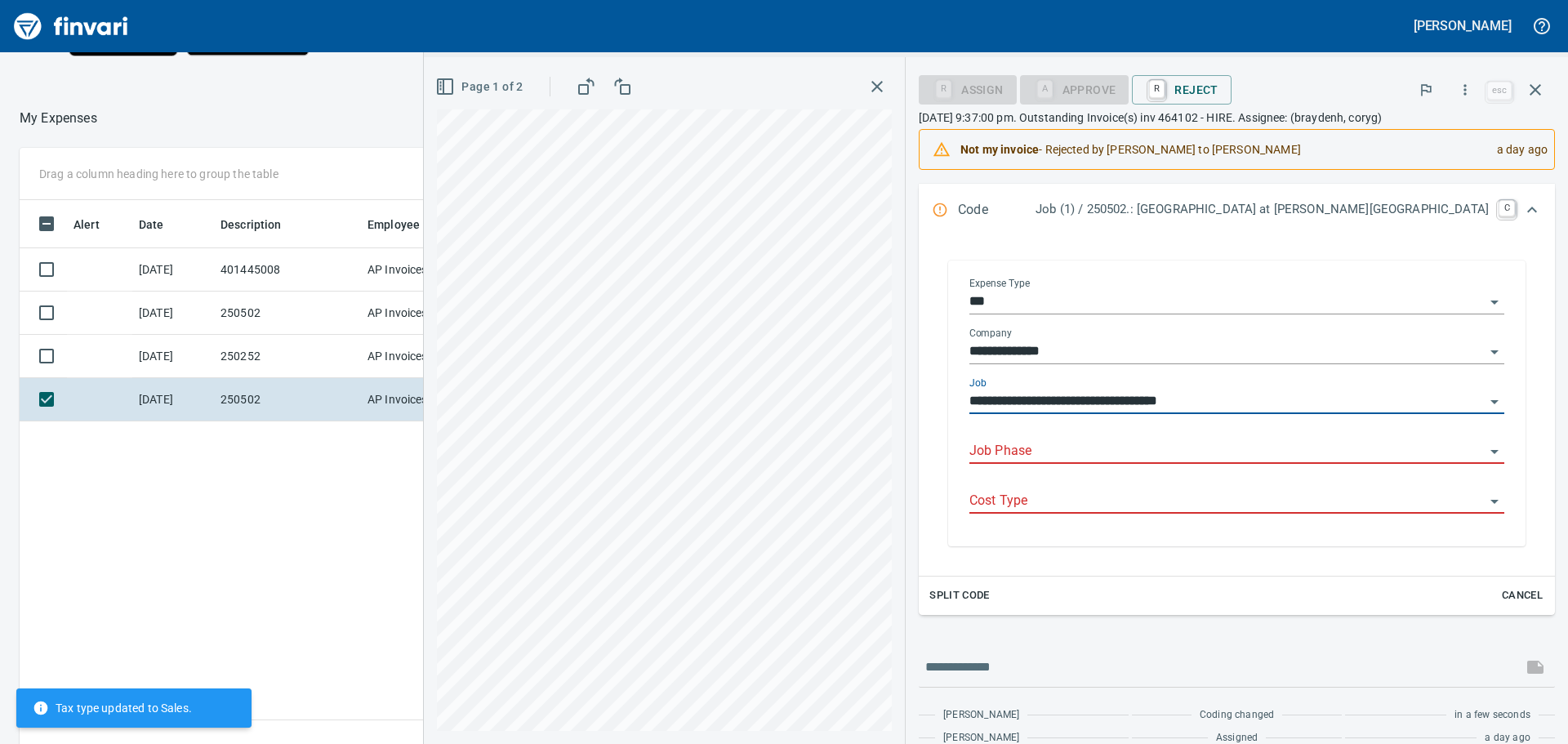
type input "**********"
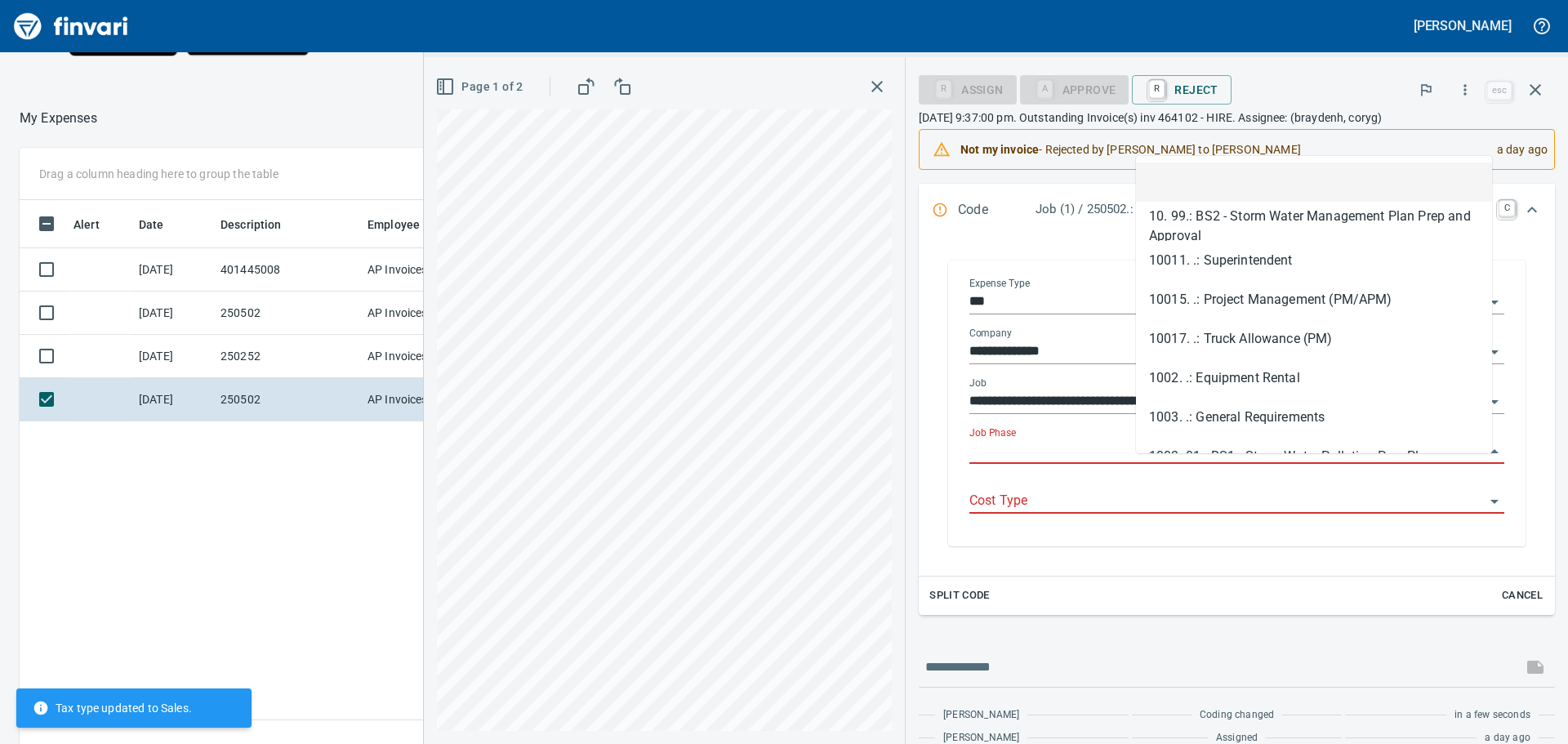
click at [1207, 463] on input "Job Phase" at bounding box center [1227, 452] width 515 height 23
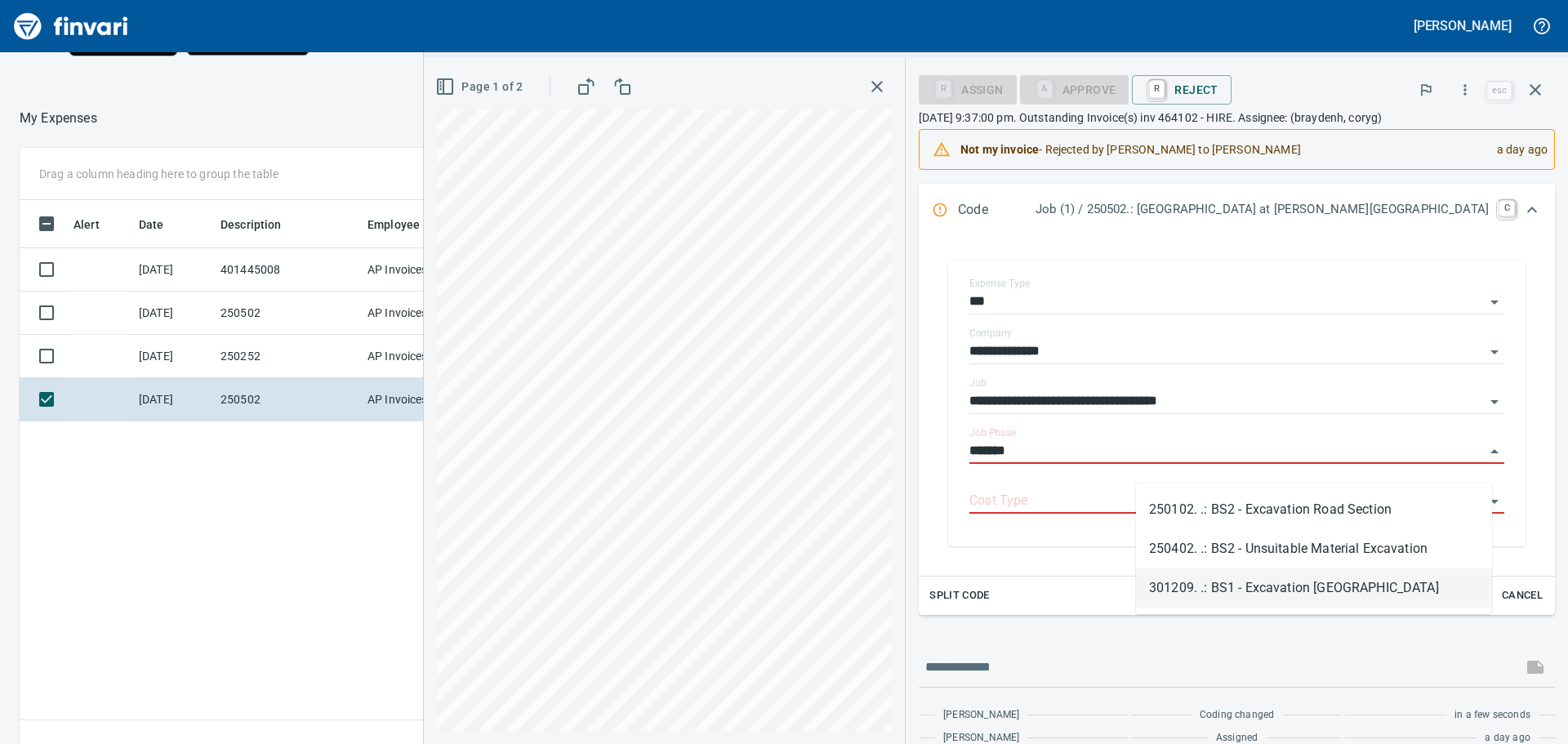
click at [1267, 583] on li "301209. .: BS1 - Excavation [GEOGRAPHIC_DATA]" at bounding box center [1314, 588] width 356 height 39
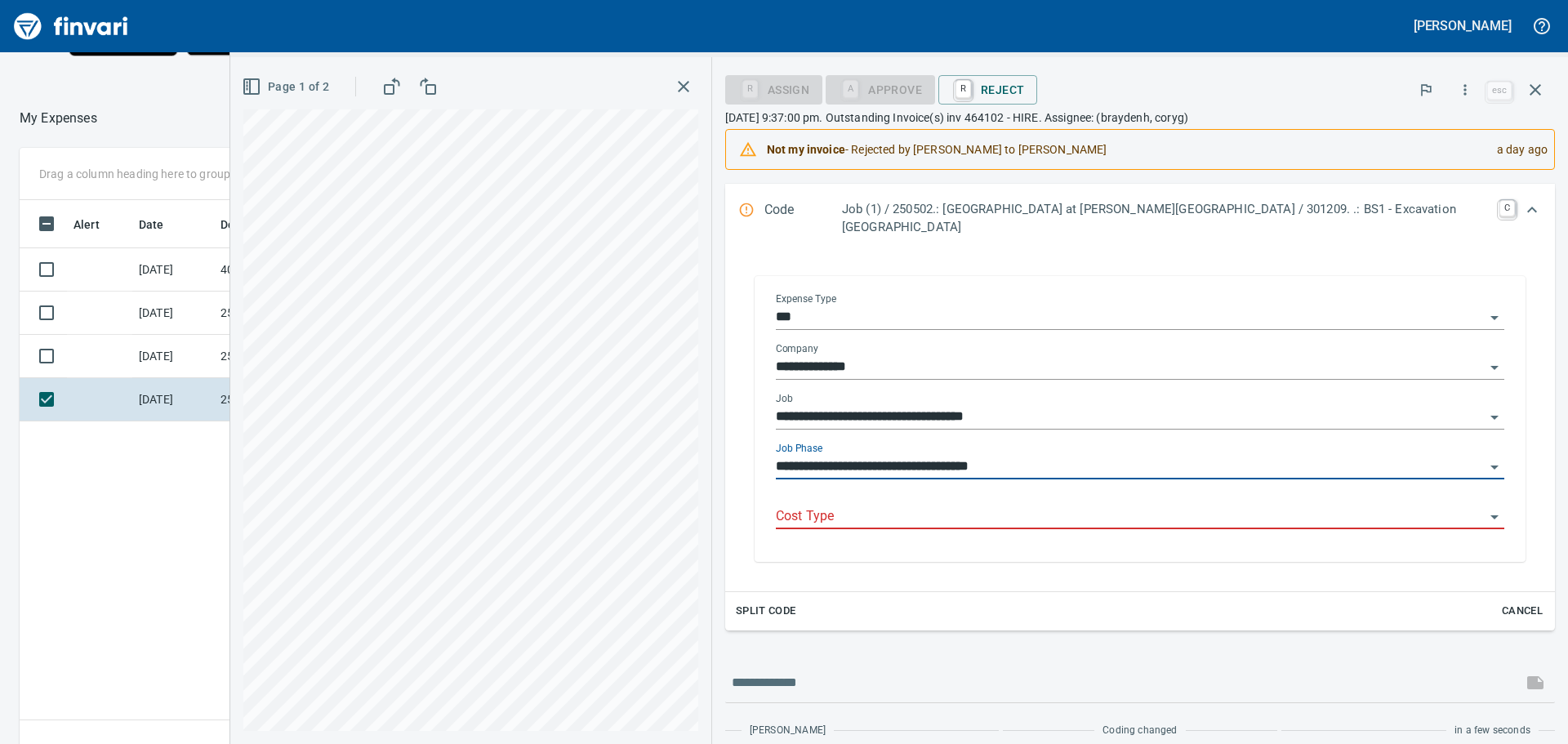
type input "**********"
click at [1198, 505] on input "Cost Type" at bounding box center [1130, 517] width 709 height 23
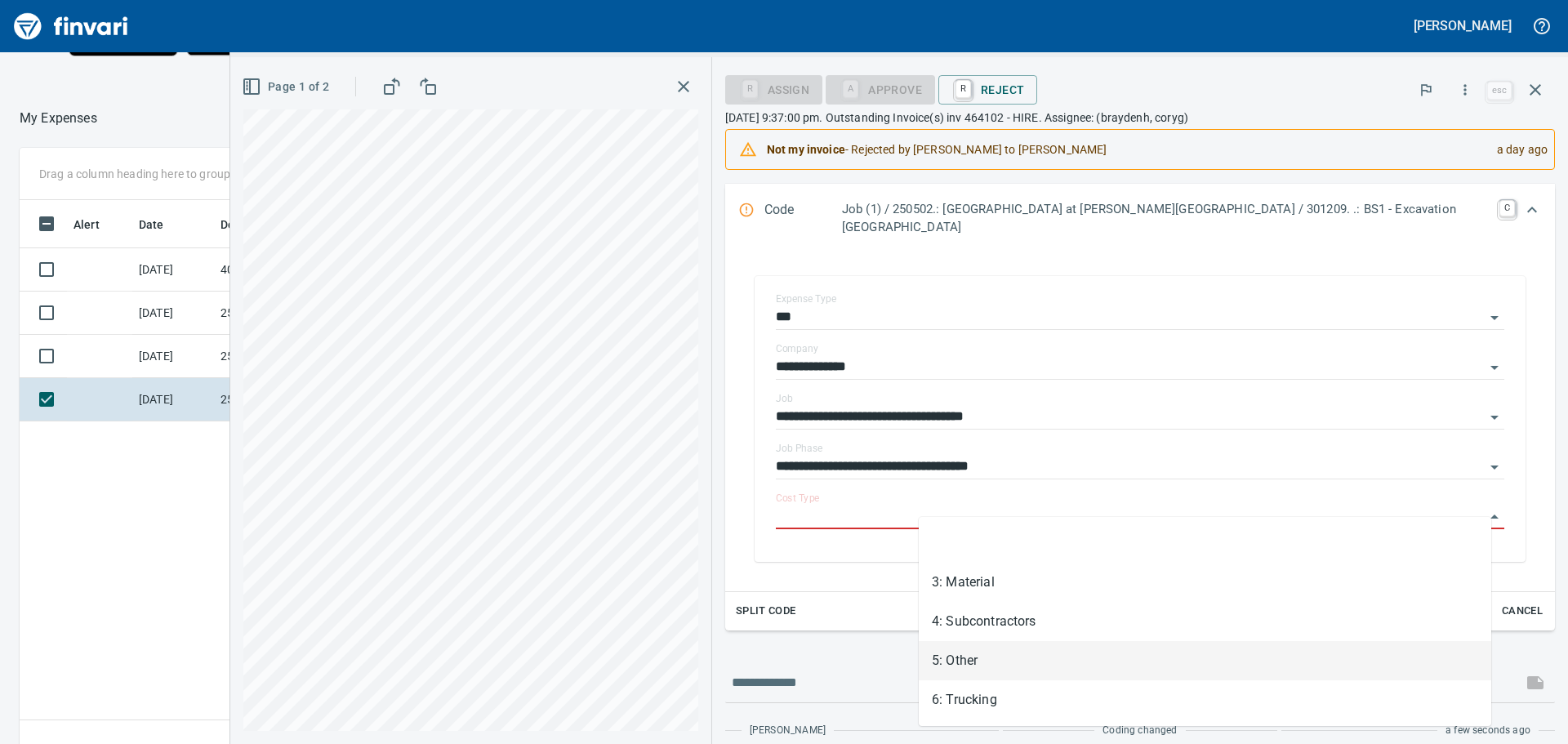
click at [969, 653] on li "5: Other" at bounding box center [1205, 660] width 573 height 39
type input "********"
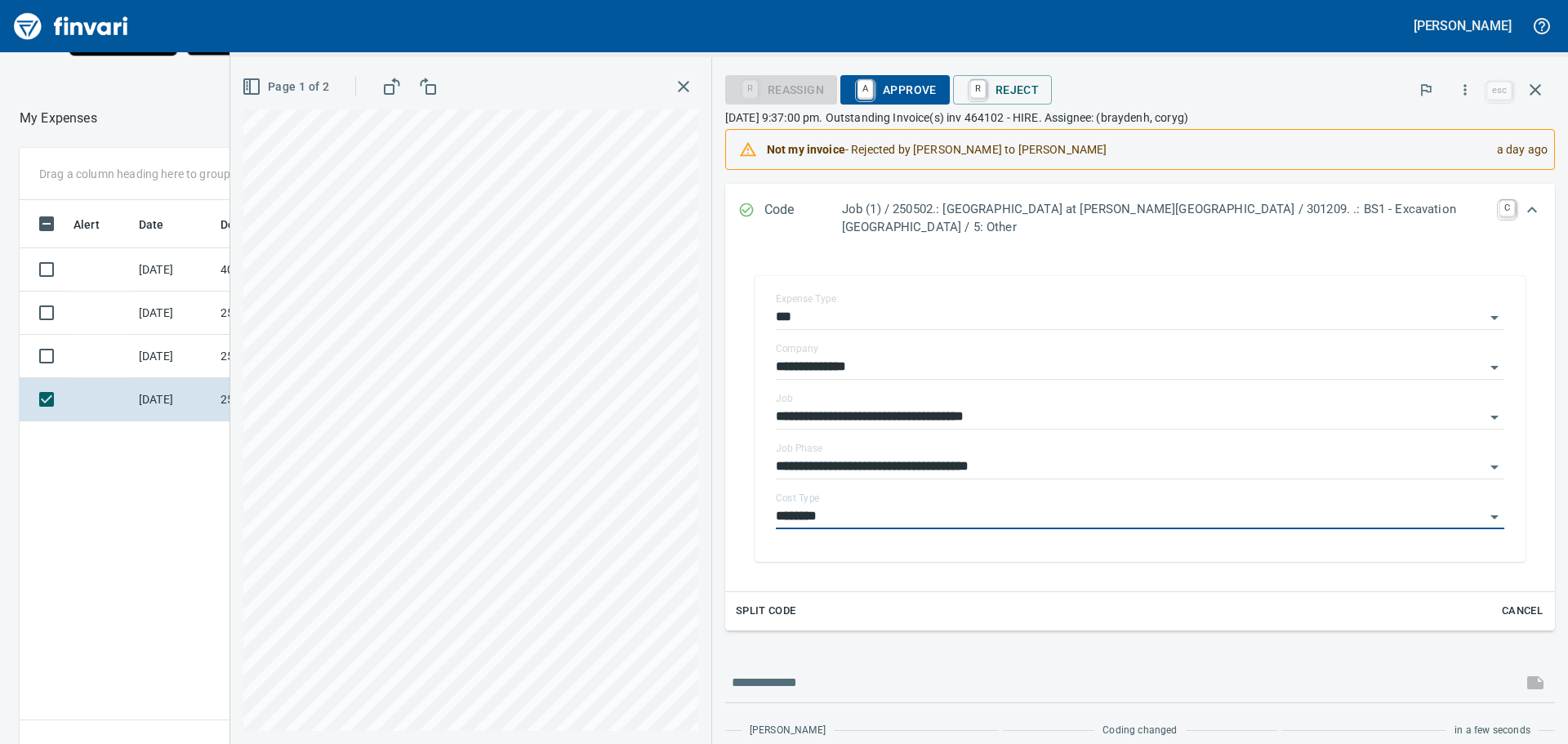
click at [937, 82] on span "A Approve" at bounding box center [895, 89] width 83 height 27
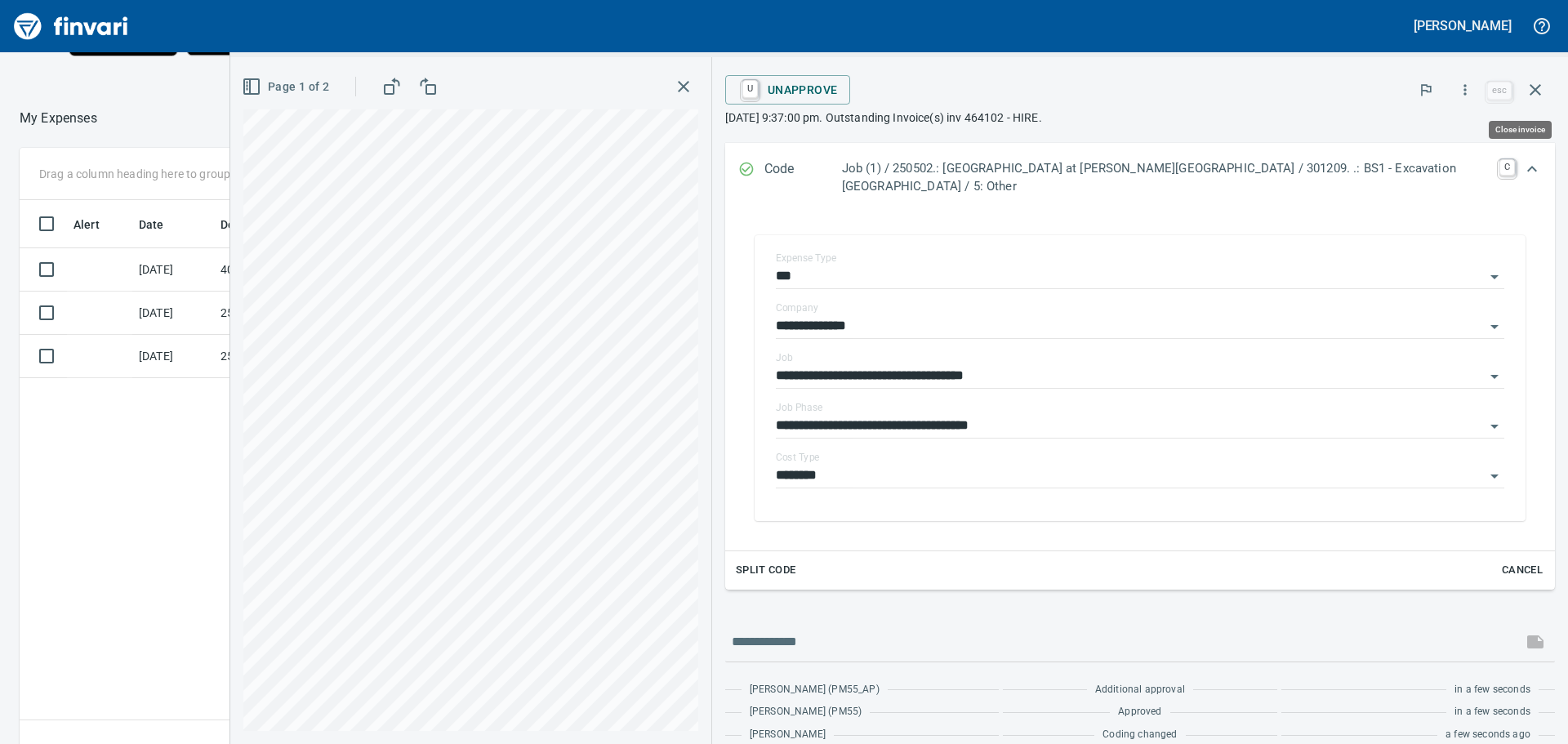
click at [1536, 86] on icon "button" at bounding box center [1536, 90] width 20 height 20
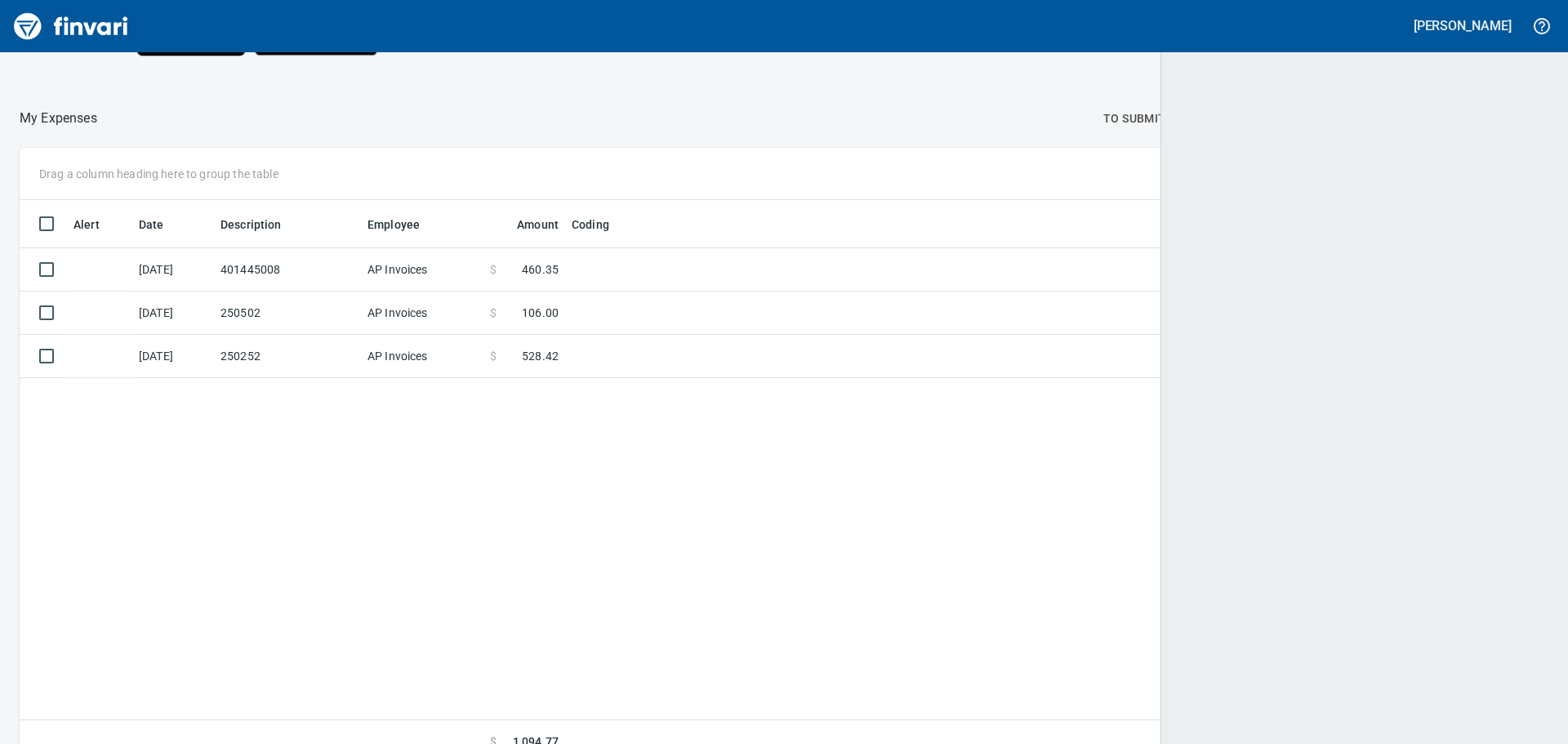
scroll to position [552, 1501]
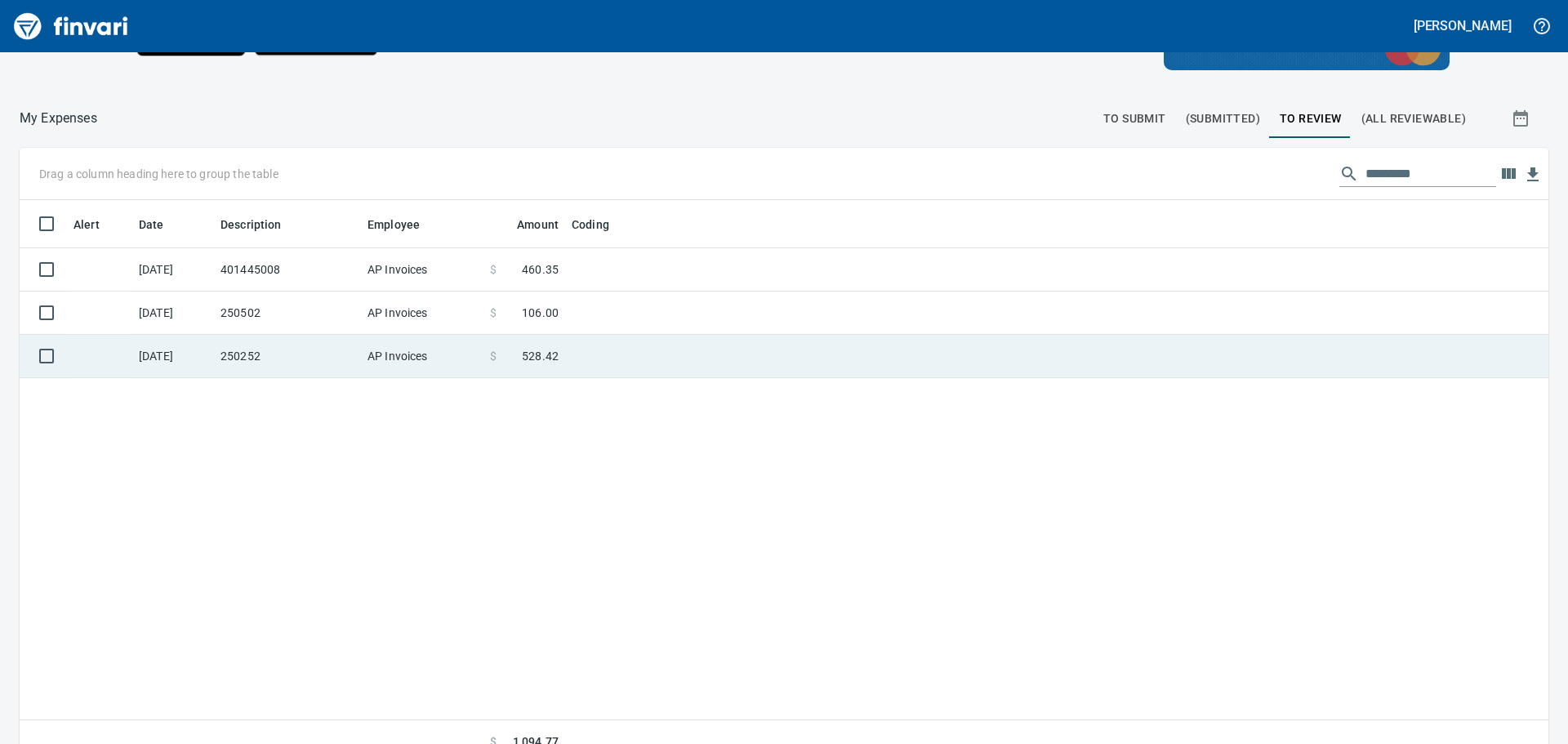
click at [618, 347] on td at bounding box center [769, 357] width 408 height 43
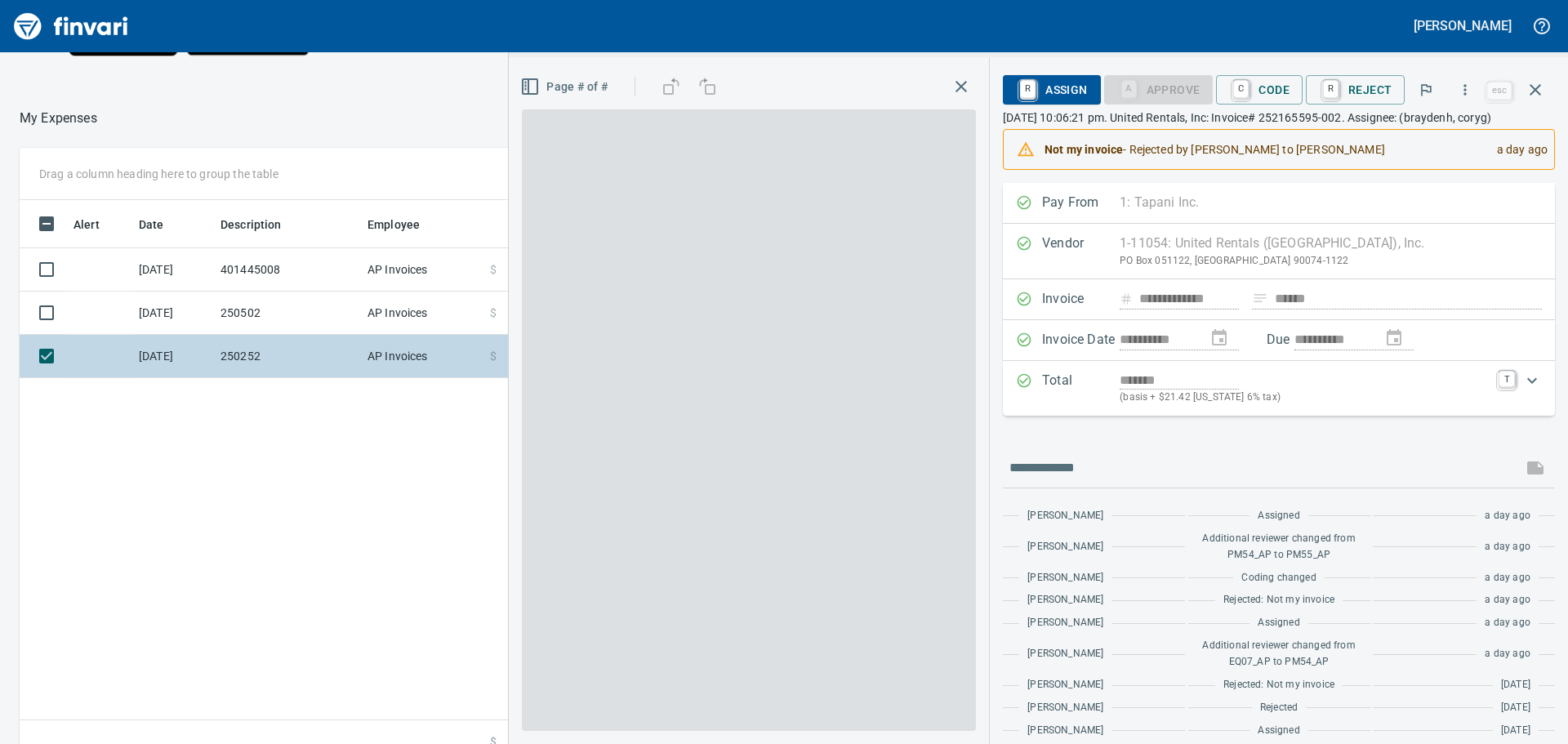
scroll to position [552, 1096]
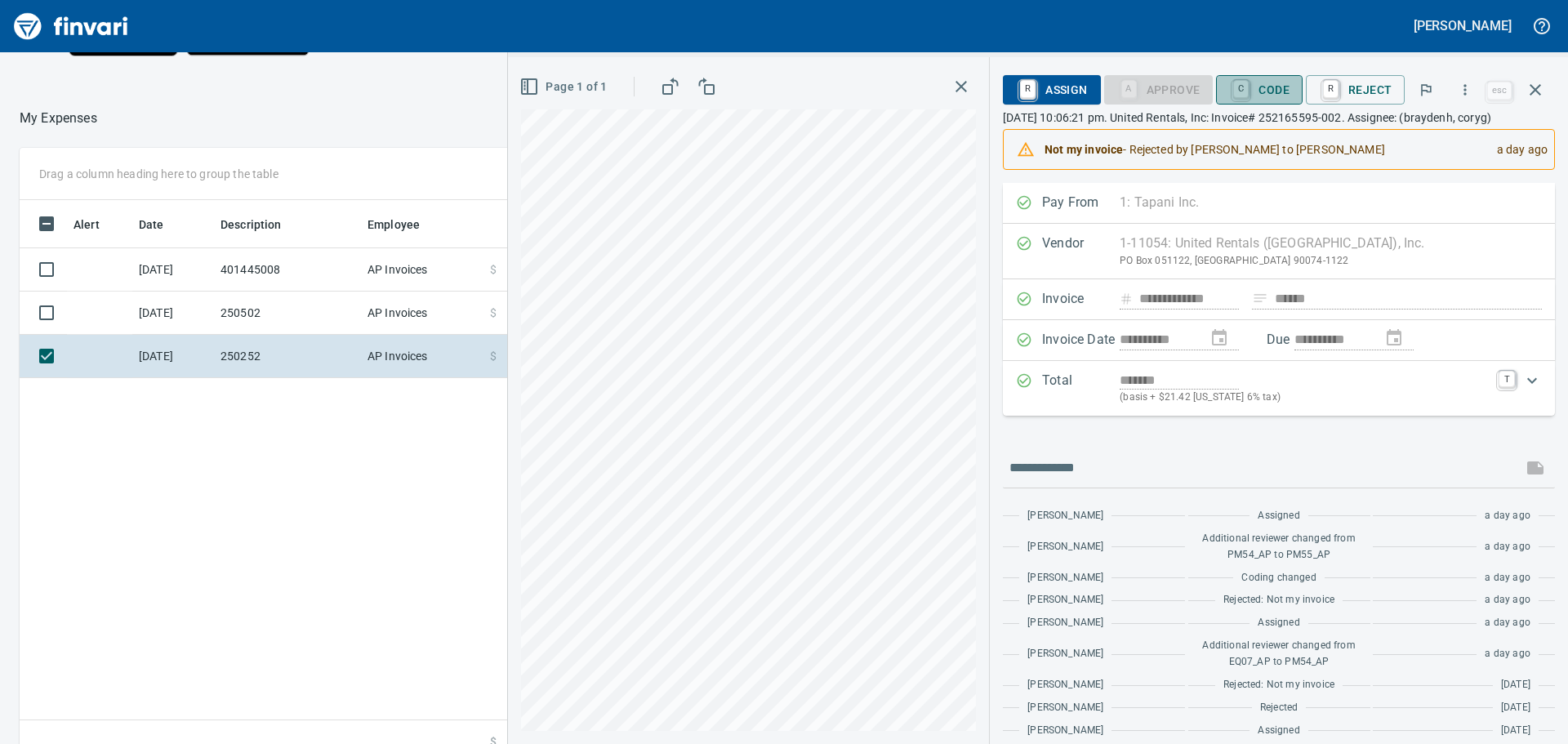
click at [1274, 81] on span "C Code" at bounding box center [1260, 89] width 61 height 27
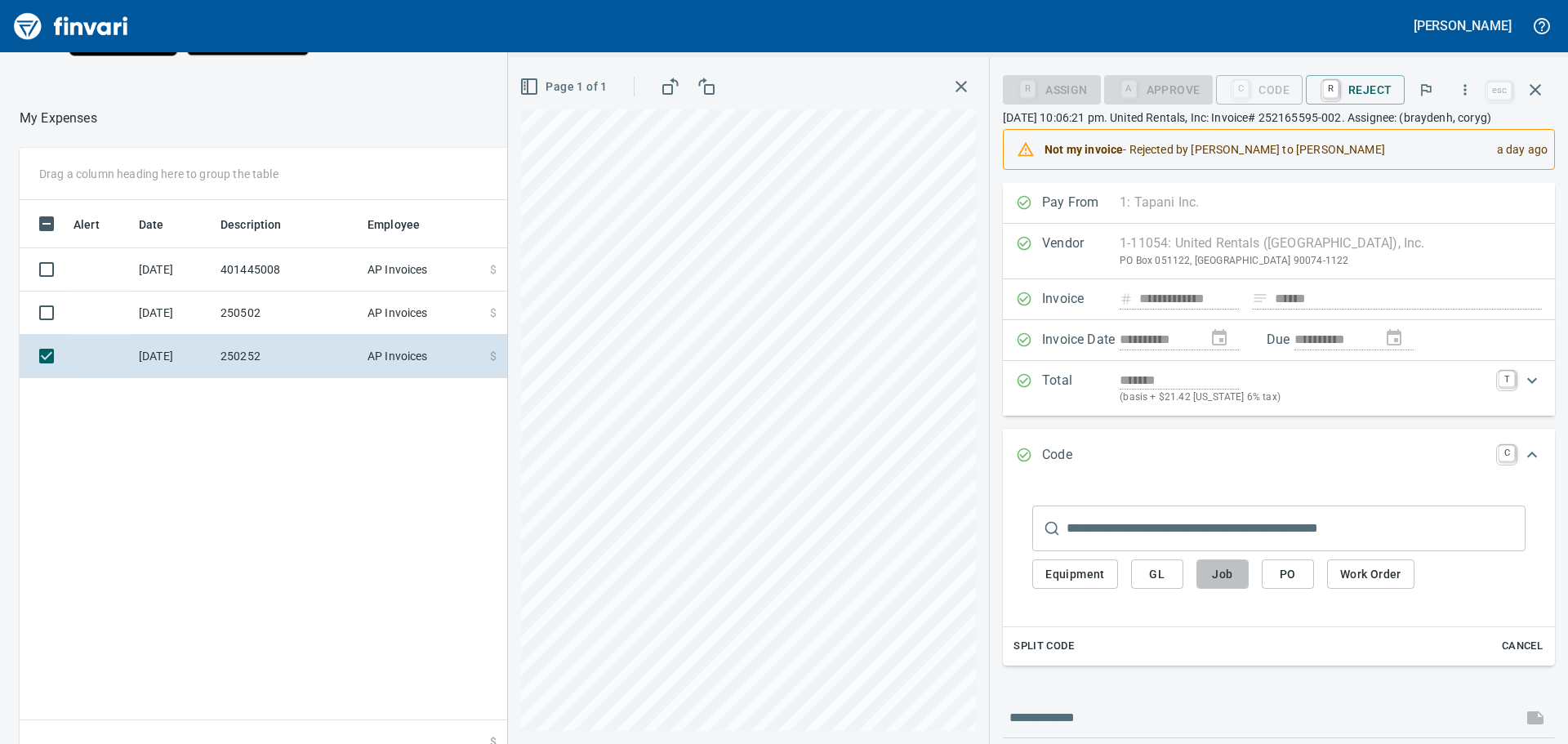
click at [1223, 584] on span "Job" at bounding box center [1222, 574] width 26 height 21
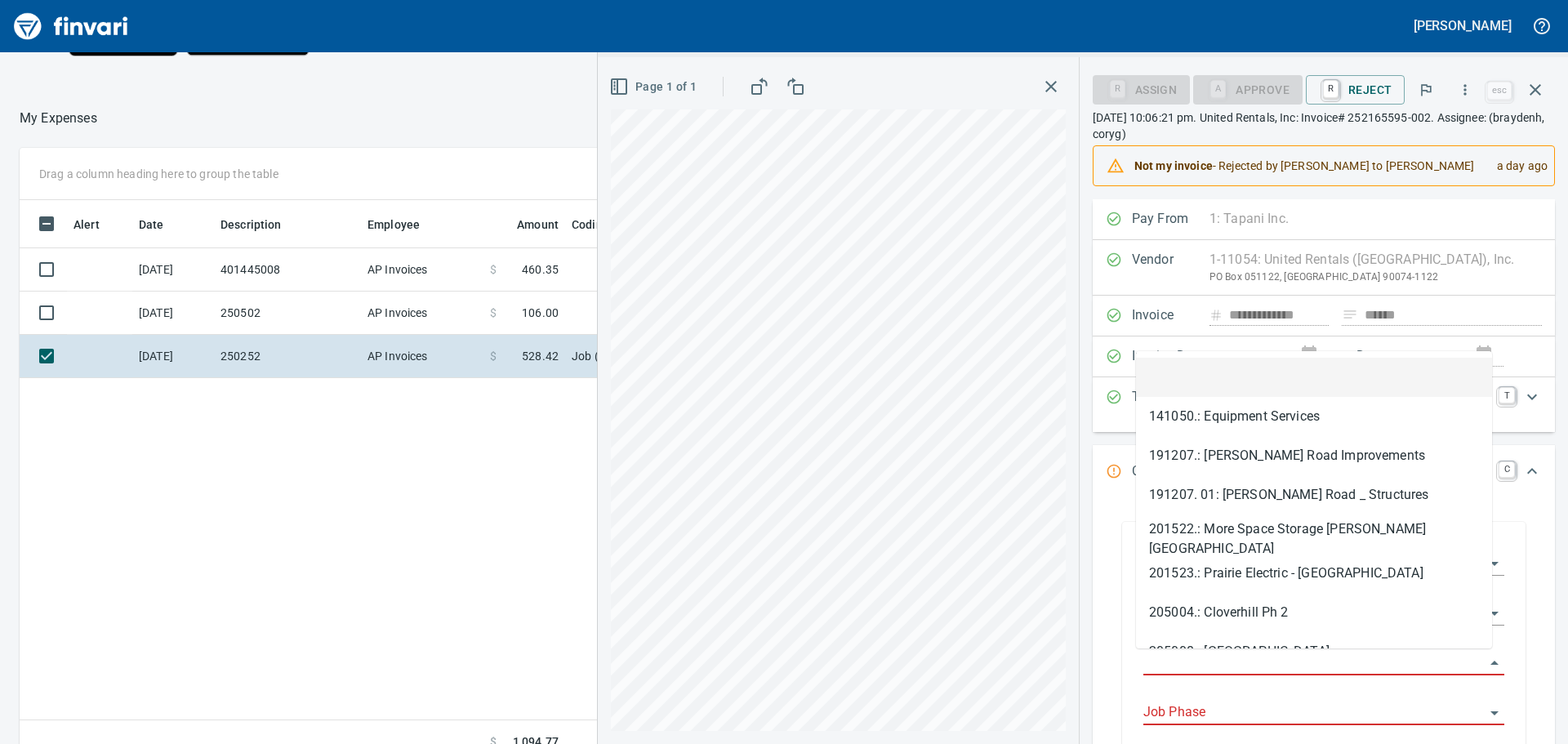
click at [1206, 657] on input "Job" at bounding box center [1314, 663] width 342 height 23
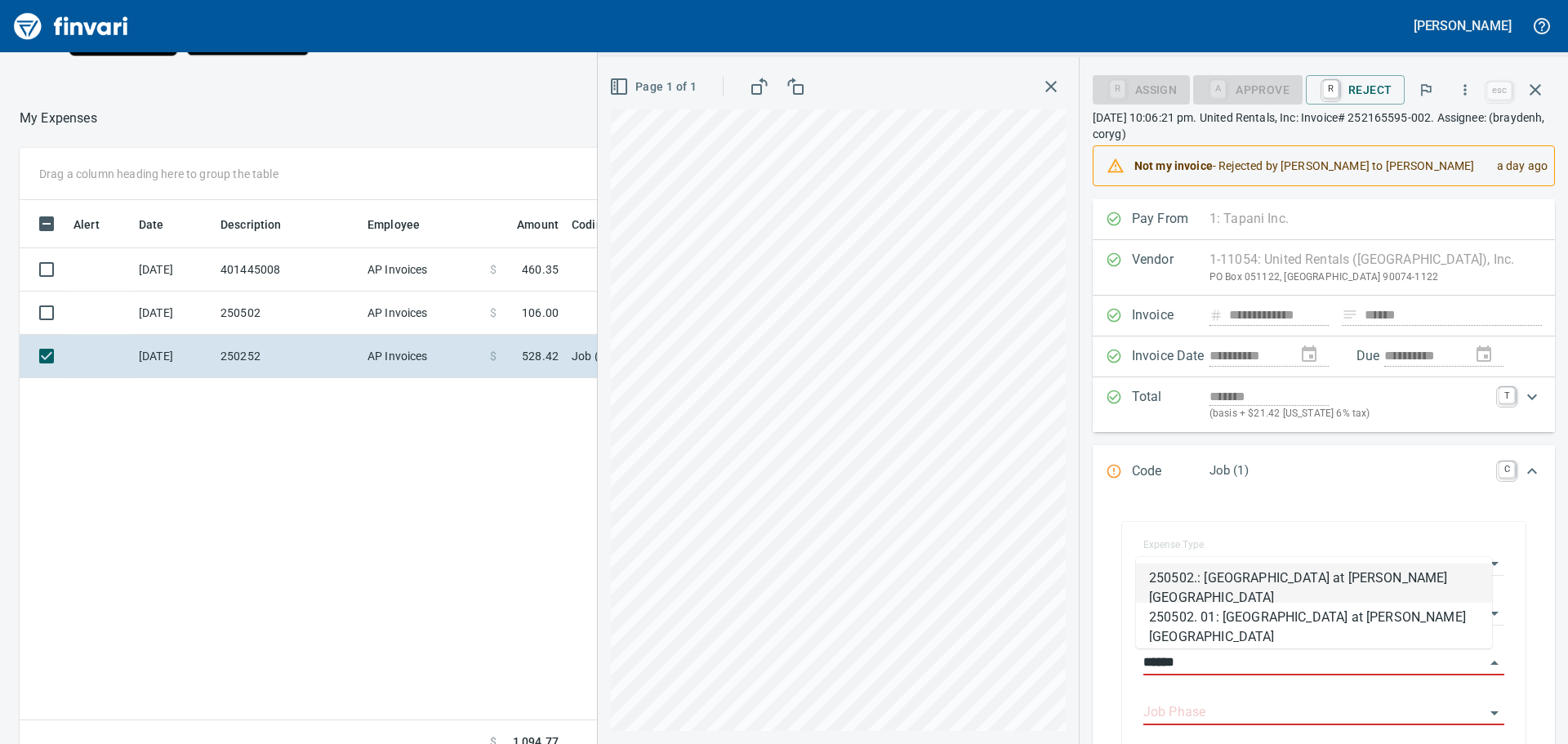
click at [1247, 576] on li "250502.: [GEOGRAPHIC_DATA] at [PERSON_NAME][GEOGRAPHIC_DATA]" at bounding box center [1314, 583] width 356 height 39
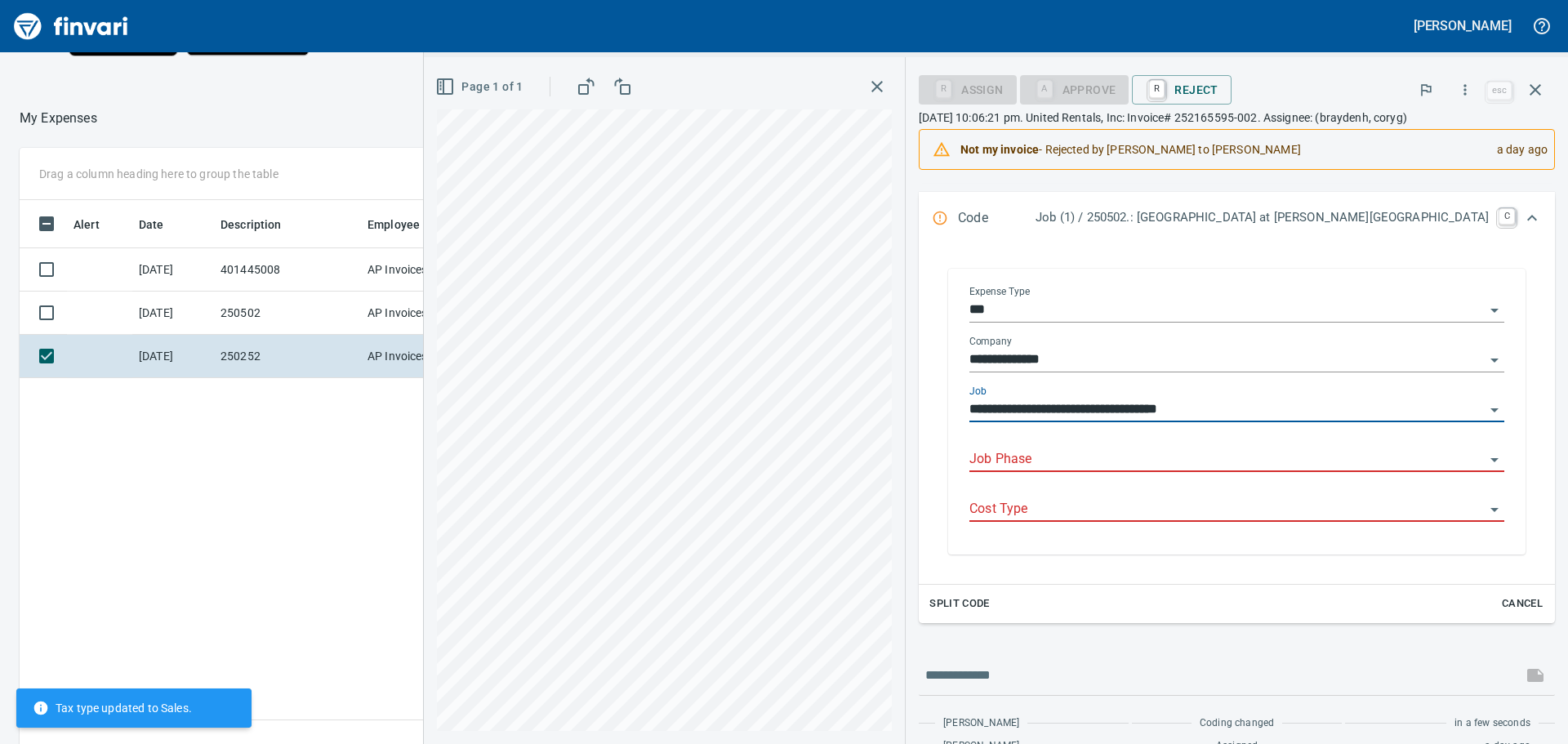
scroll to position [245, 0]
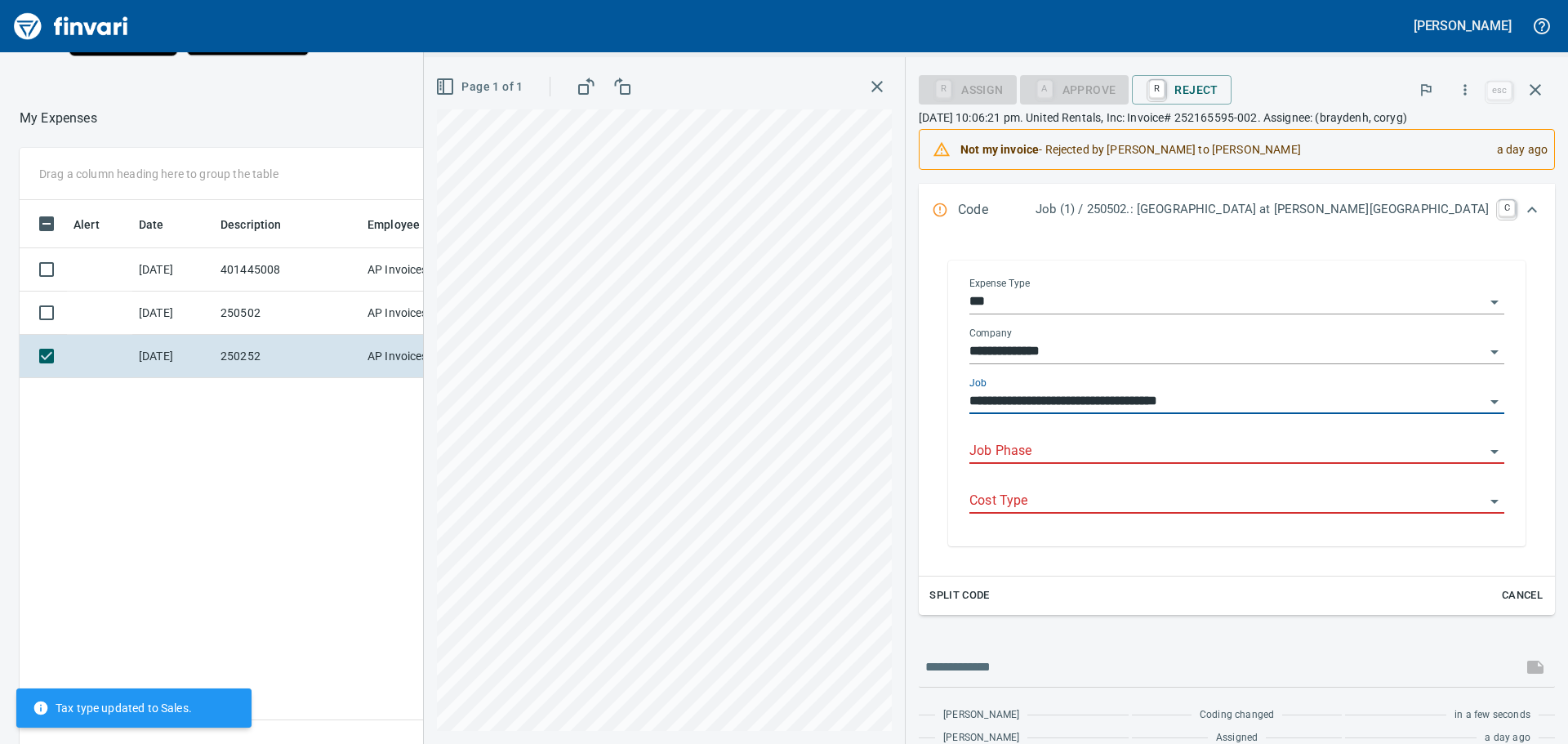
type input "**********"
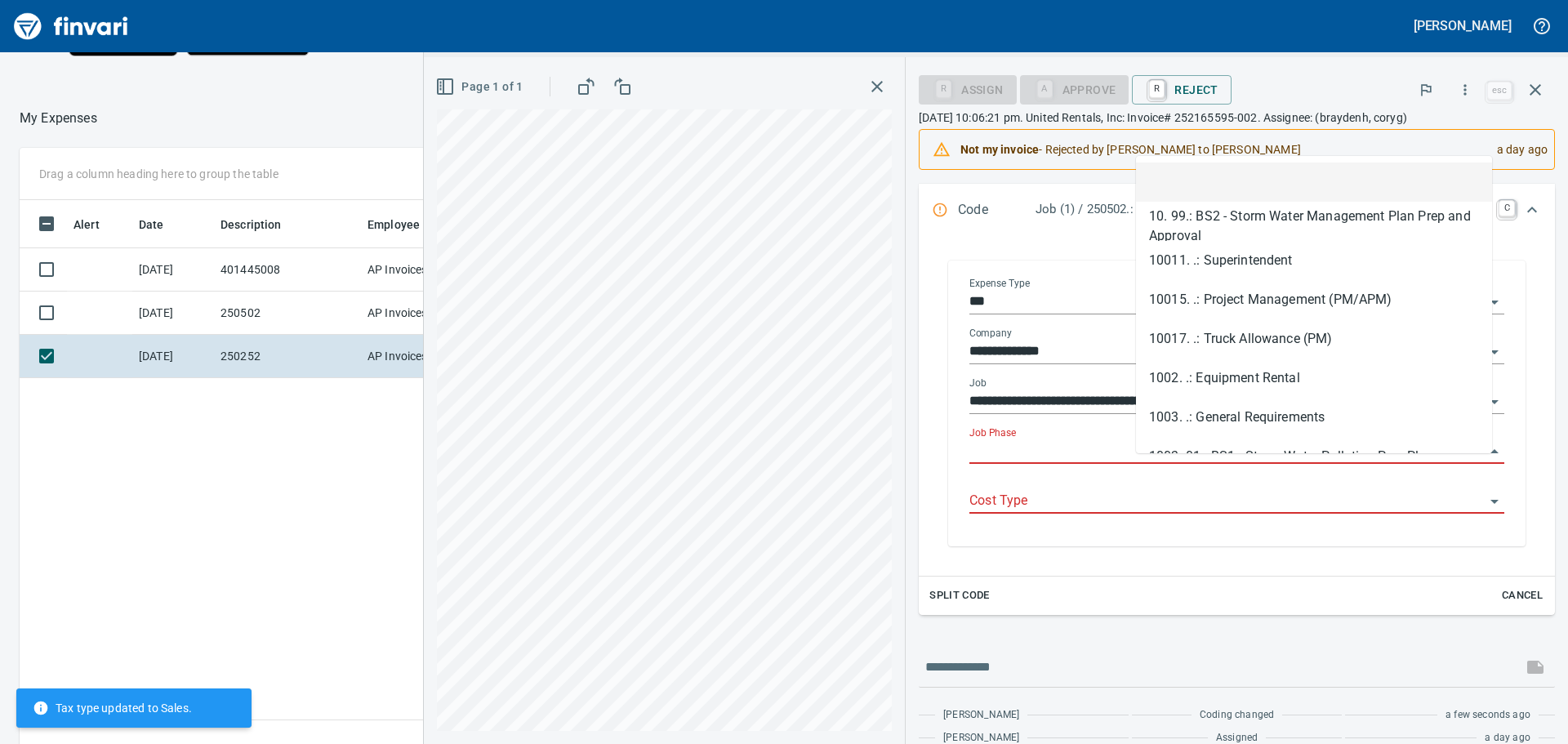
scroll to position [552, 1096]
click at [1209, 463] on input "Job Phase" at bounding box center [1227, 452] width 515 height 23
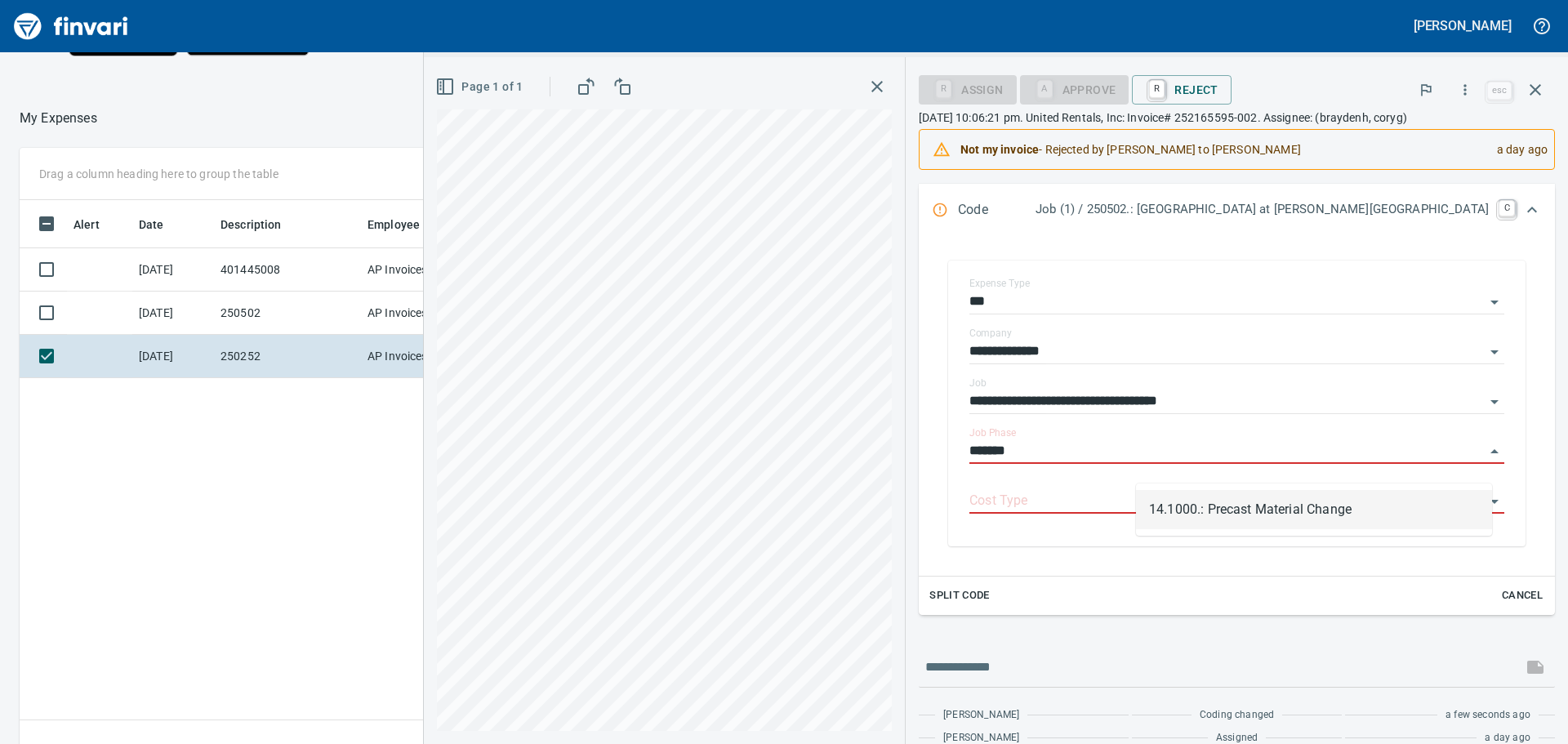
click at [1240, 505] on li "14.1000.: Precast Material Change" at bounding box center [1314, 509] width 356 height 39
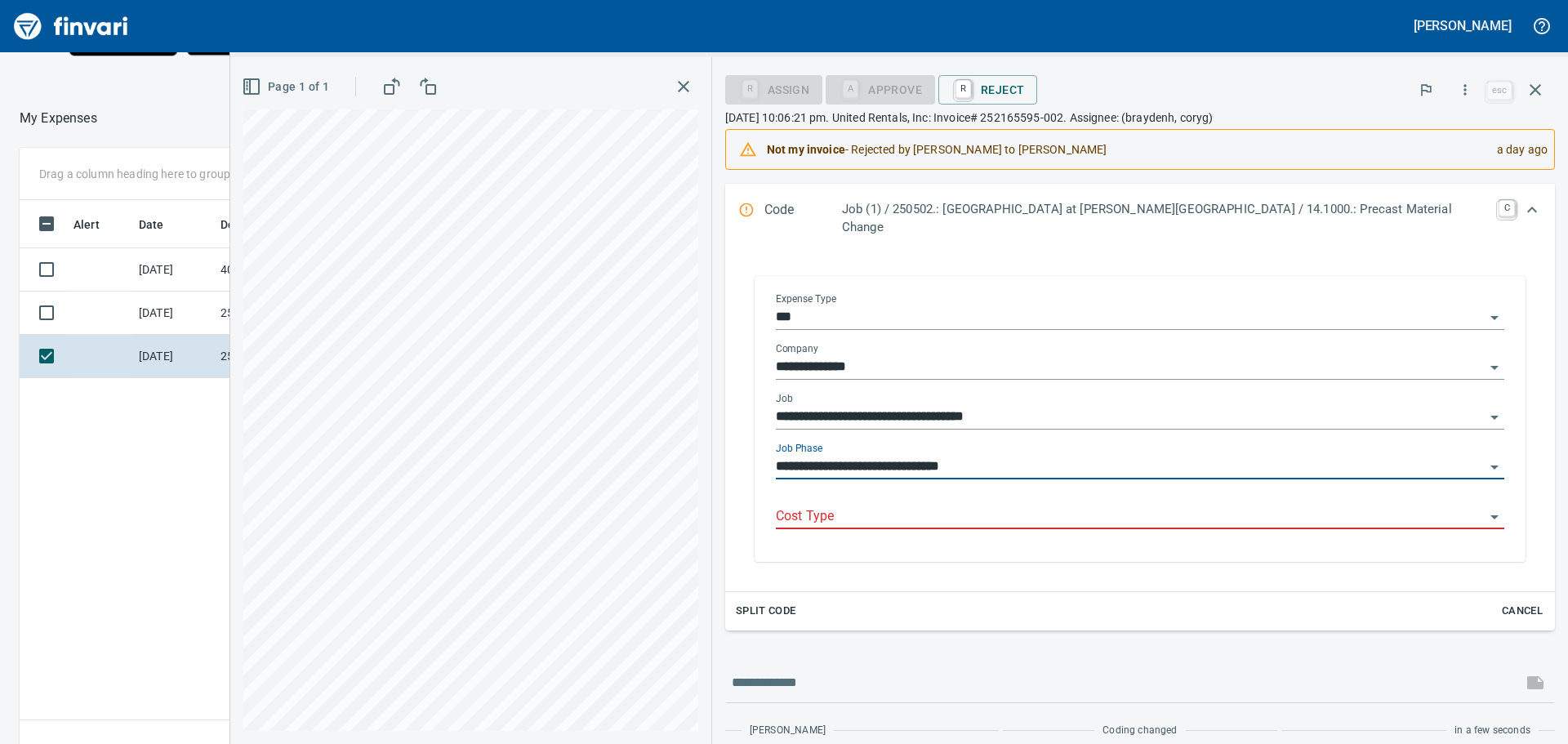
type input "**********"
click at [1157, 505] on input "Cost Type" at bounding box center [1130, 517] width 709 height 23
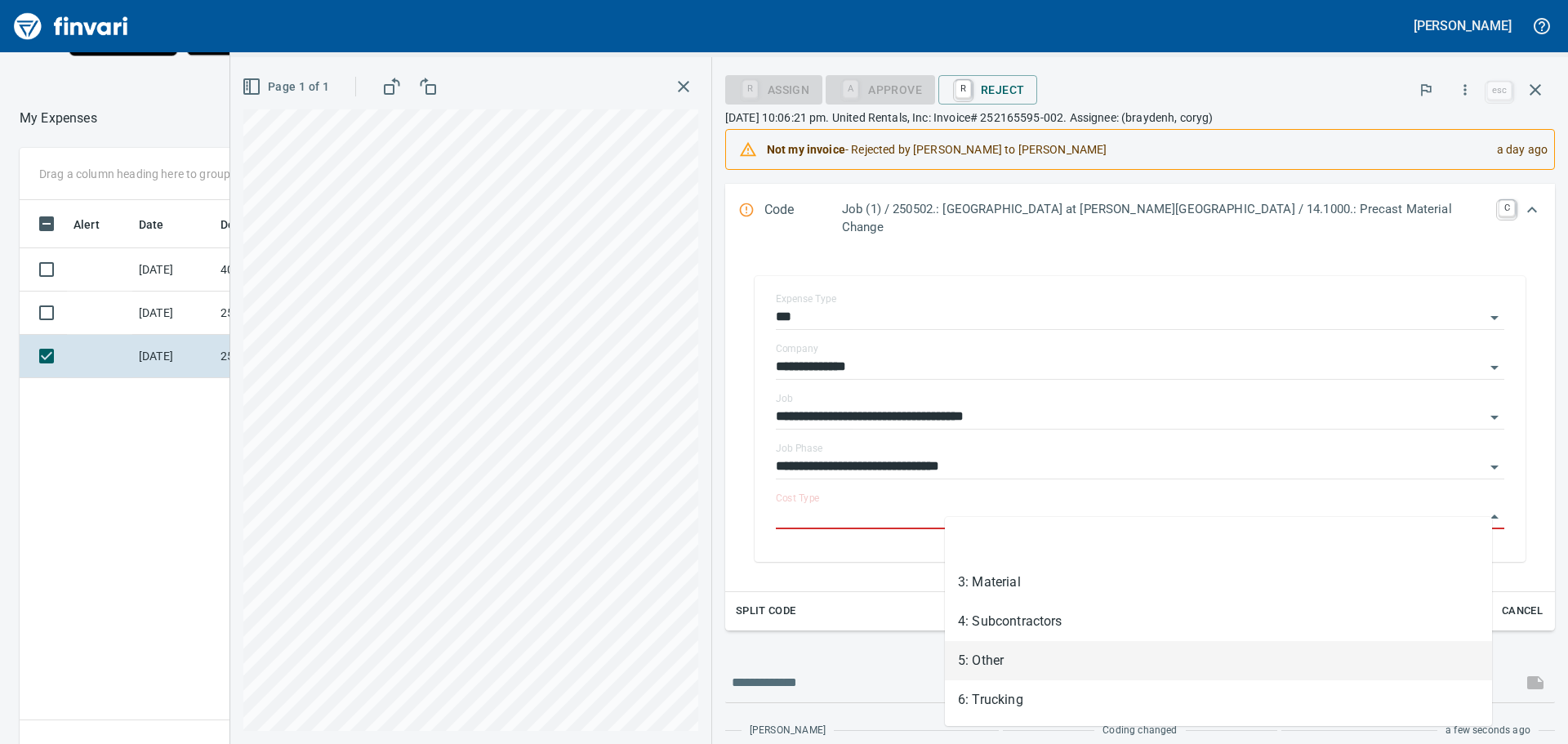
click at [982, 659] on li "5: Other" at bounding box center [1219, 660] width 547 height 39
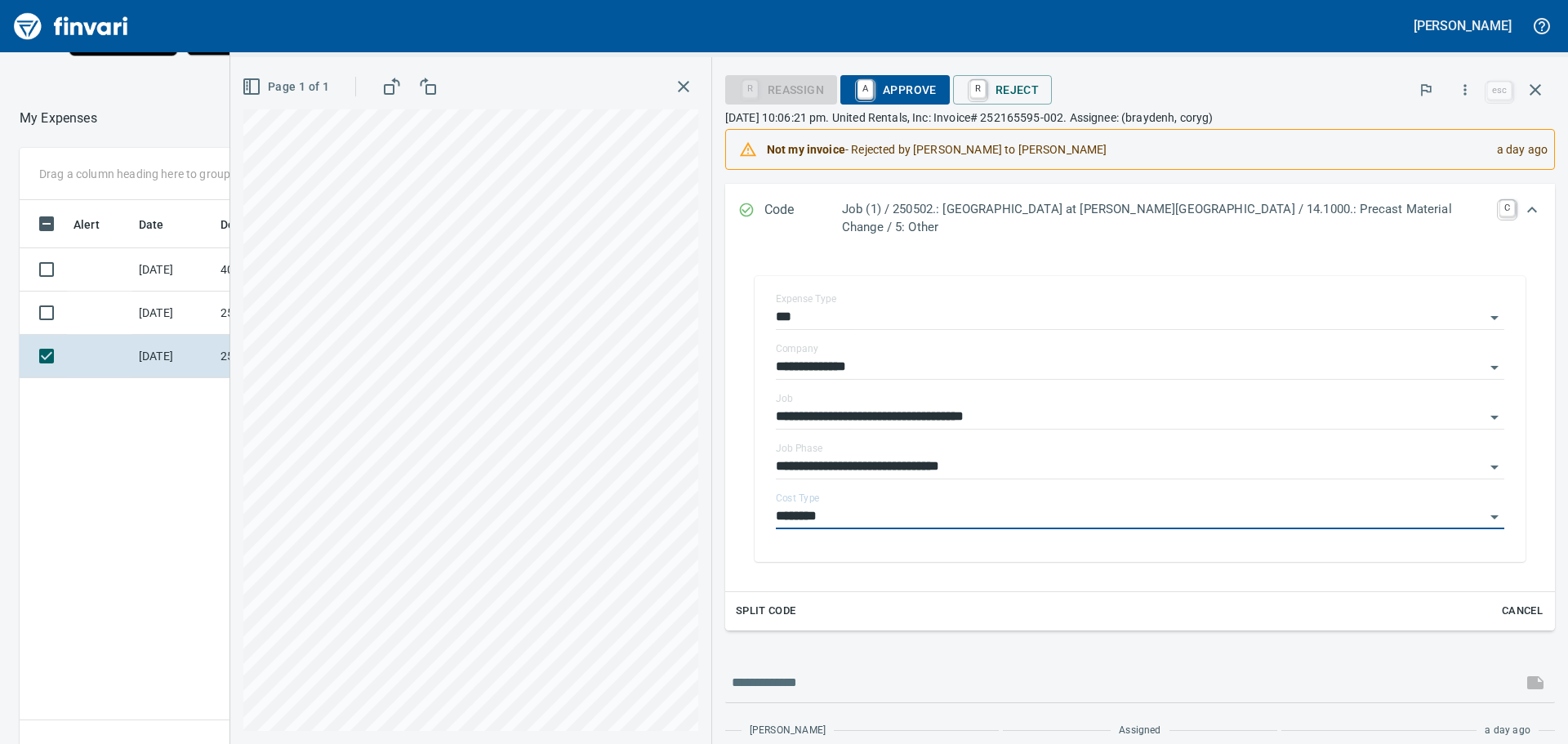
type input "********"
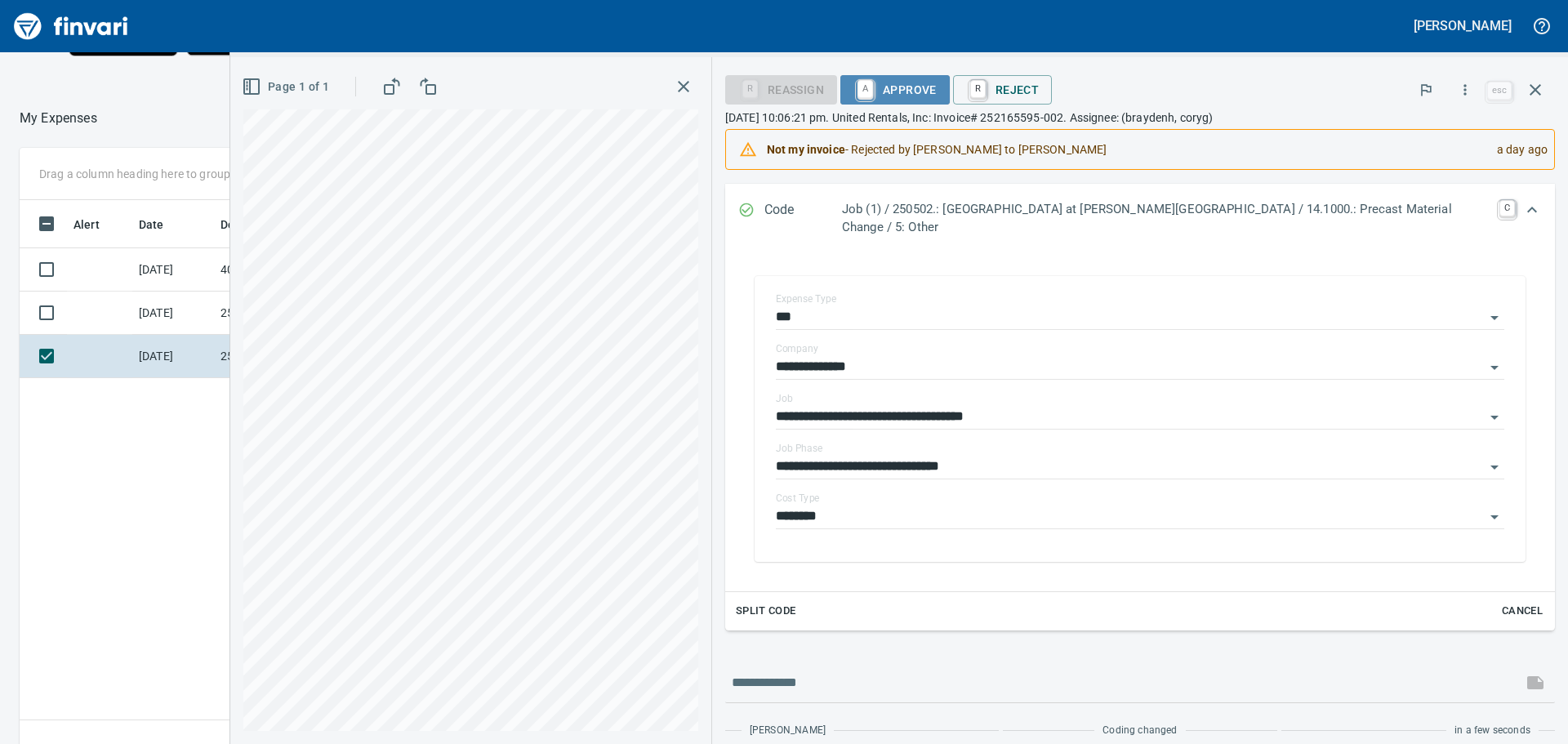
click at [937, 83] on span "A Approve" at bounding box center [895, 89] width 83 height 27
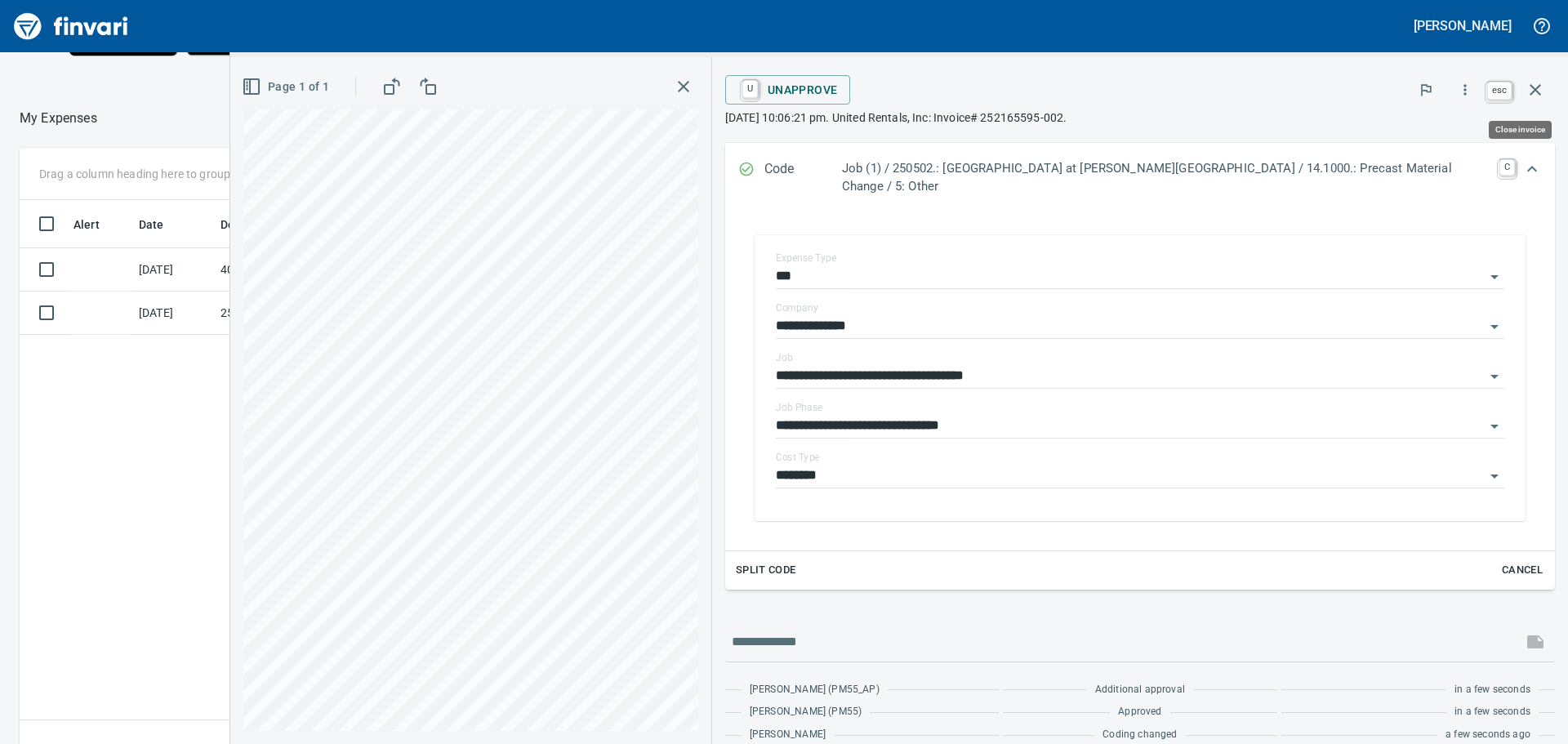
click at [1532, 85] on icon "button" at bounding box center [1536, 90] width 20 height 20
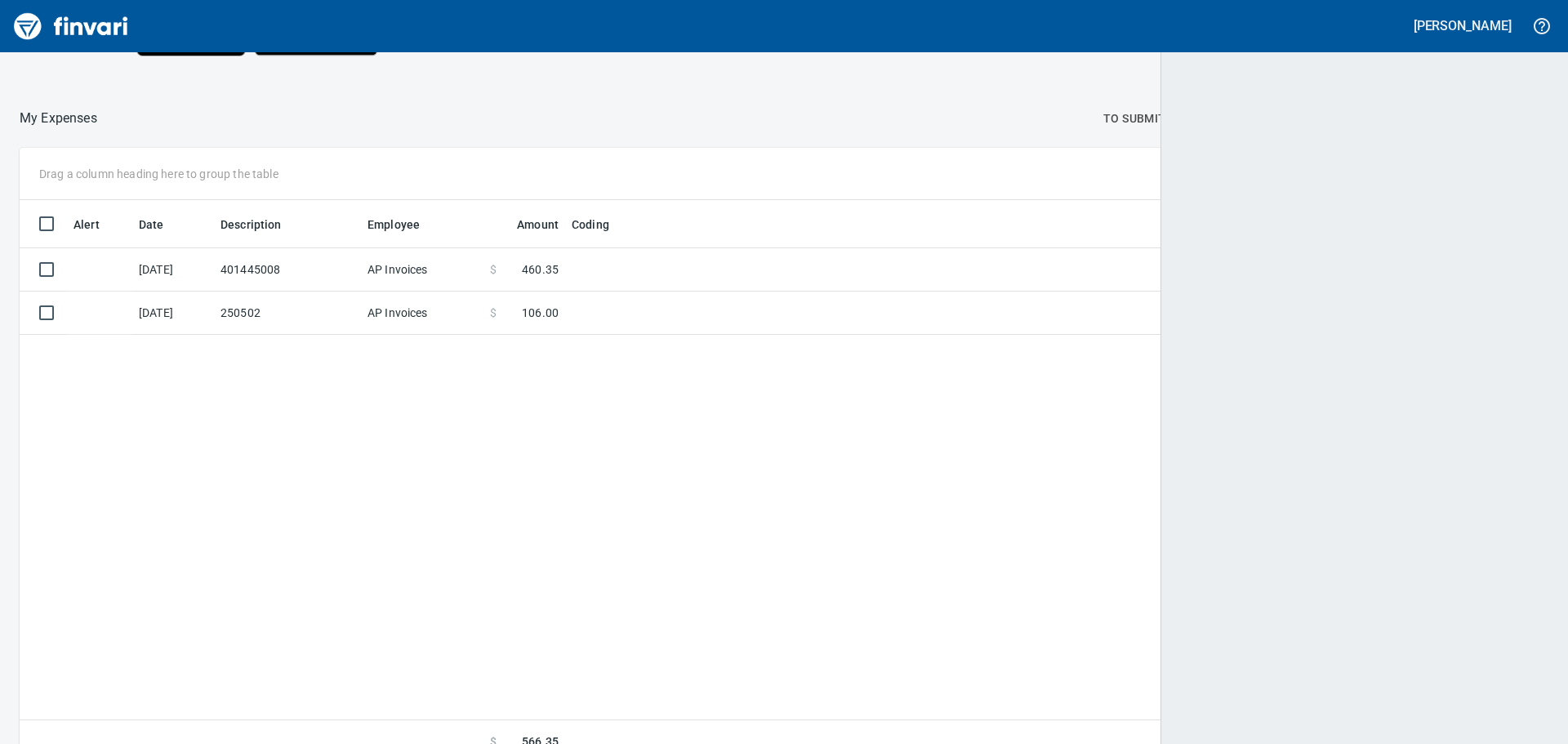
scroll to position [552, 1502]
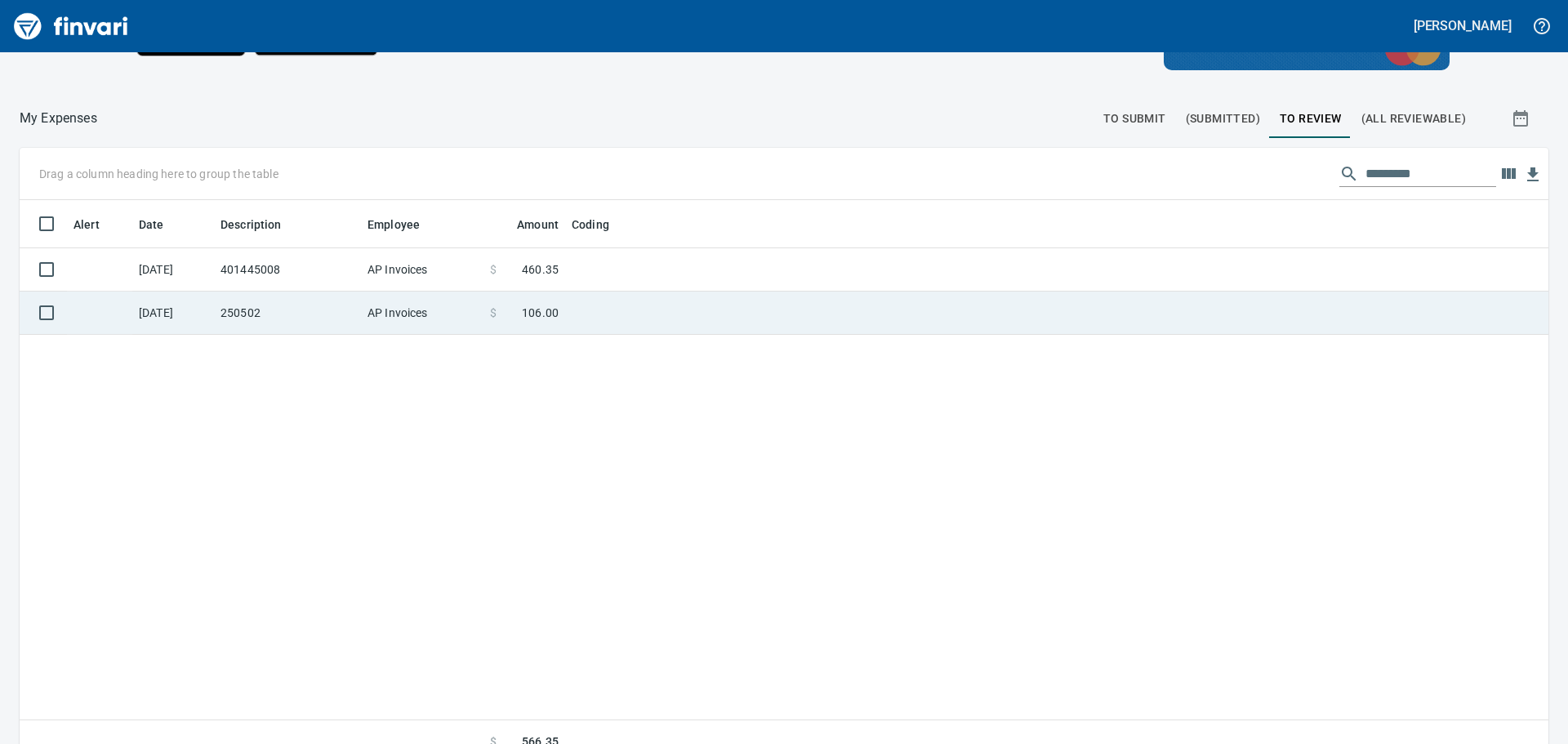
click at [609, 306] on td at bounding box center [769, 313] width 408 height 43
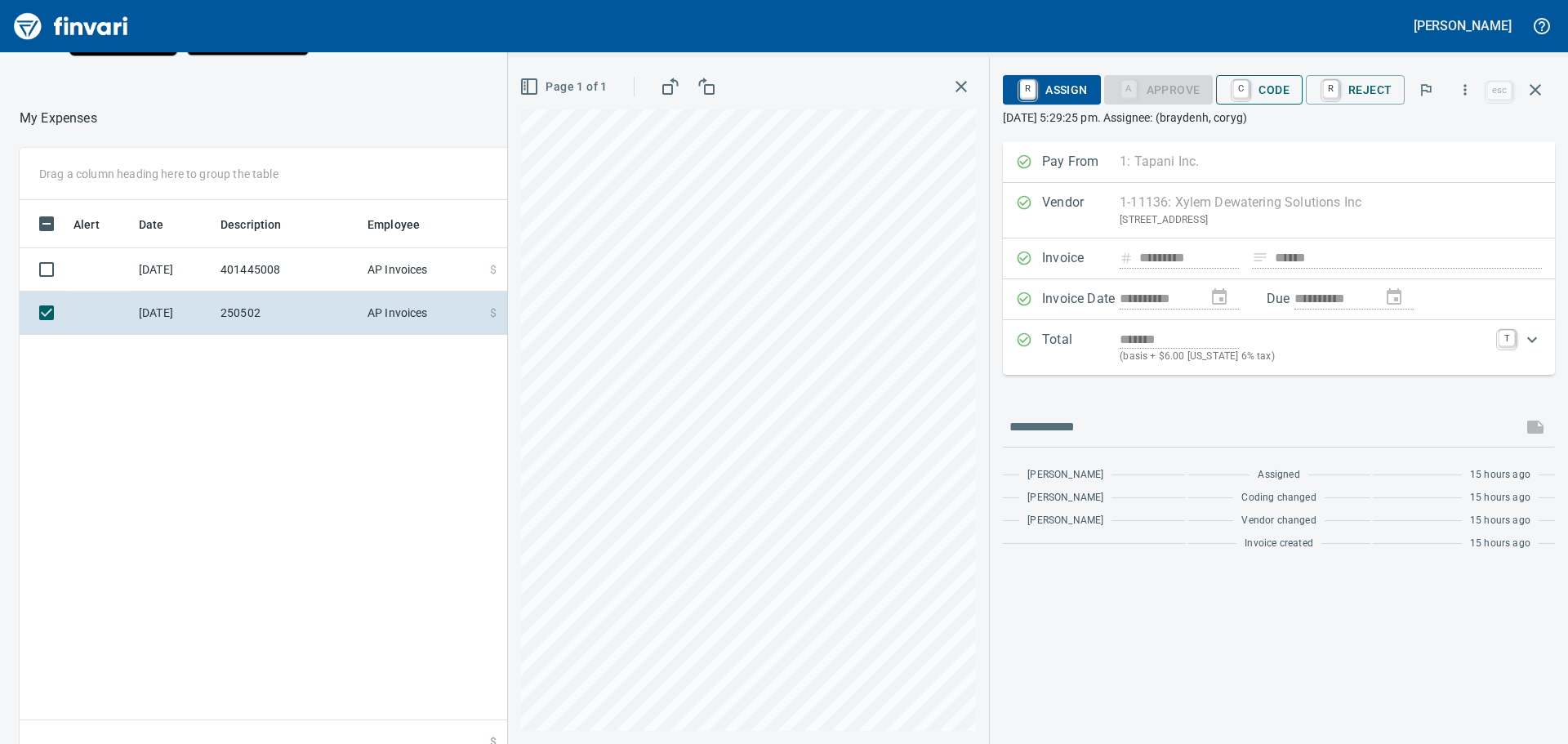
scroll to position [552, 1096]
click at [1271, 84] on span "C Code" at bounding box center [1260, 89] width 61 height 27
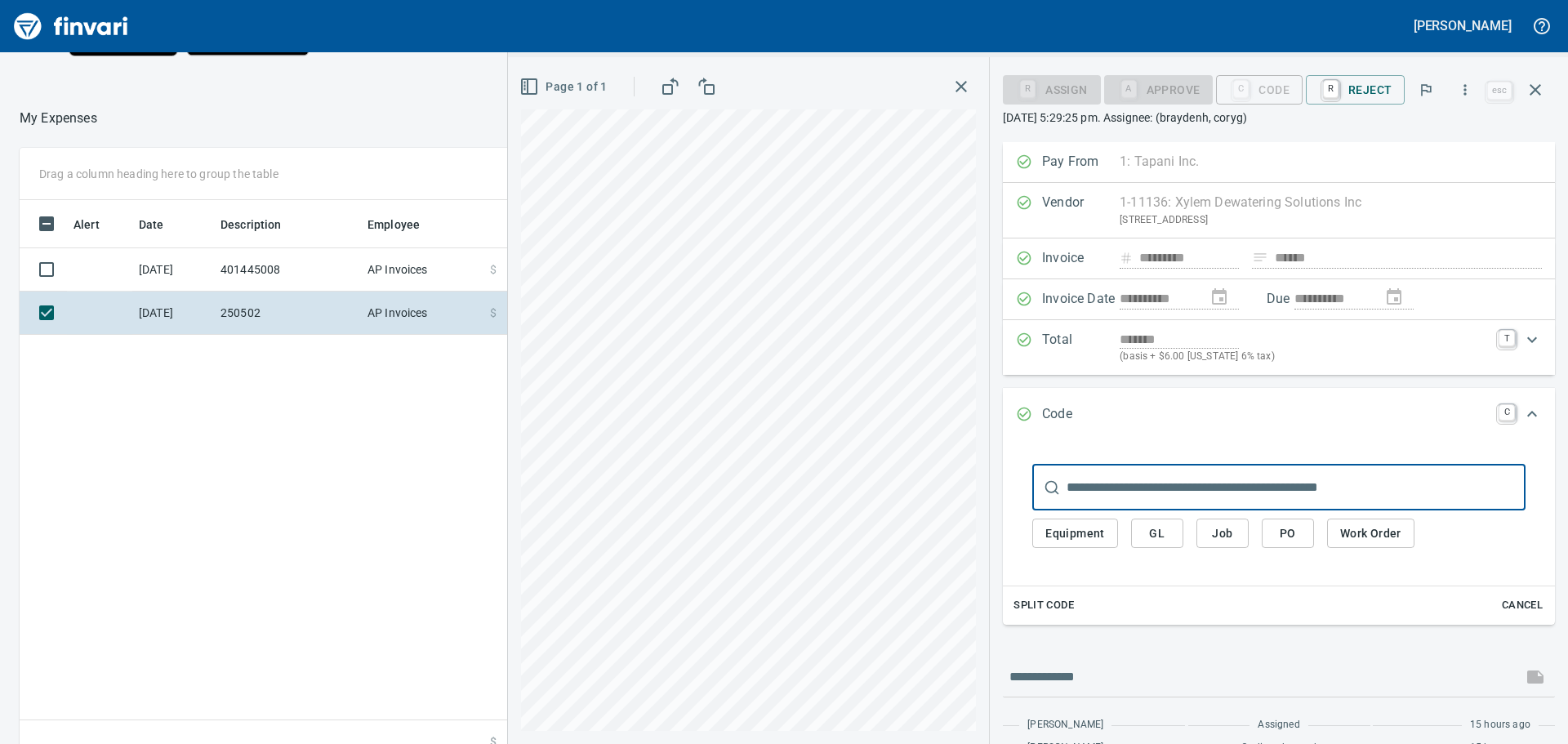
click at [1225, 529] on span "Job" at bounding box center [1222, 534] width 26 height 21
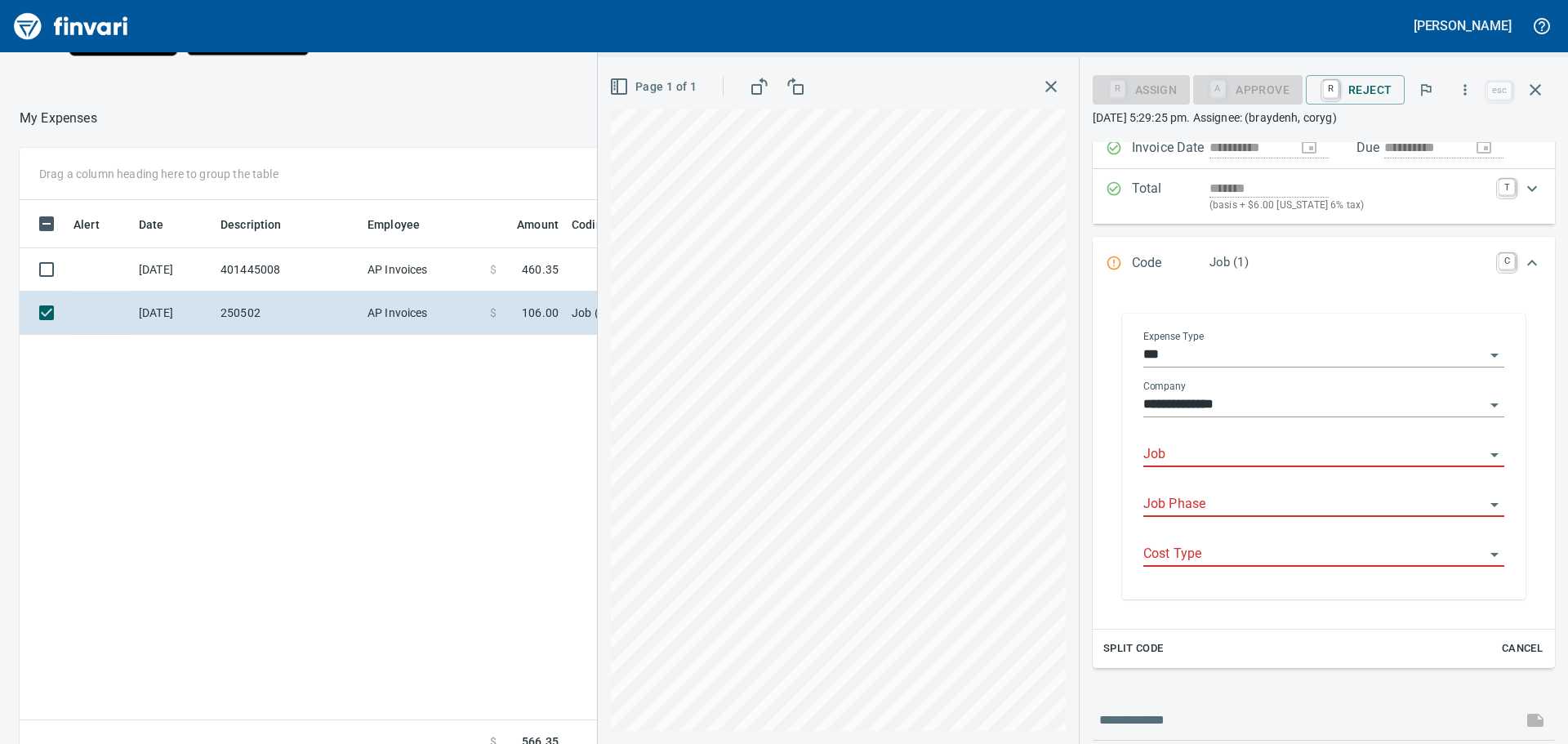
scroll to position [245, 0]
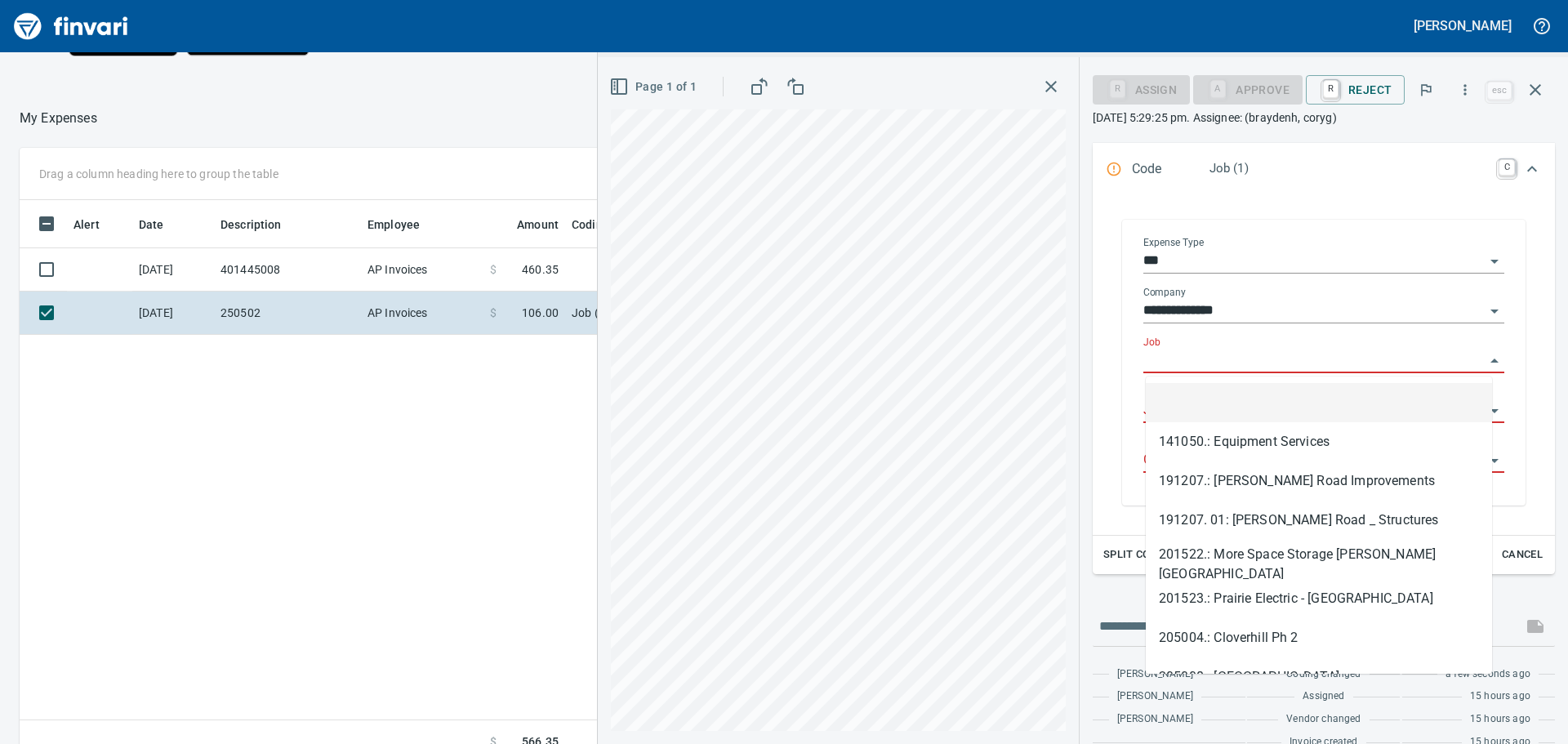
click at [1237, 360] on input "Job" at bounding box center [1314, 361] width 342 height 23
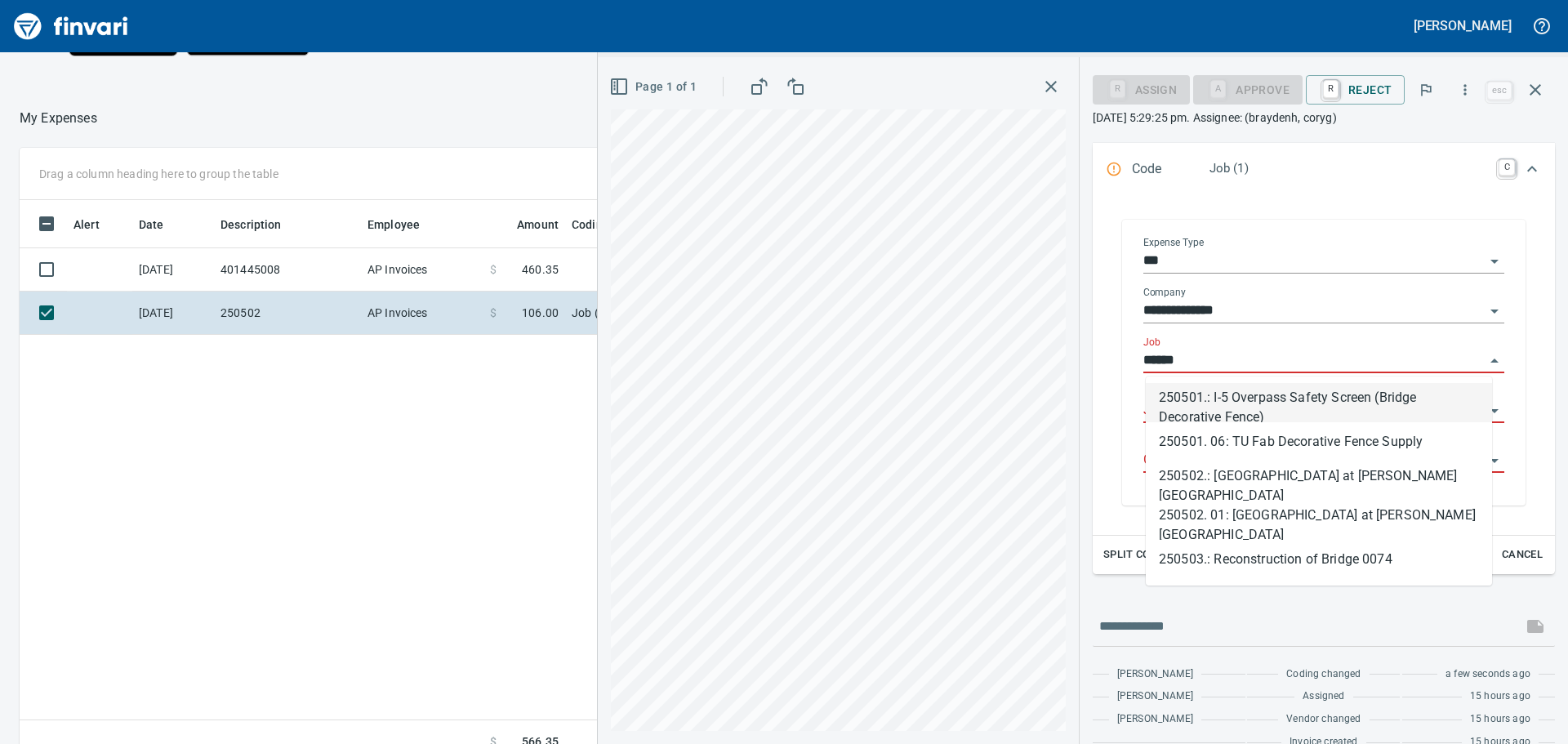
scroll to position [552, 1096]
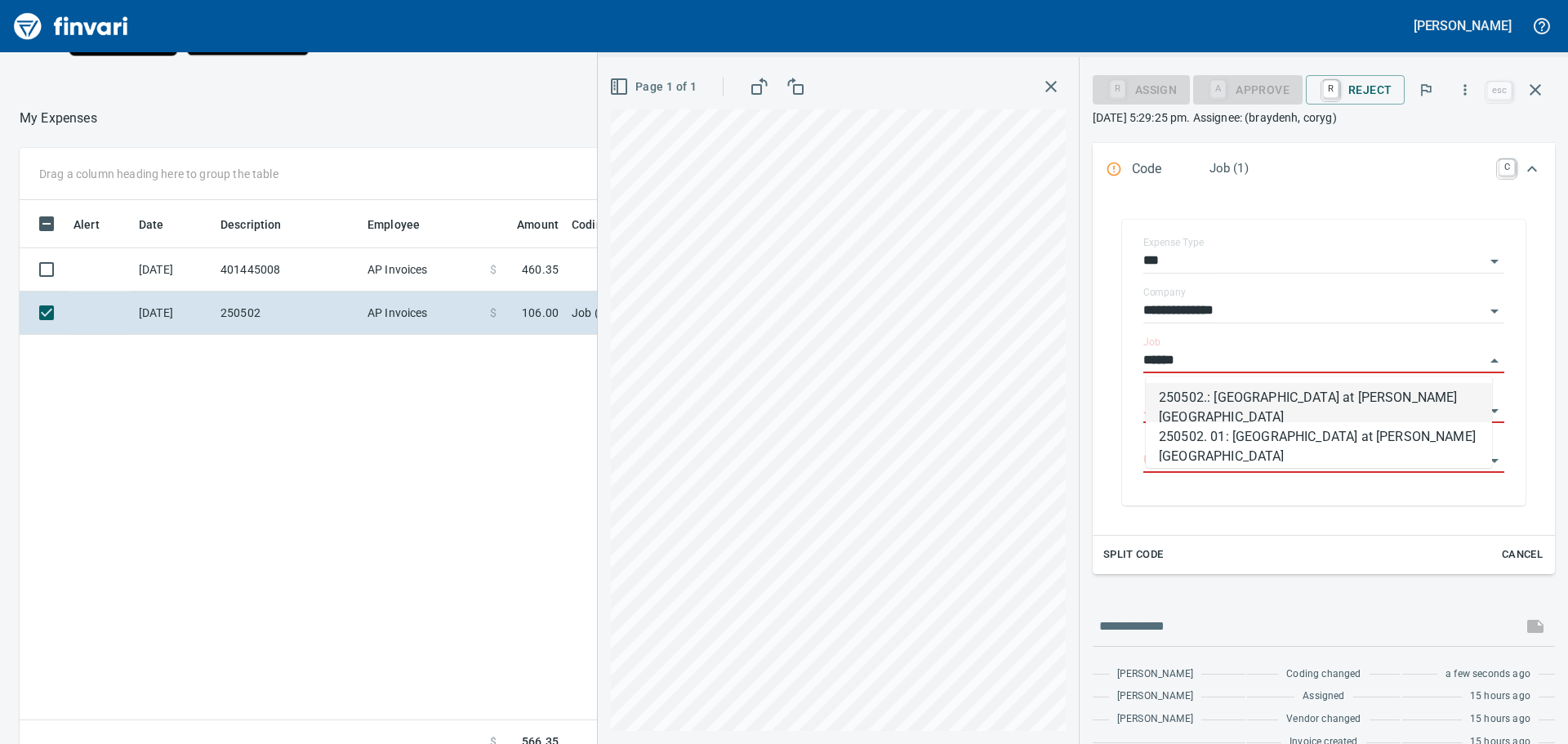
click at [1235, 398] on li "250502.: [GEOGRAPHIC_DATA] at [PERSON_NAME][GEOGRAPHIC_DATA]" at bounding box center [1319, 402] width 347 height 39
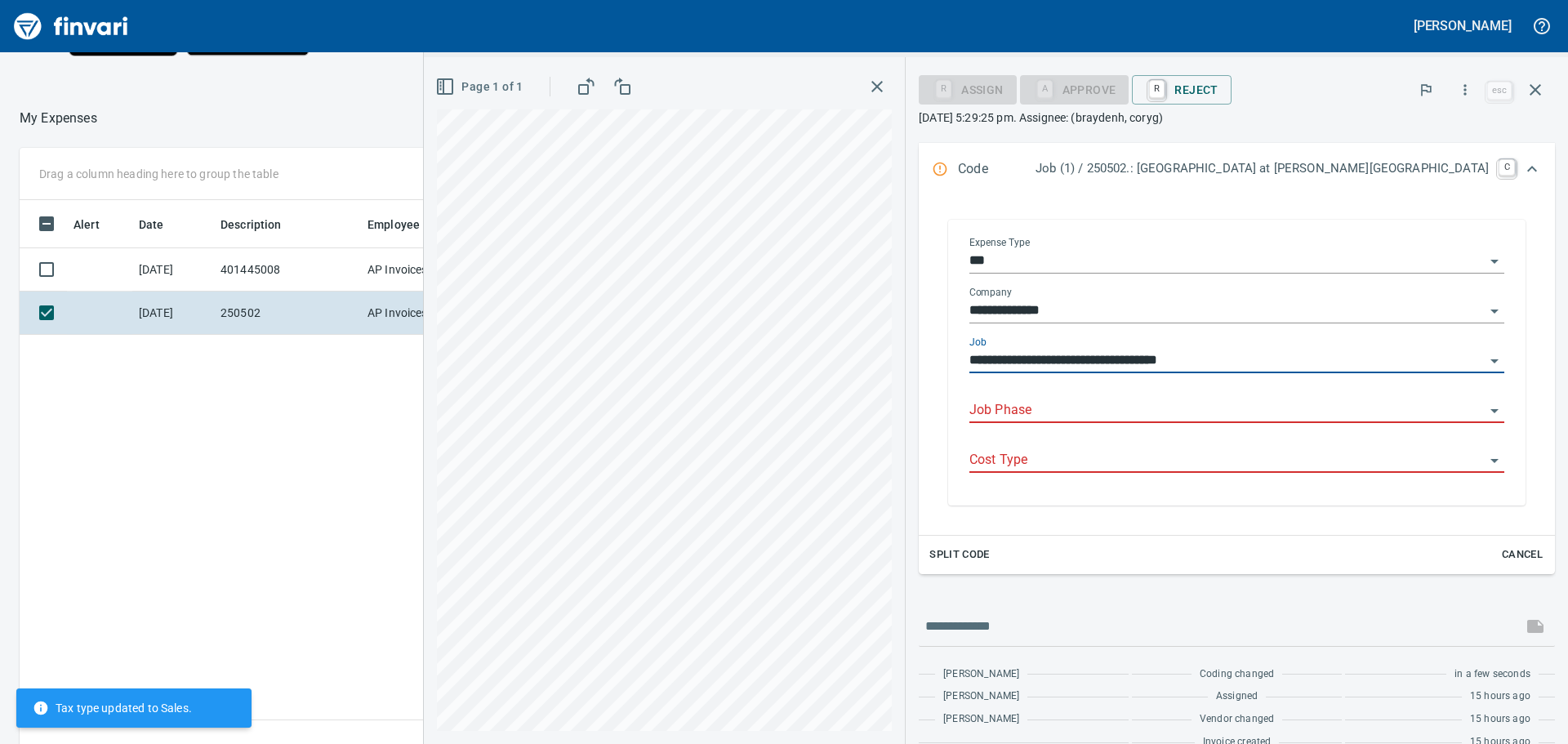
type input "**********"
click at [1230, 402] on input "Job Phase" at bounding box center [1227, 411] width 515 height 23
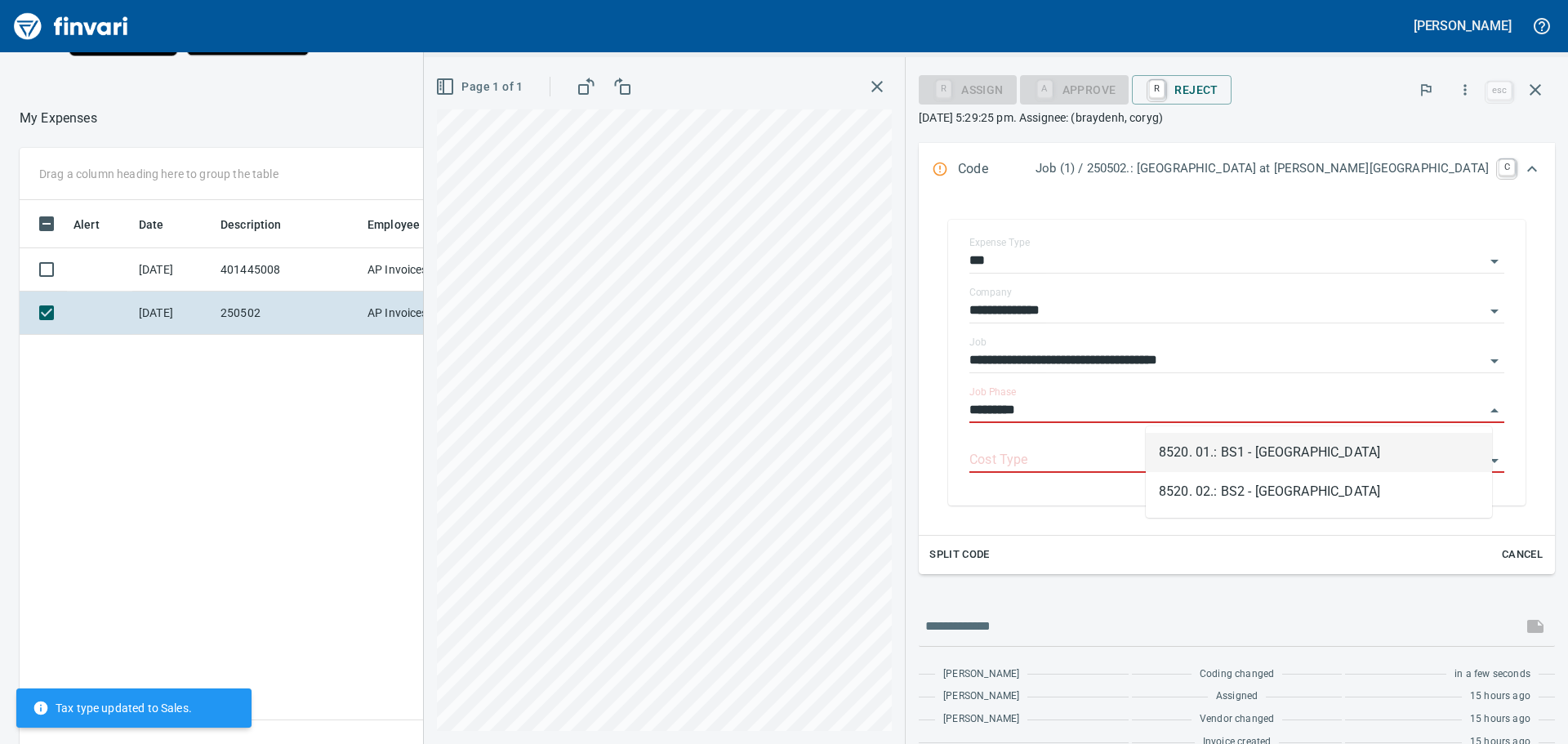
click at [1255, 449] on li "8520. 01.: BS1 - [GEOGRAPHIC_DATA]" at bounding box center [1319, 452] width 347 height 39
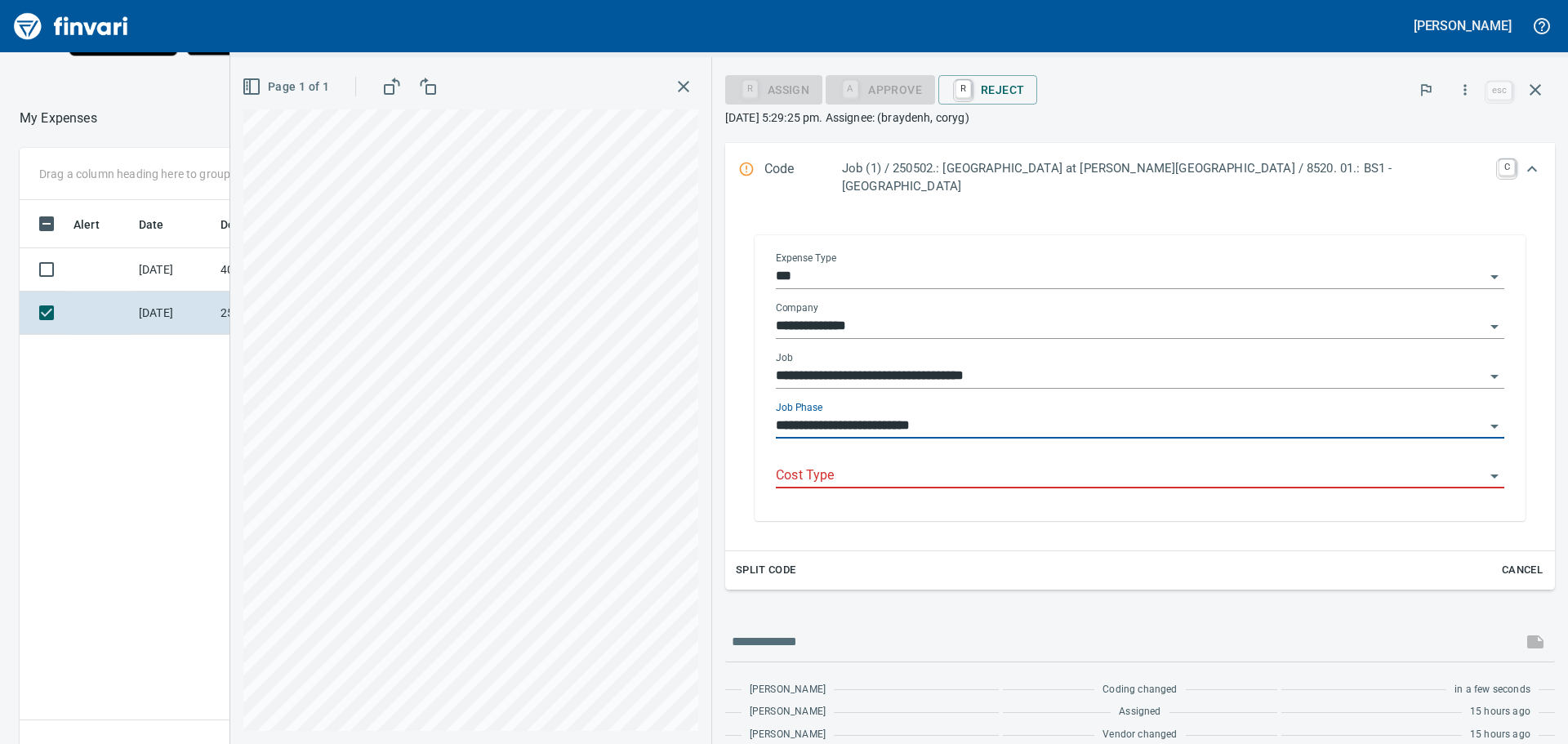
type input "**********"
click at [1231, 465] on input "Cost Type" at bounding box center [1130, 476] width 709 height 23
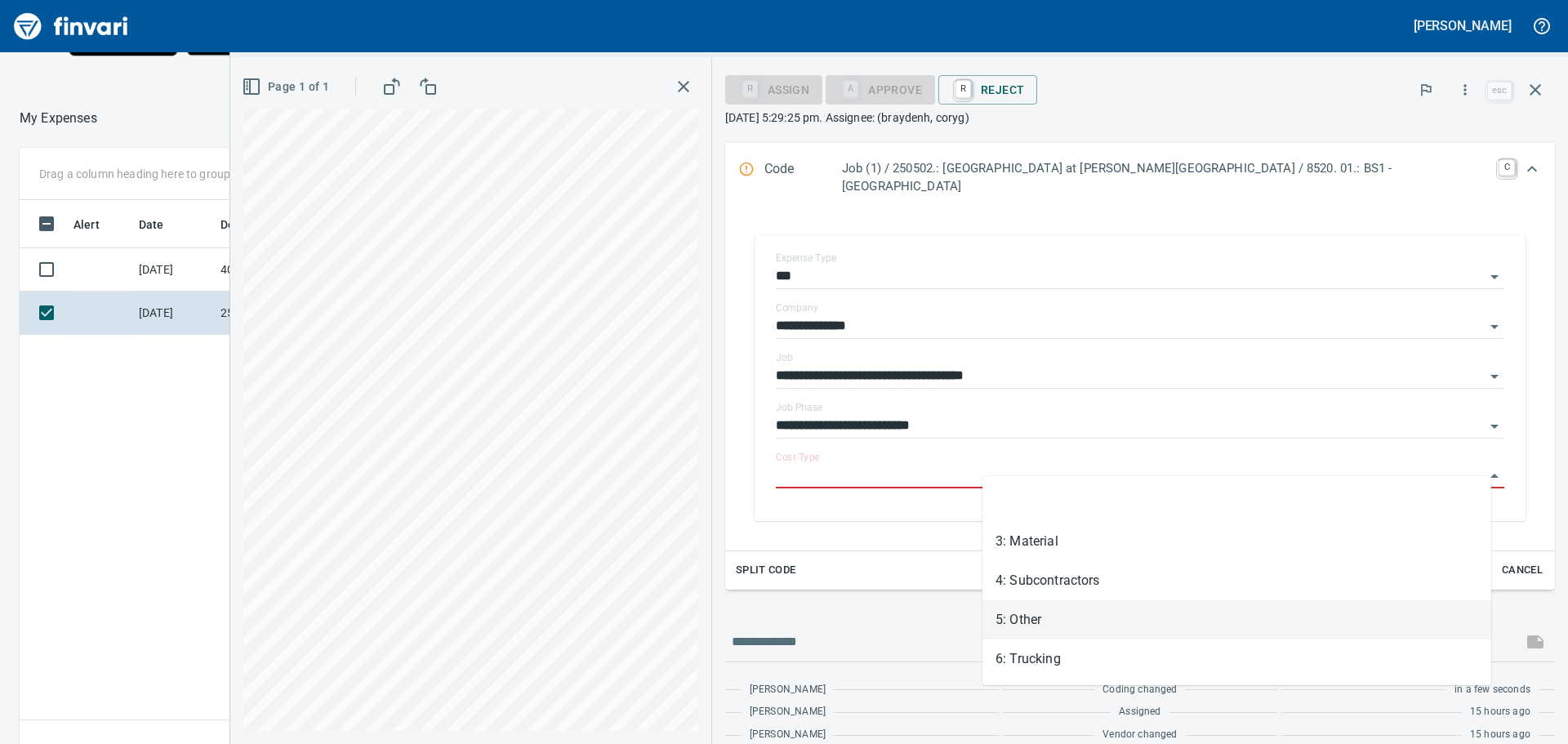
click at [1066, 614] on li "5: Other" at bounding box center [1237, 619] width 509 height 39
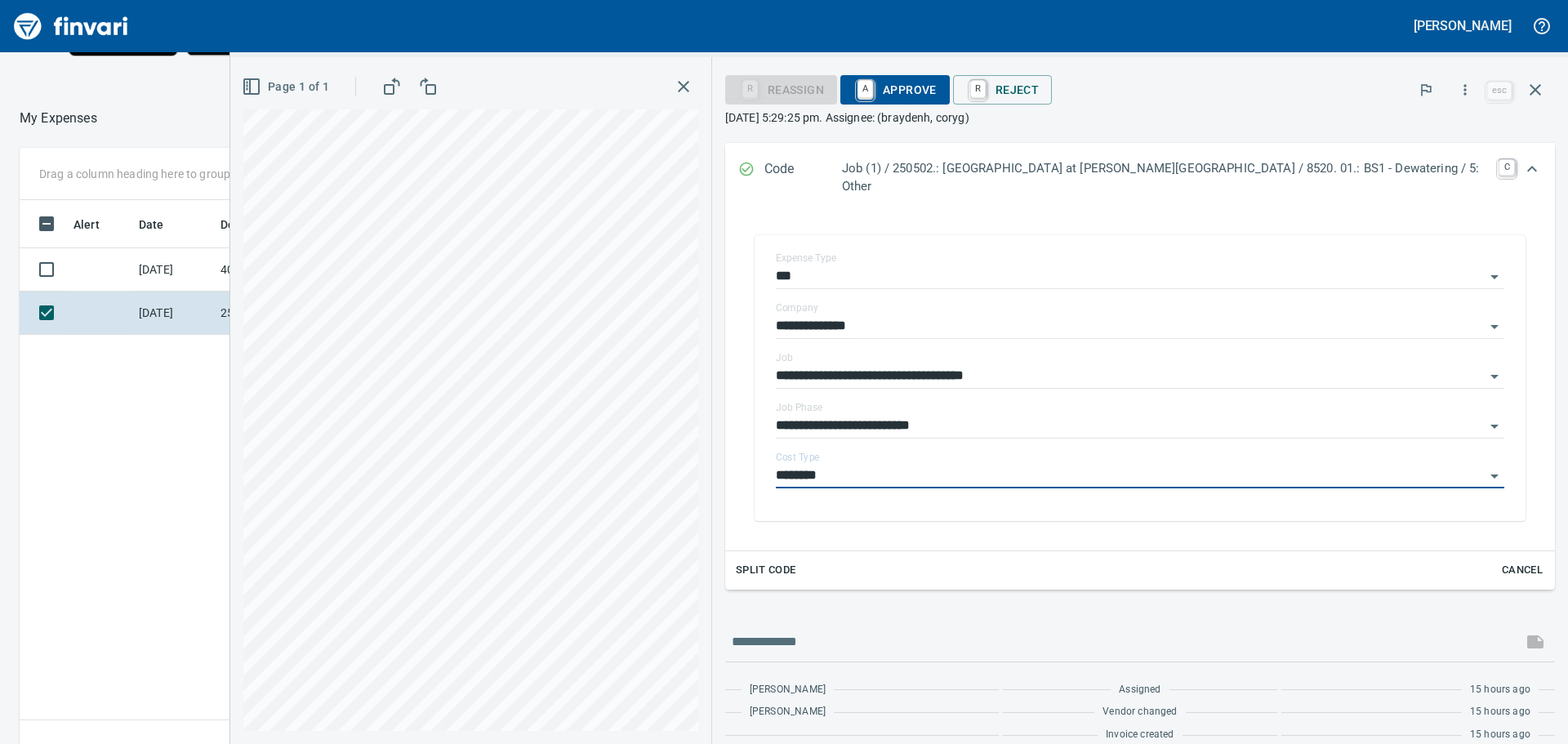
type input "********"
click at [937, 81] on span "A Approve" at bounding box center [895, 89] width 83 height 27
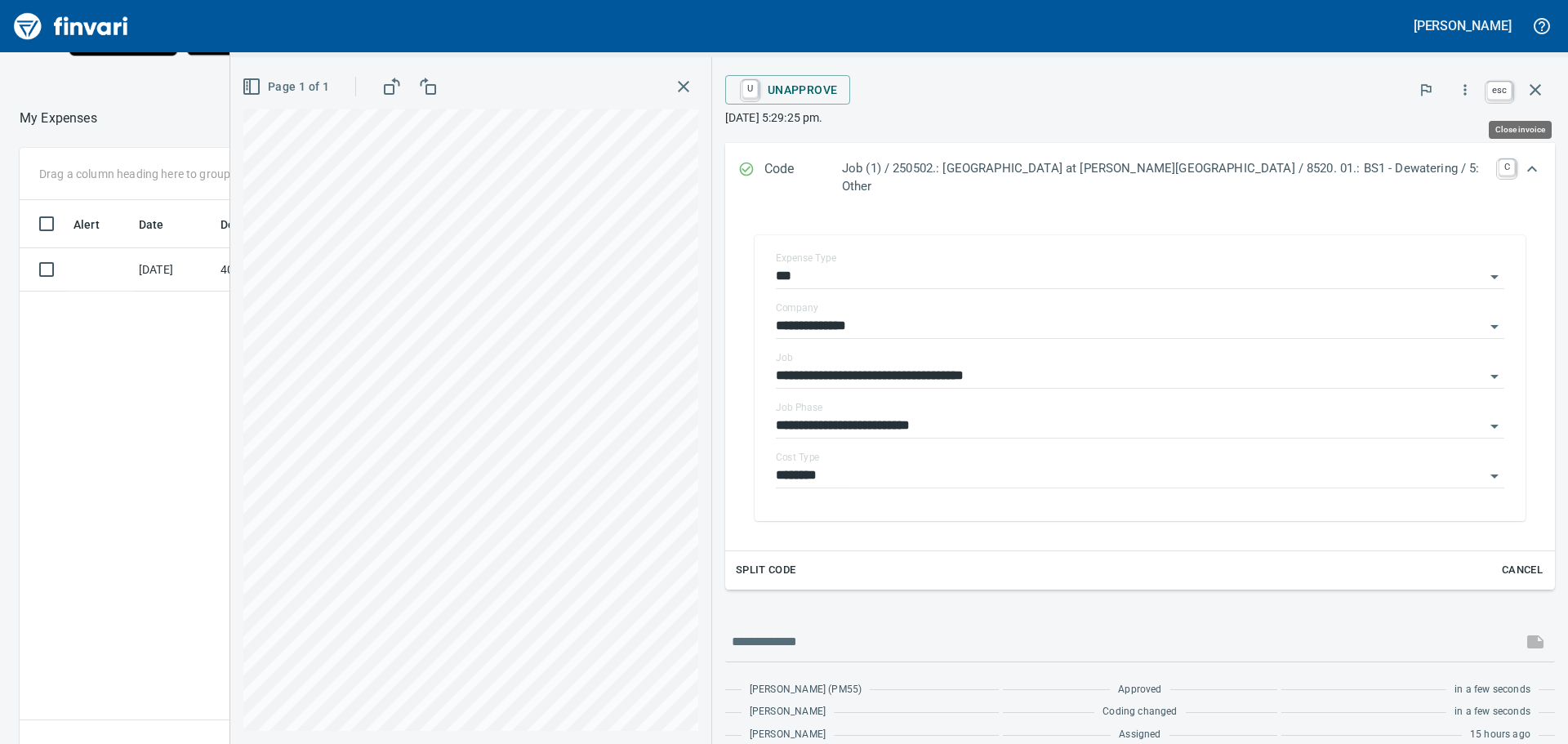
click at [1532, 84] on icon "button" at bounding box center [1536, 90] width 20 height 20
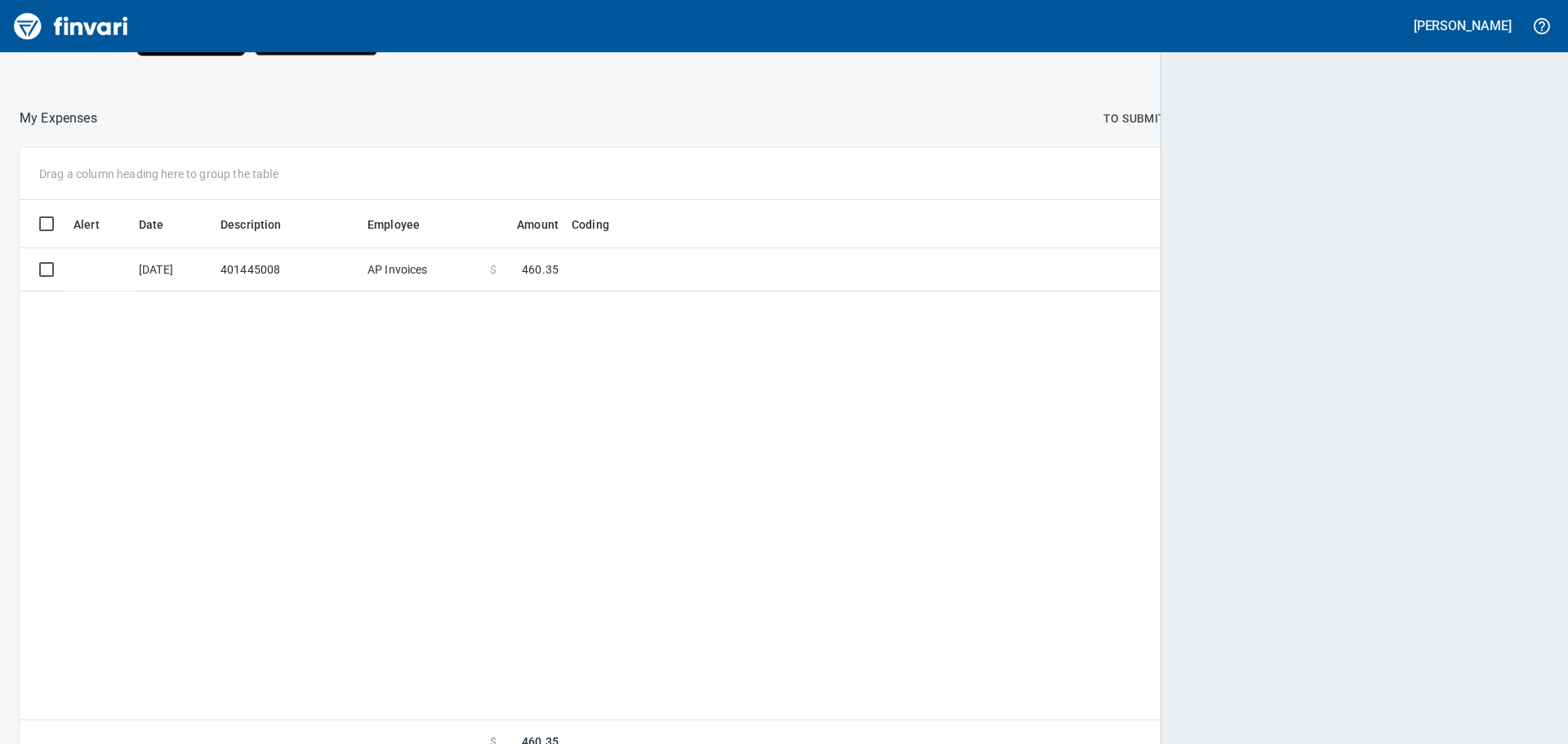
scroll to position [552, 1501]
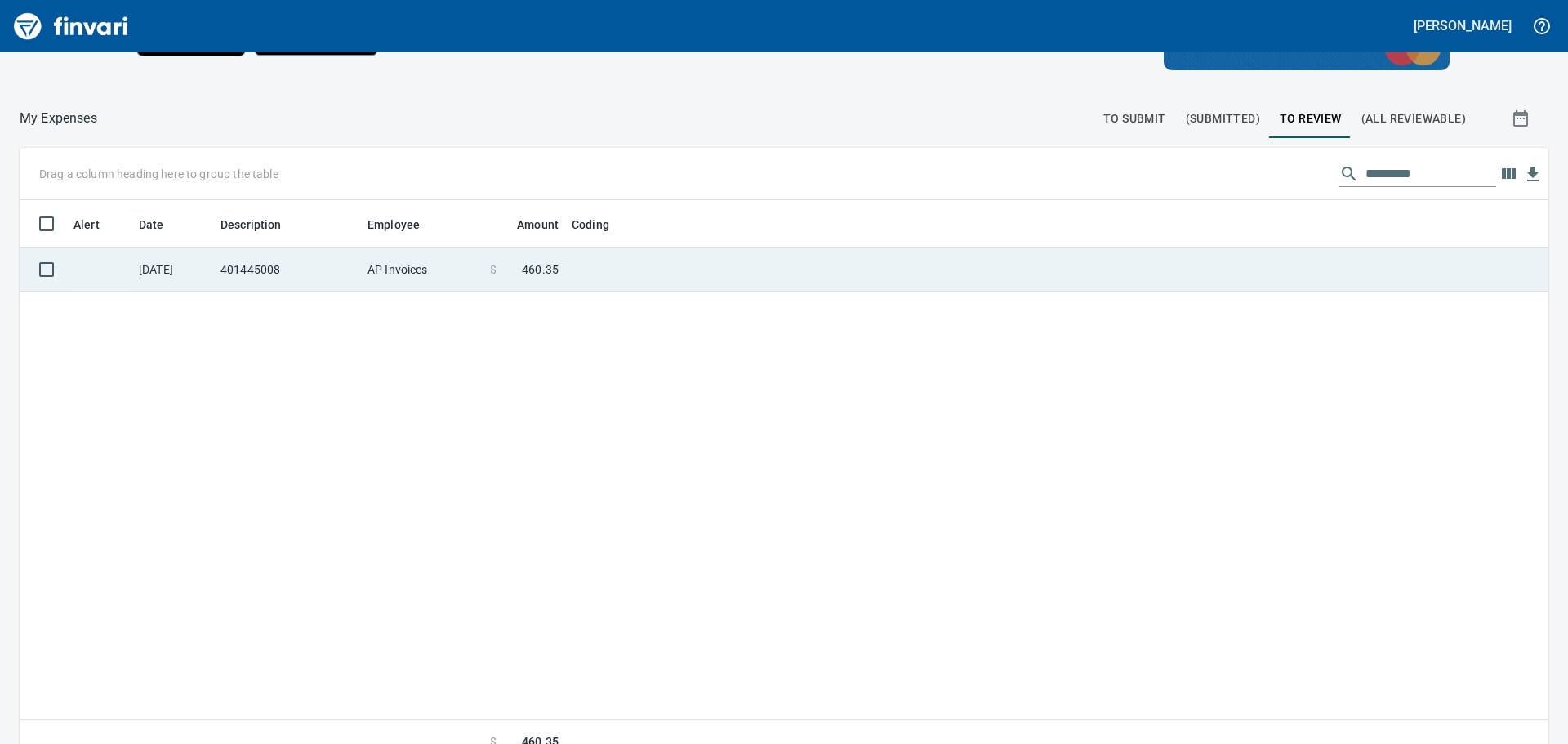
click at [625, 264] on td at bounding box center [769, 270] width 408 height 43
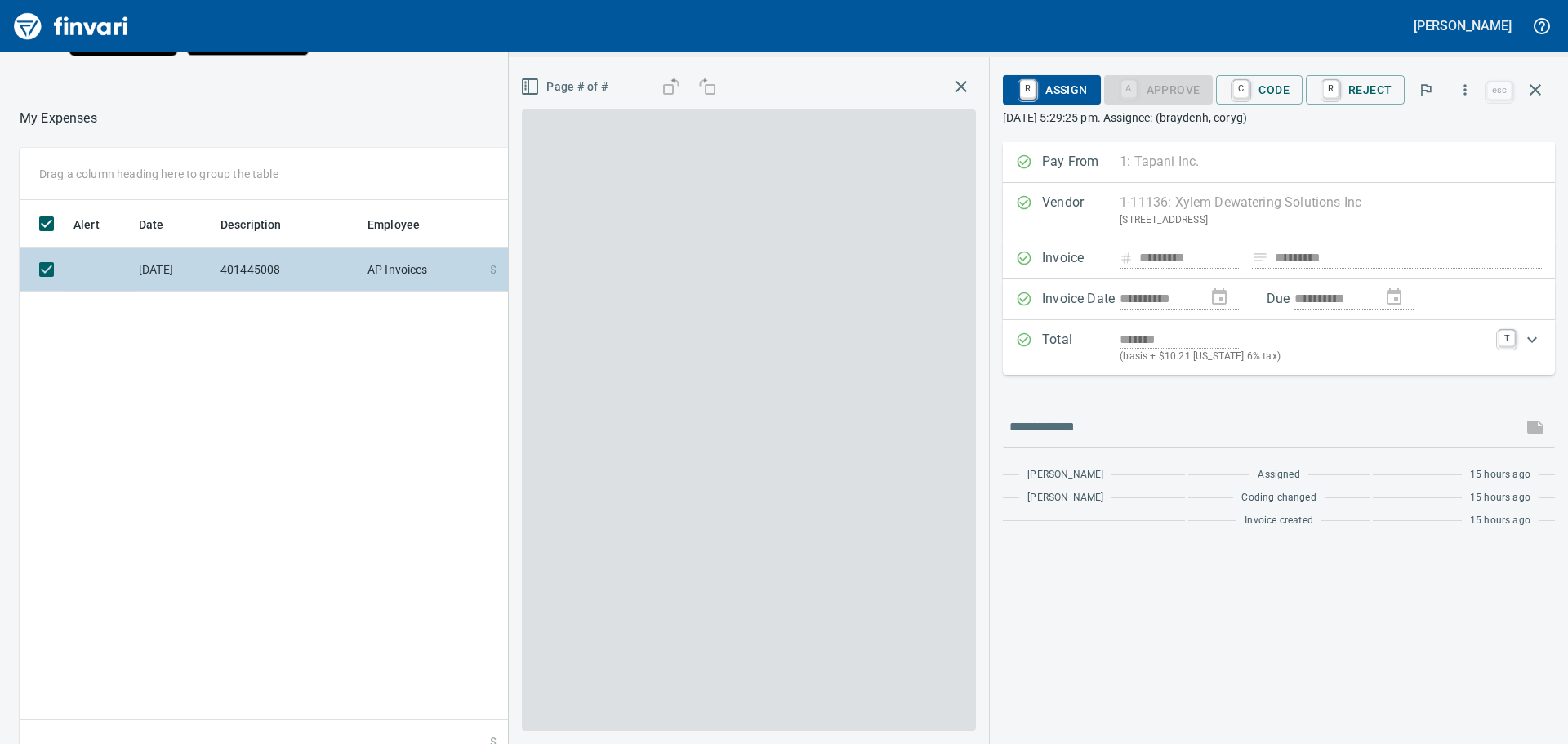
scroll to position [552, 1096]
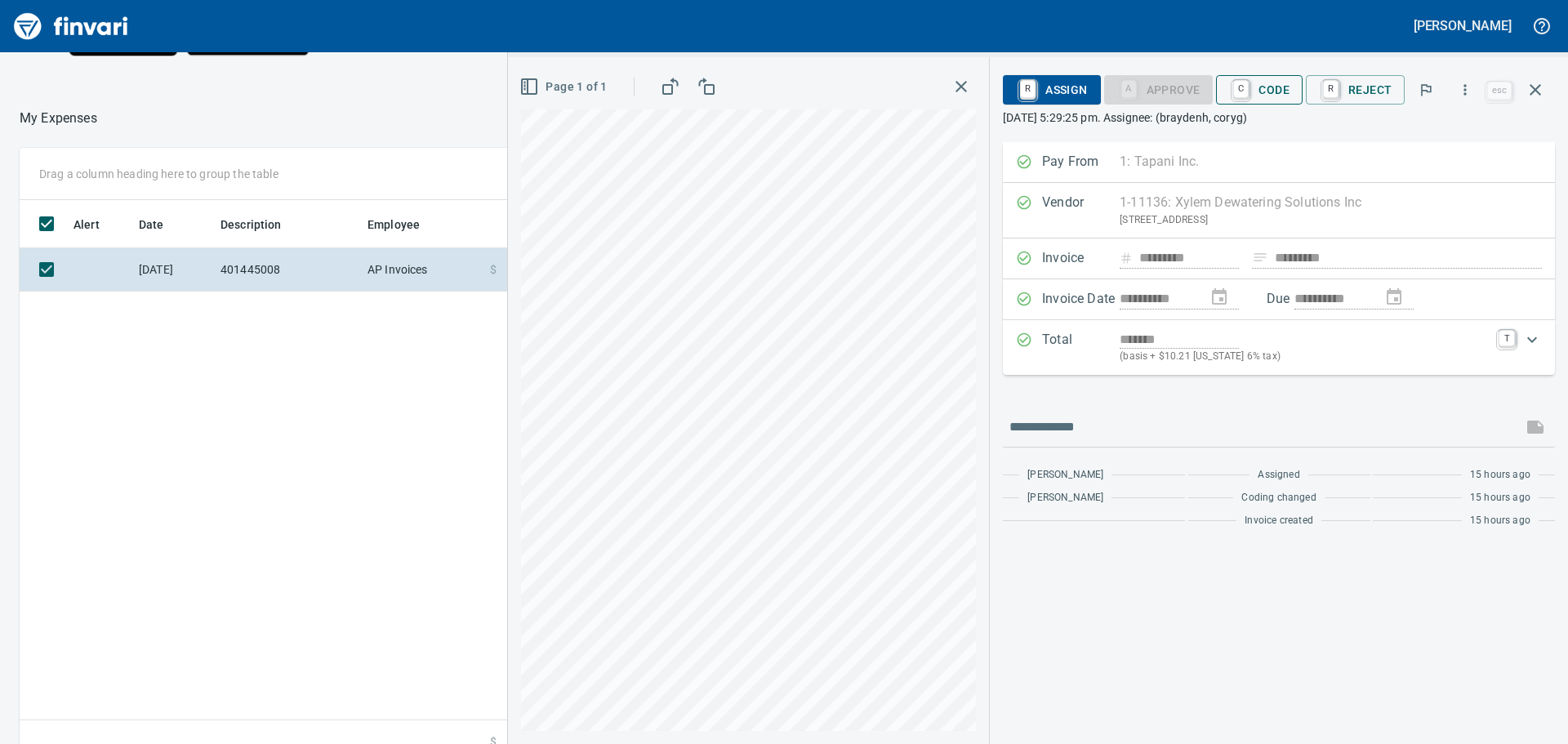
click at [1274, 86] on span "C Code" at bounding box center [1260, 89] width 61 height 27
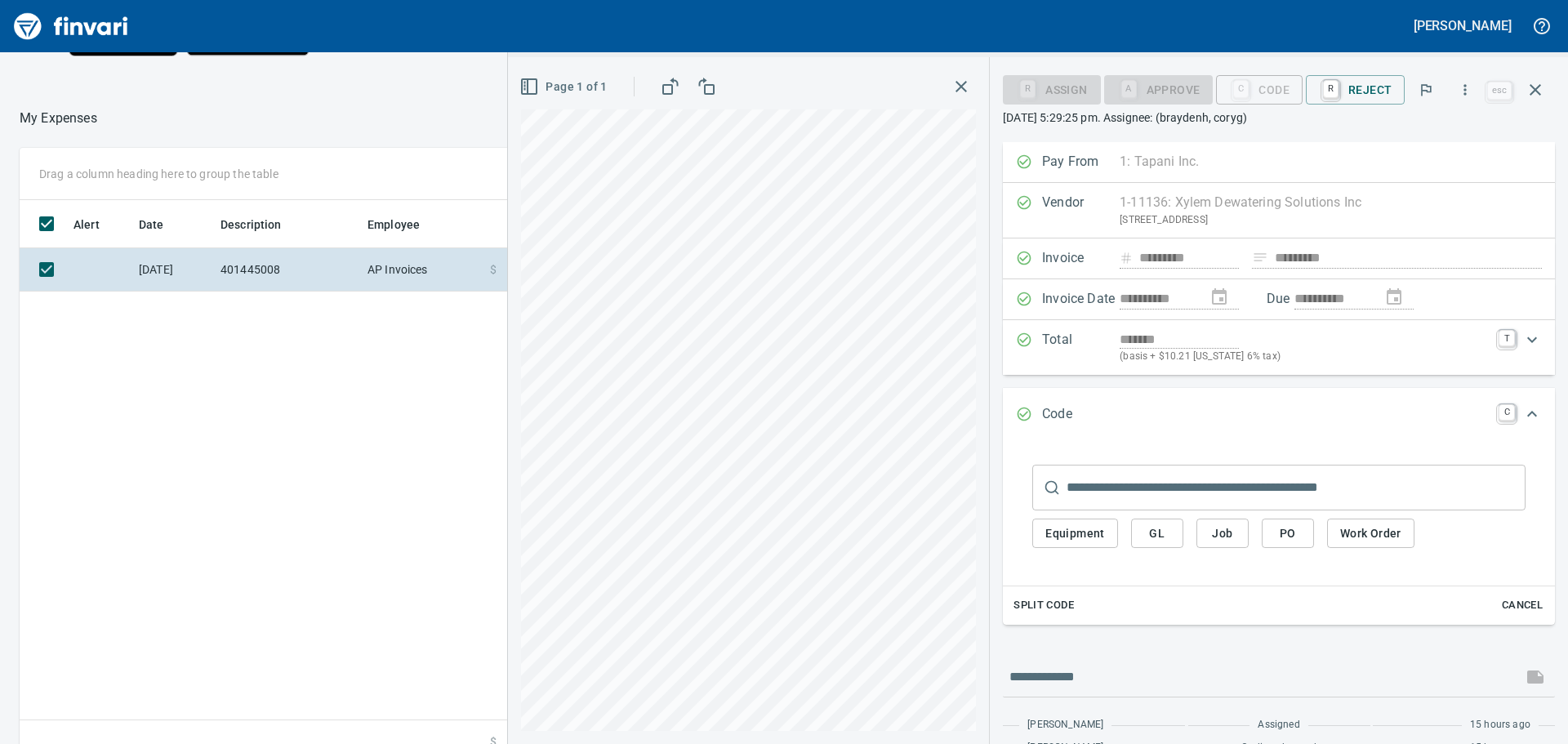
click at [1221, 530] on span "Job" at bounding box center [1222, 534] width 26 height 21
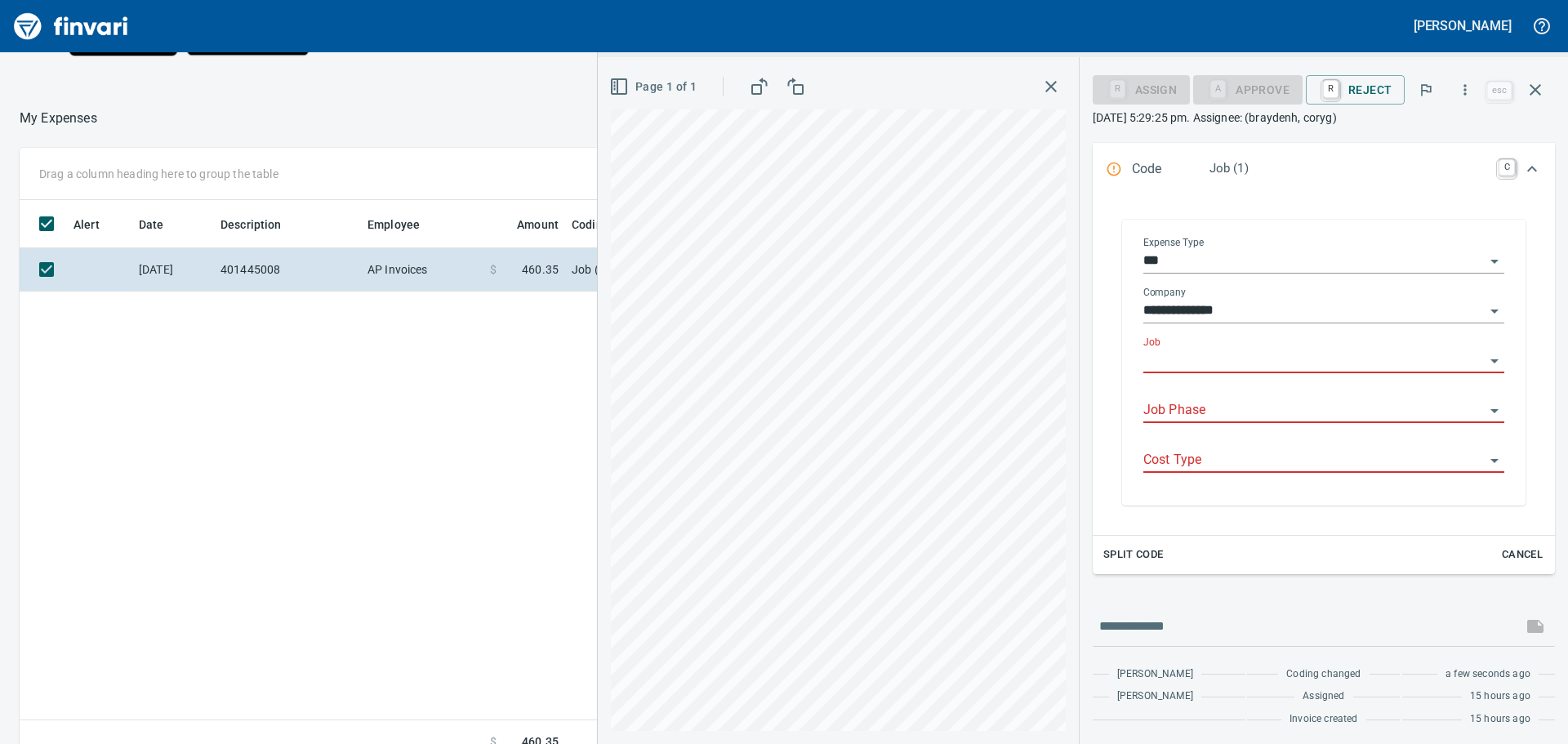
drag, startPoint x: 1221, startPoint y: 351, endPoint x: 1192, endPoint y: 357, distance: 29.6
click at [1192, 357] on input "Job" at bounding box center [1314, 361] width 342 height 23
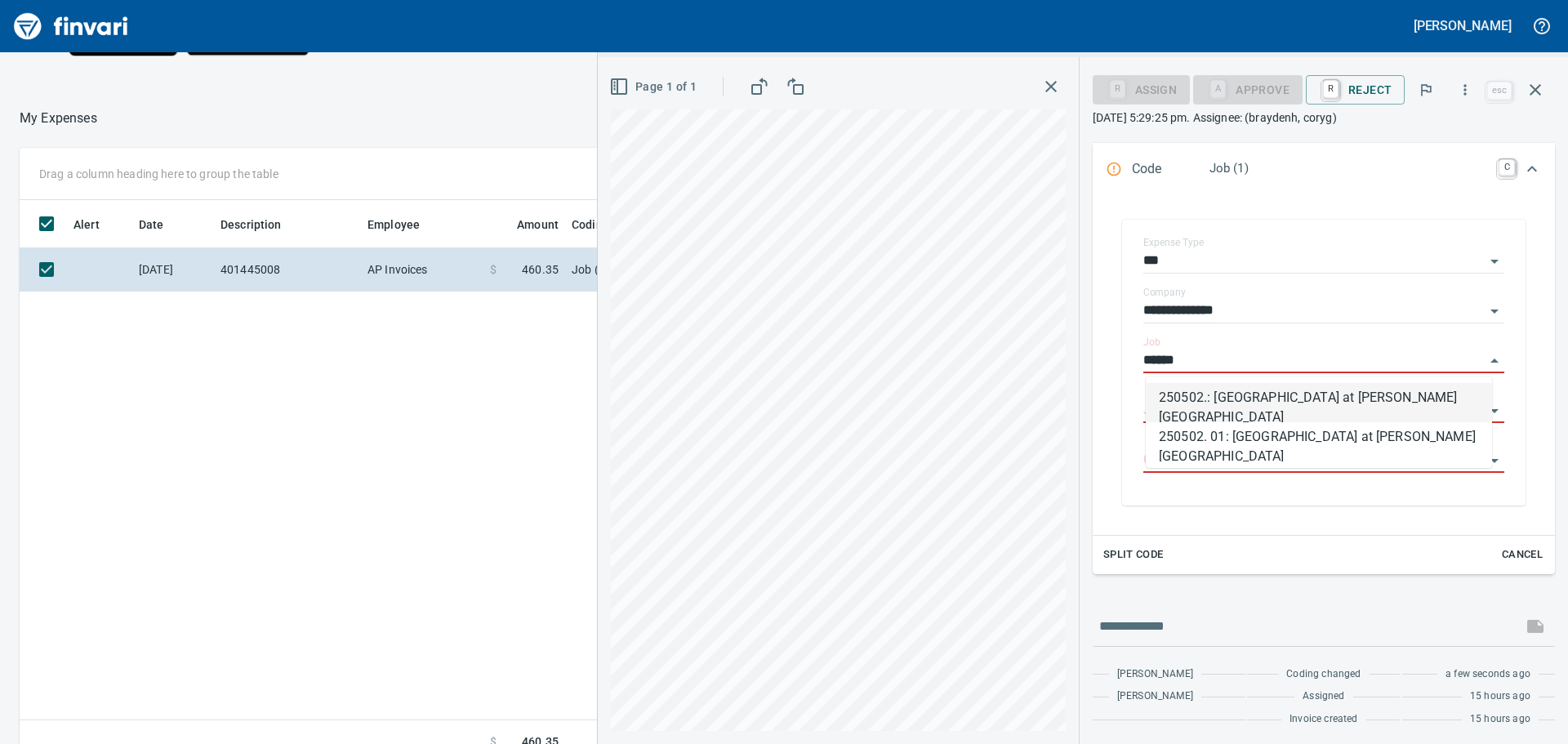
click at [1232, 396] on li "250502.: [GEOGRAPHIC_DATA] at [PERSON_NAME][GEOGRAPHIC_DATA]" at bounding box center [1319, 402] width 347 height 39
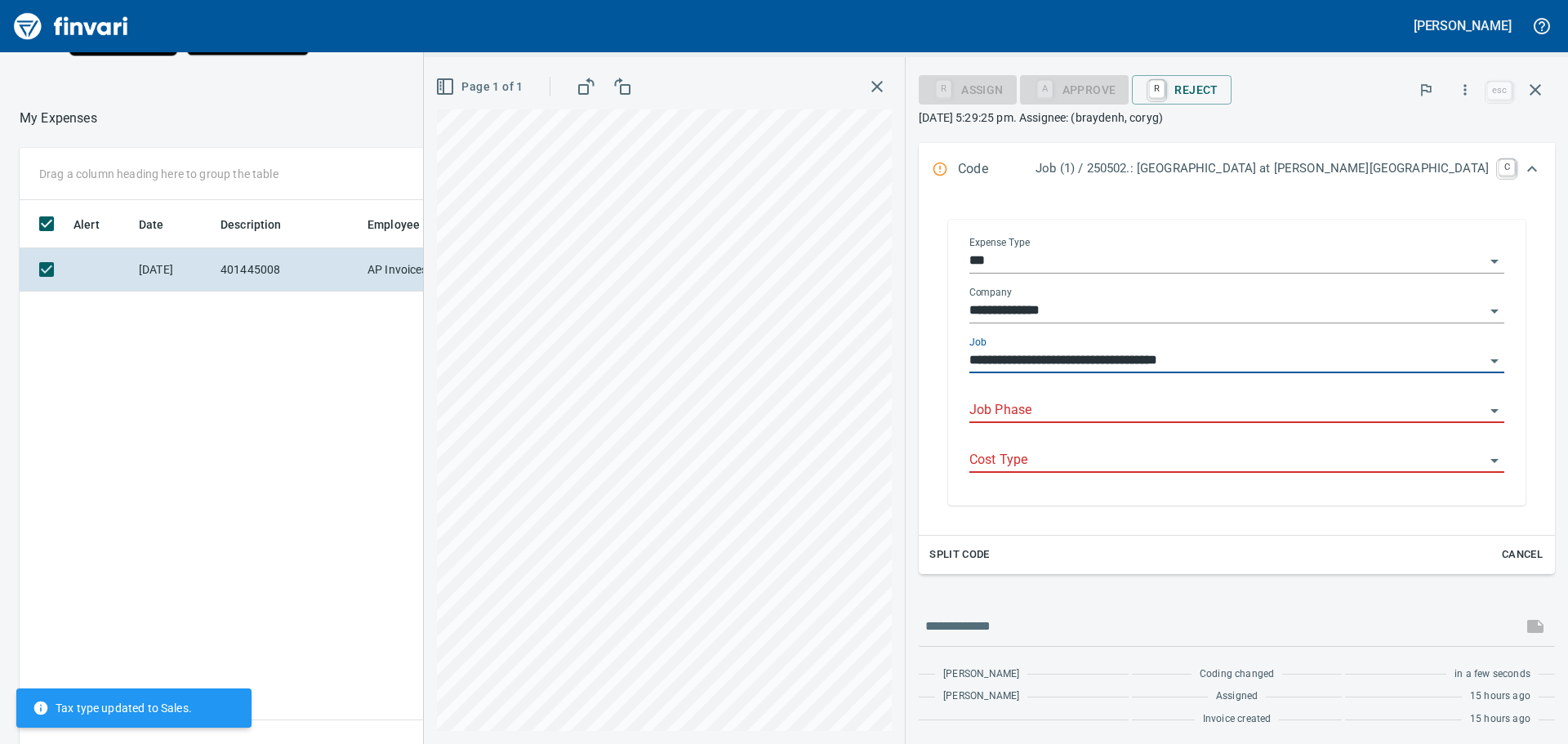
scroll to position [245, 0]
type input "**********"
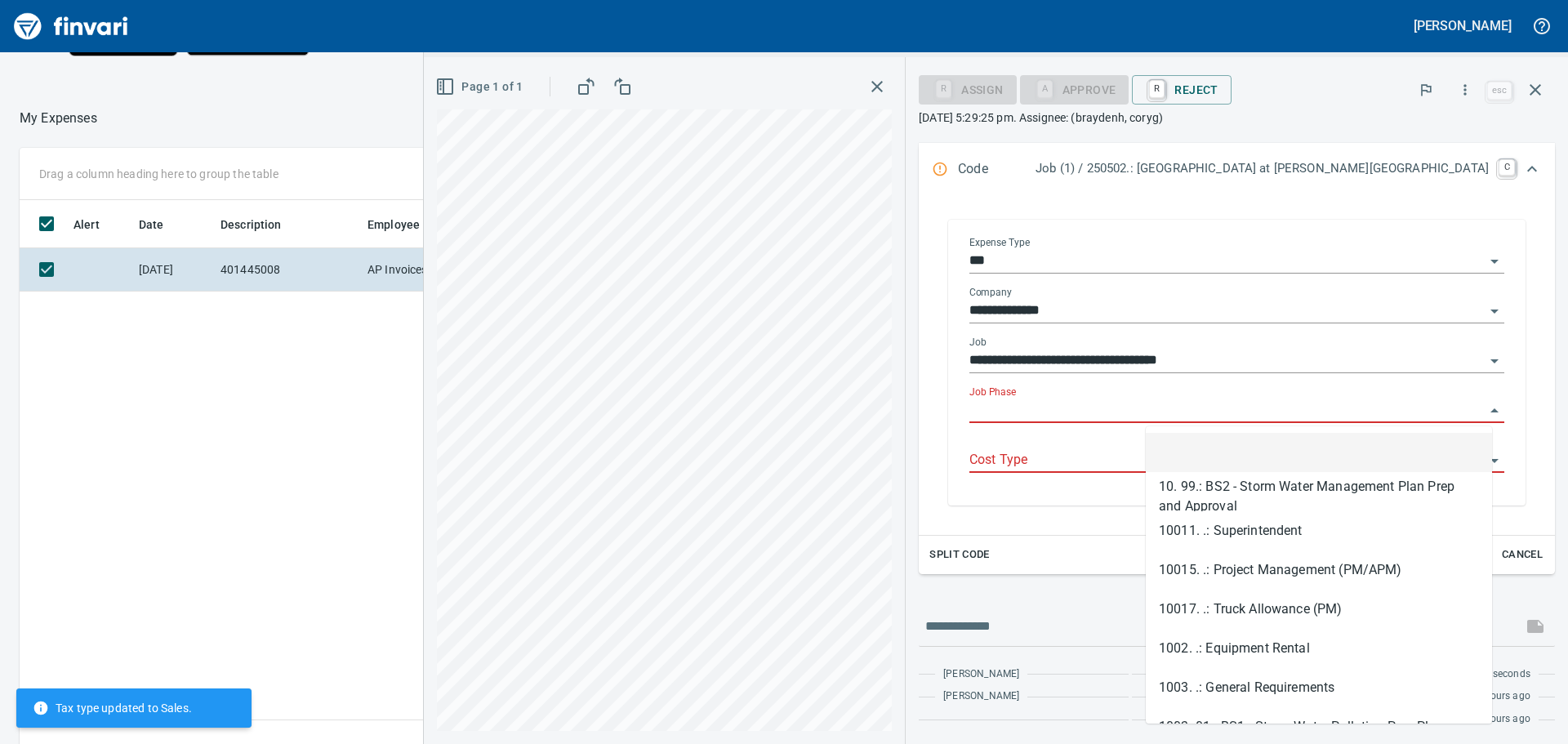
scroll to position [552, 1096]
click at [1224, 408] on input "Job Phase" at bounding box center [1227, 411] width 515 height 23
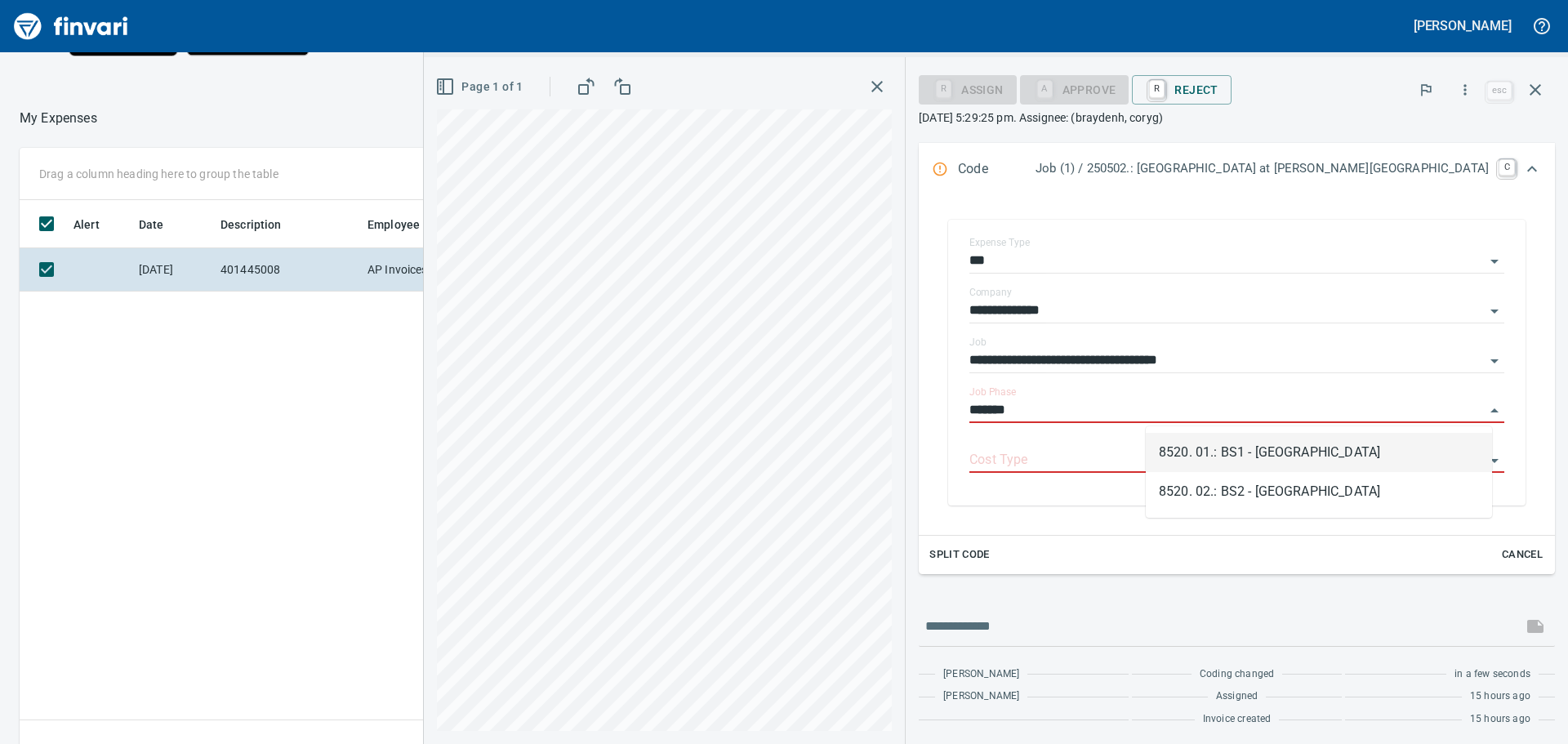
click at [1244, 446] on li "8520. 01.: BS1 - [GEOGRAPHIC_DATA]" at bounding box center [1319, 452] width 347 height 39
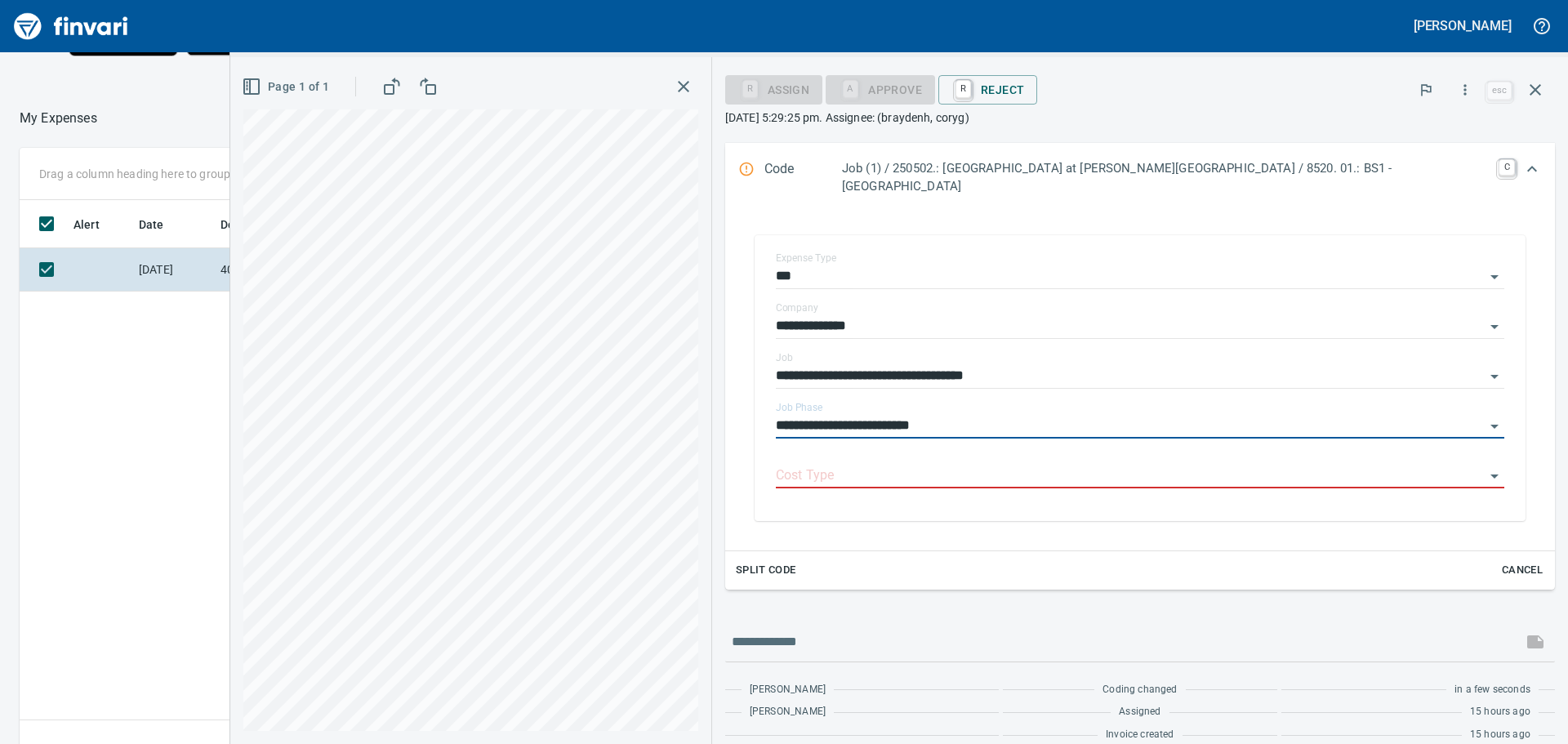
scroll to position [245, 0]
type input "**********"
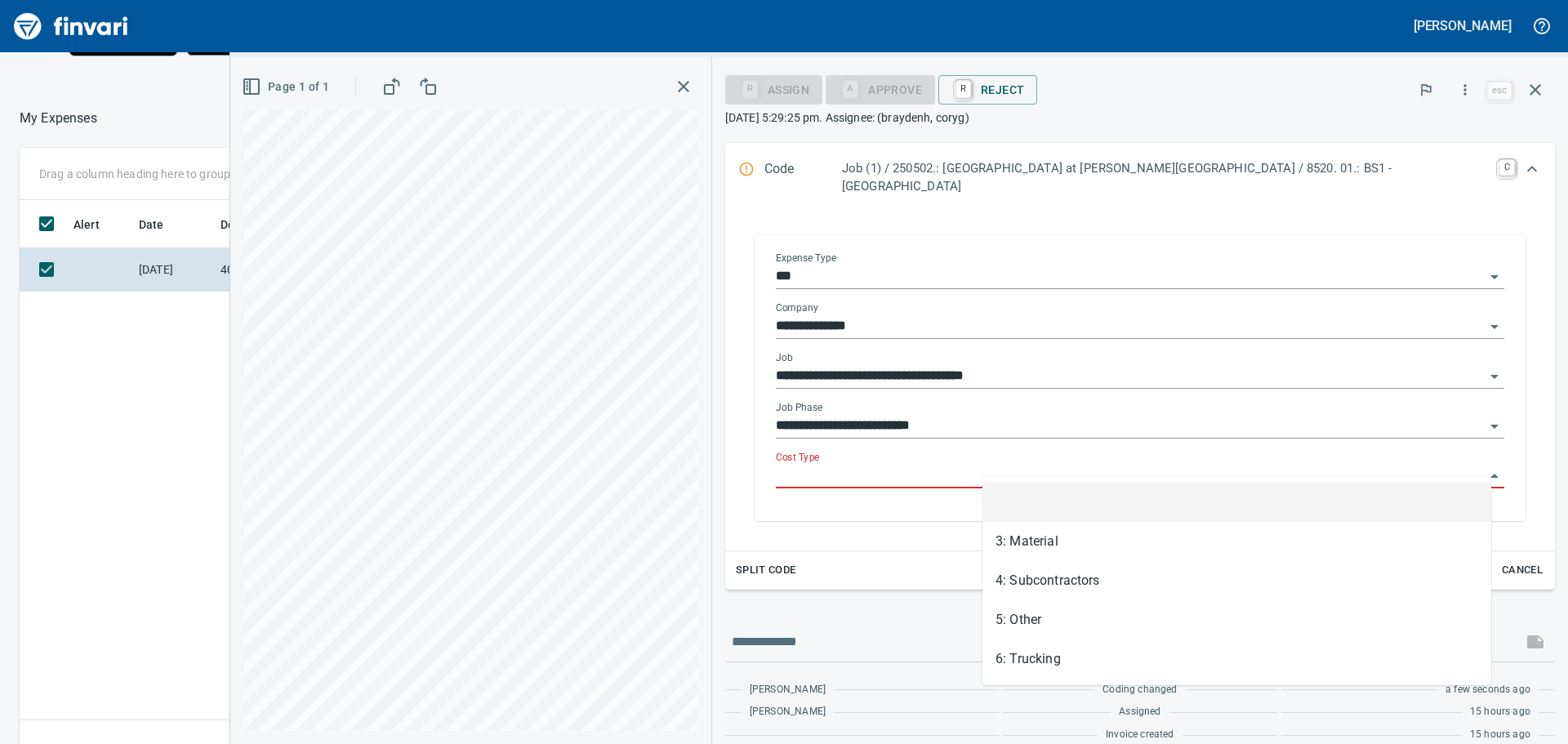
scroll to position [552, 1096]
click at [1161, 465] on input "Cost Type" at bounding box center [1130, 476] width 709 height 23
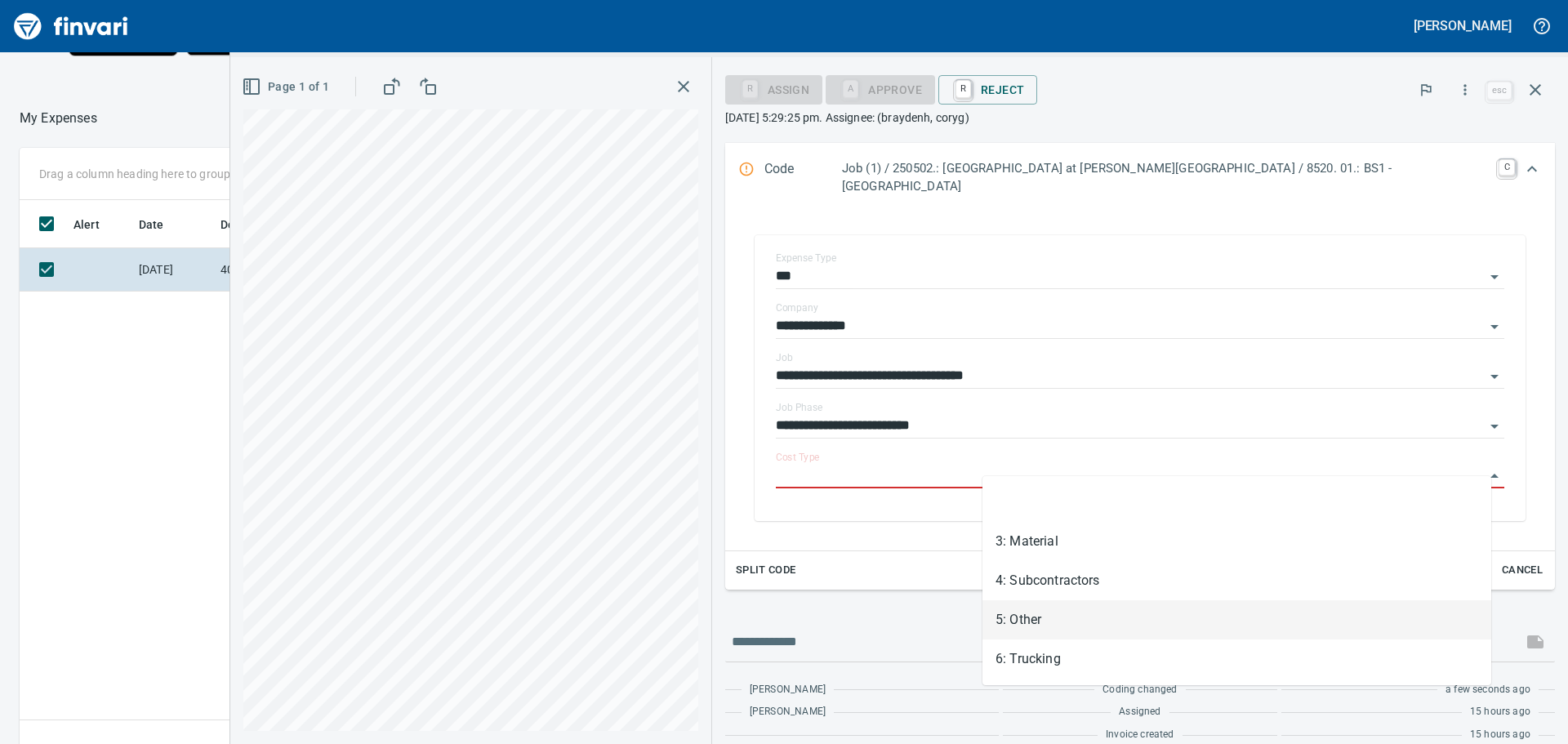
click at [1054, 612] on li "5: Other" at bounding box center [1237, 619] width 509 height 39
type input "********"
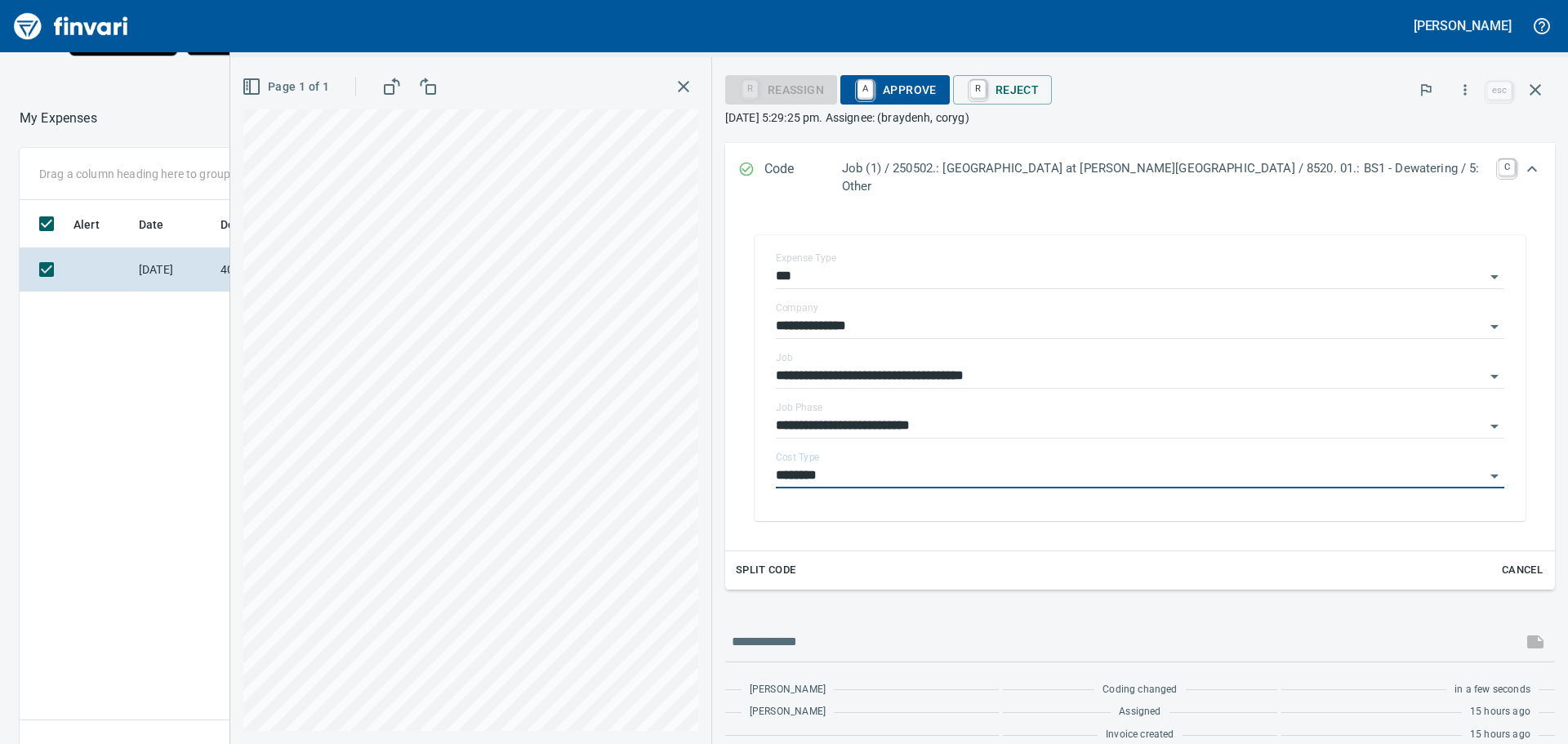
scroll to position [245, 0]
click at [1058, 80] on div "R Reassign A Approve R Reject" at bounding box center [1104, 89] width 759 height 36
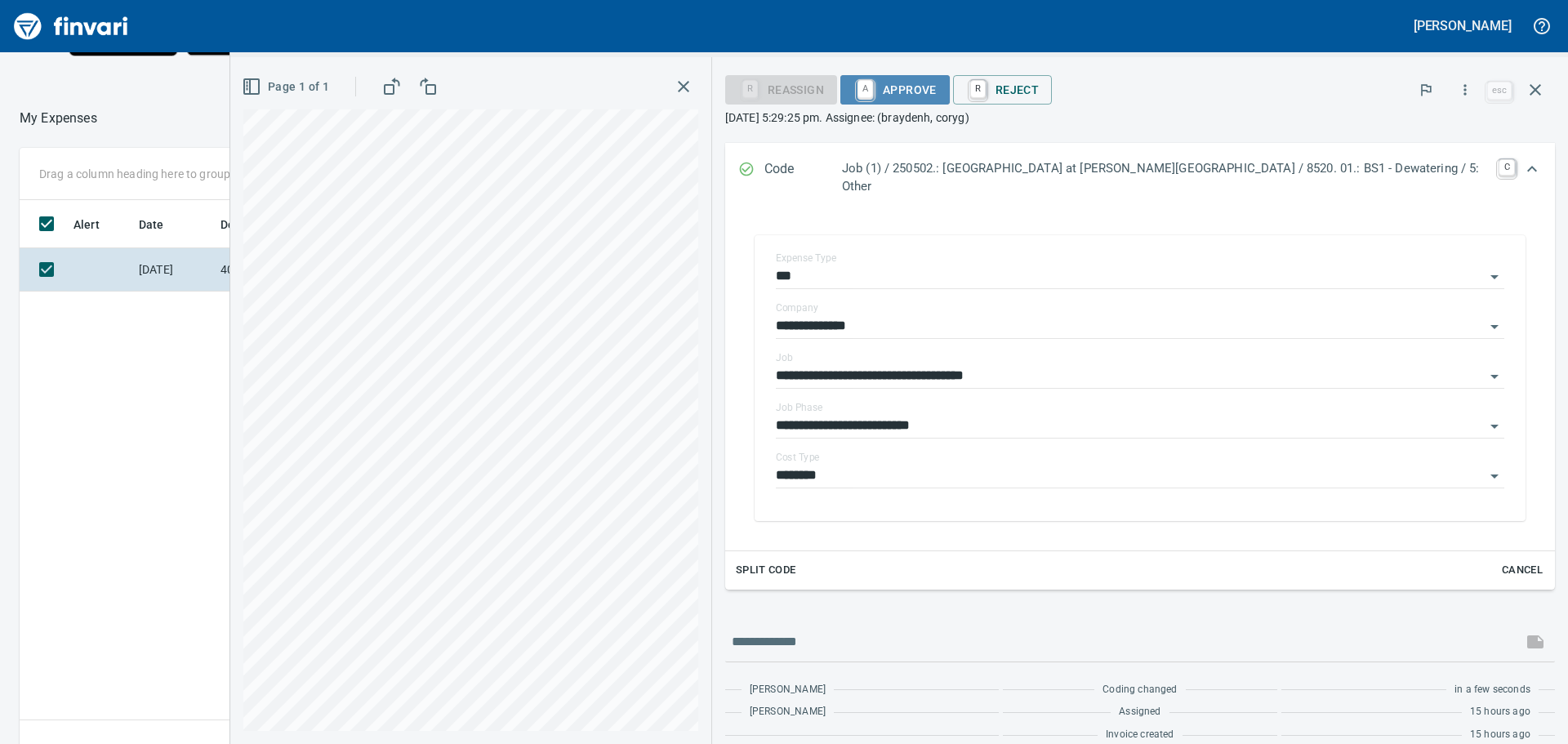
click at [937, 81] on span "A Approve" at bounding box center [895, 89] width 83 height 27
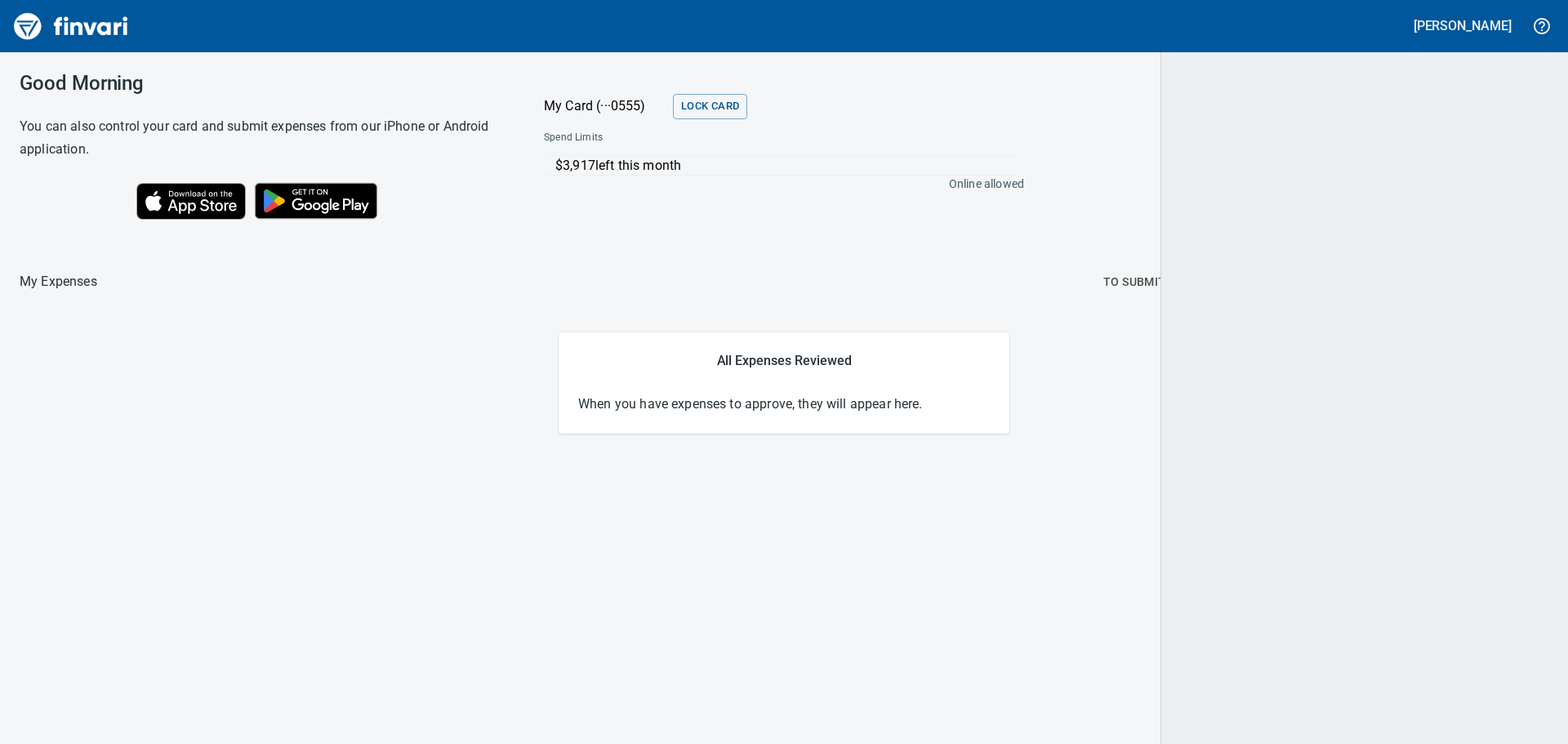
scroll to position [0, 0]
